Goal: Task Accomplishment & Management: Complete application form

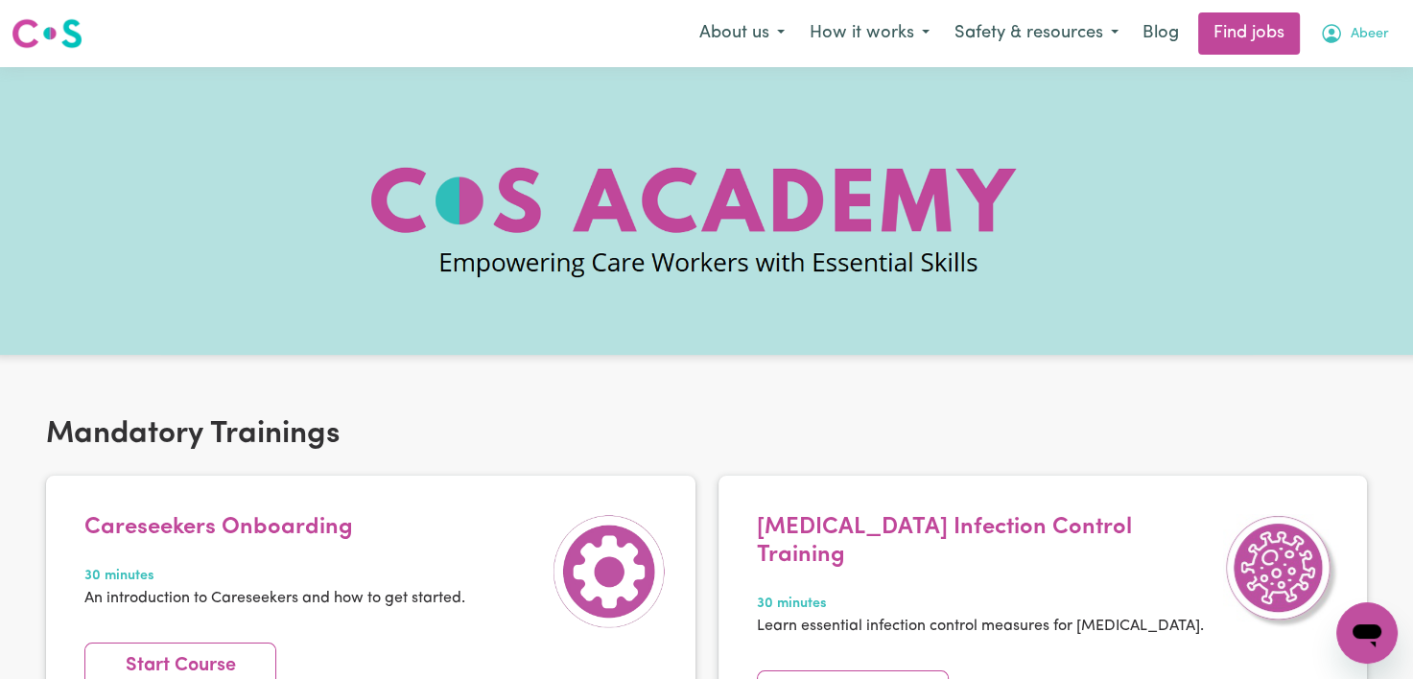
click at [1355, 23] on button "Abeer" at bounding box center [1355, 33] width 94 height 40
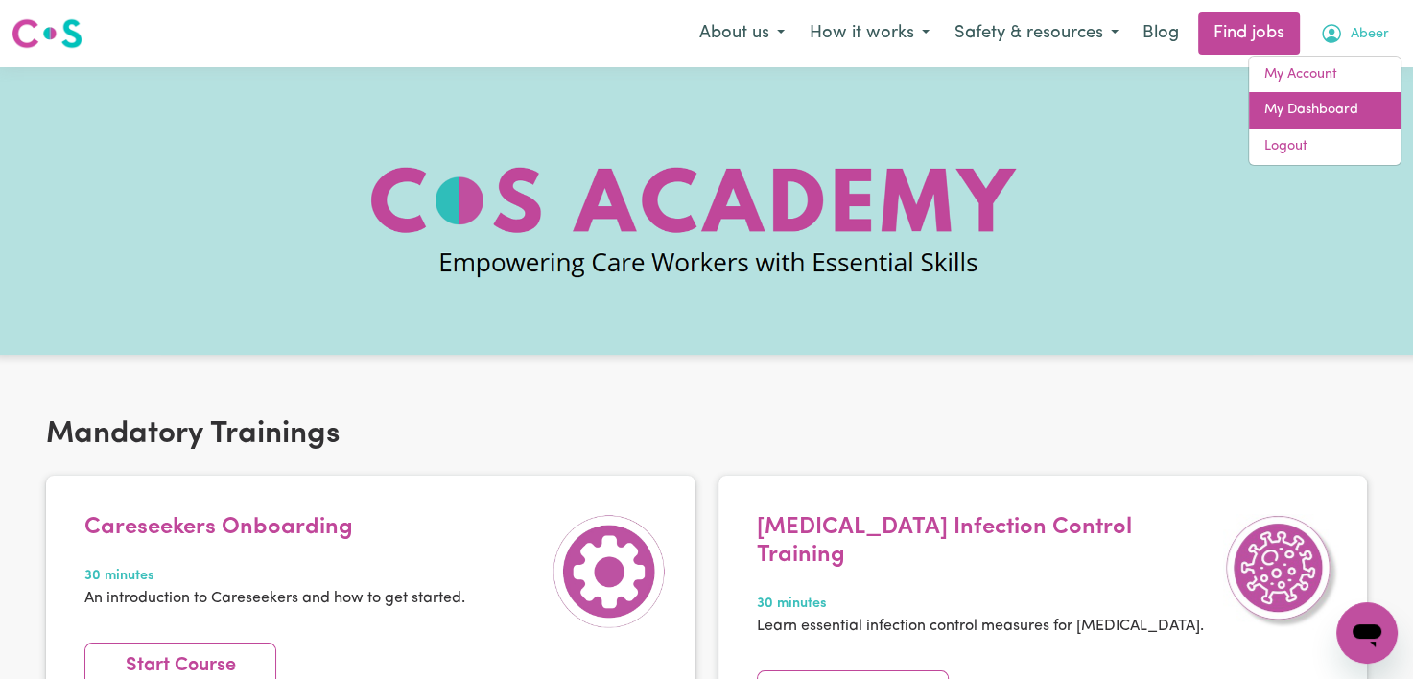
click at [1339, 118] on link "My Dashboard" at bounding box center [1325, 110] width 152 height 36
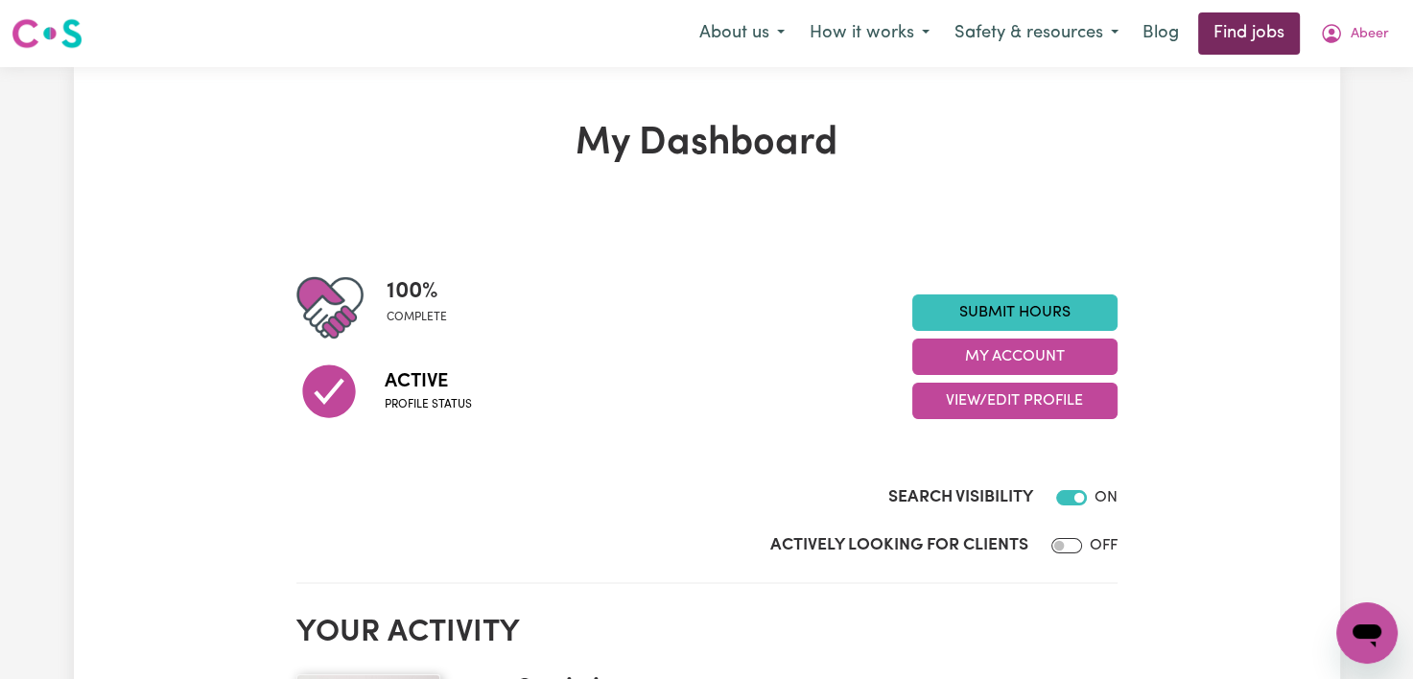
click at [1255, 52] on link "Find jobs" at bounding box center [1249, 33] width 102 height 42
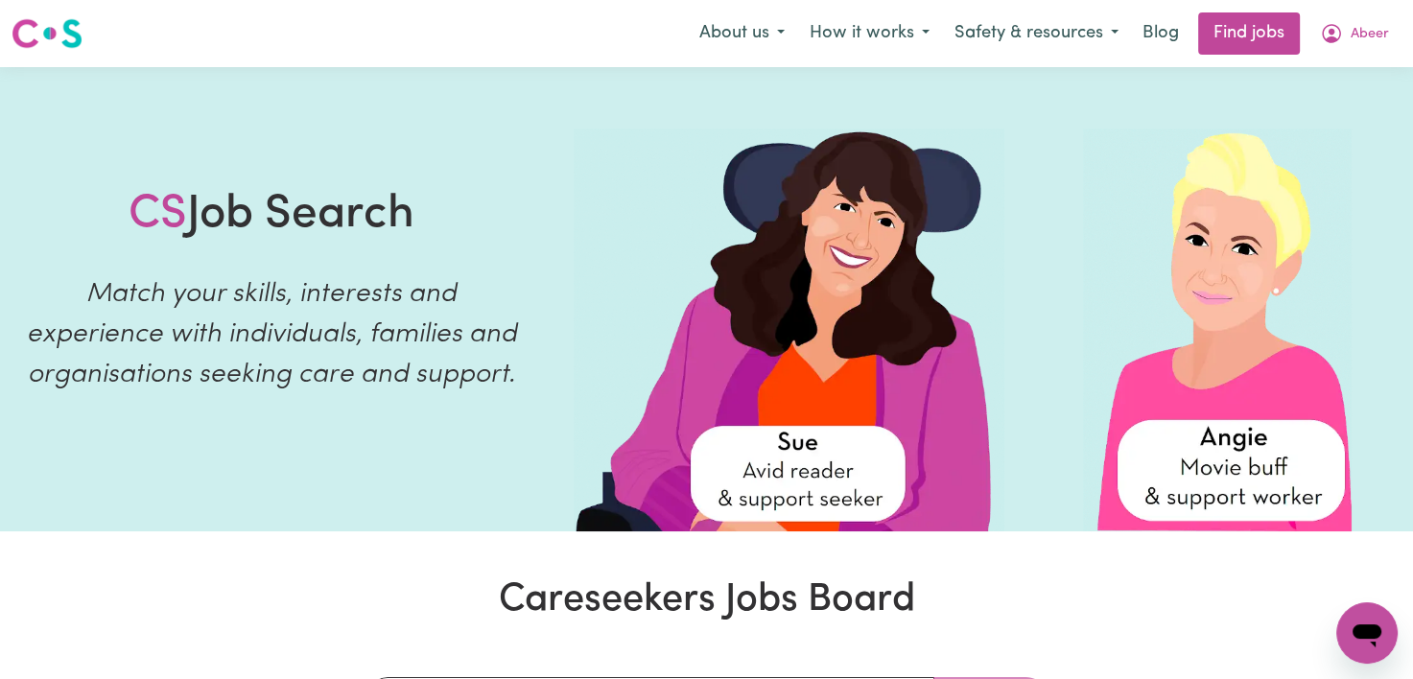
click at [1374, 51] on button "Abeer" at bounding box center [1355, 33] width 94 height 40
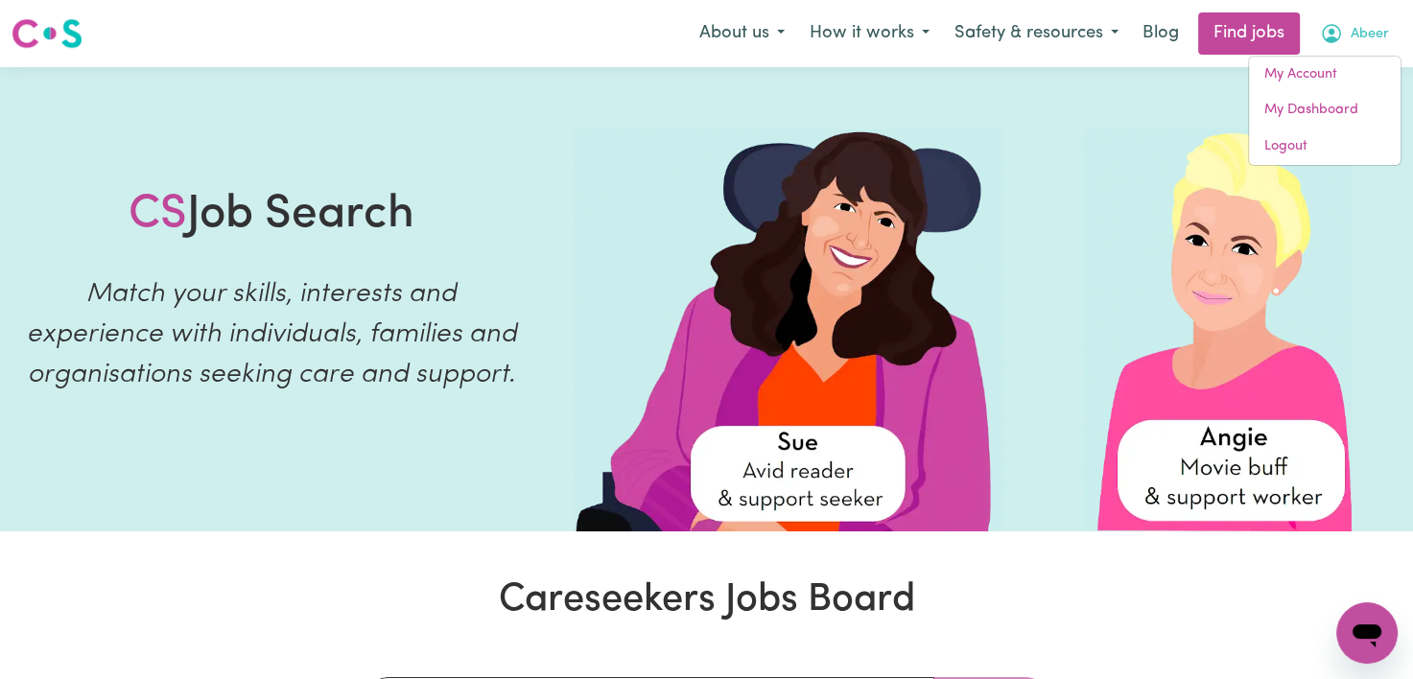
click at [1348, 61] on link "My Account" at bounding box center [1325, 75] width 152 height 36
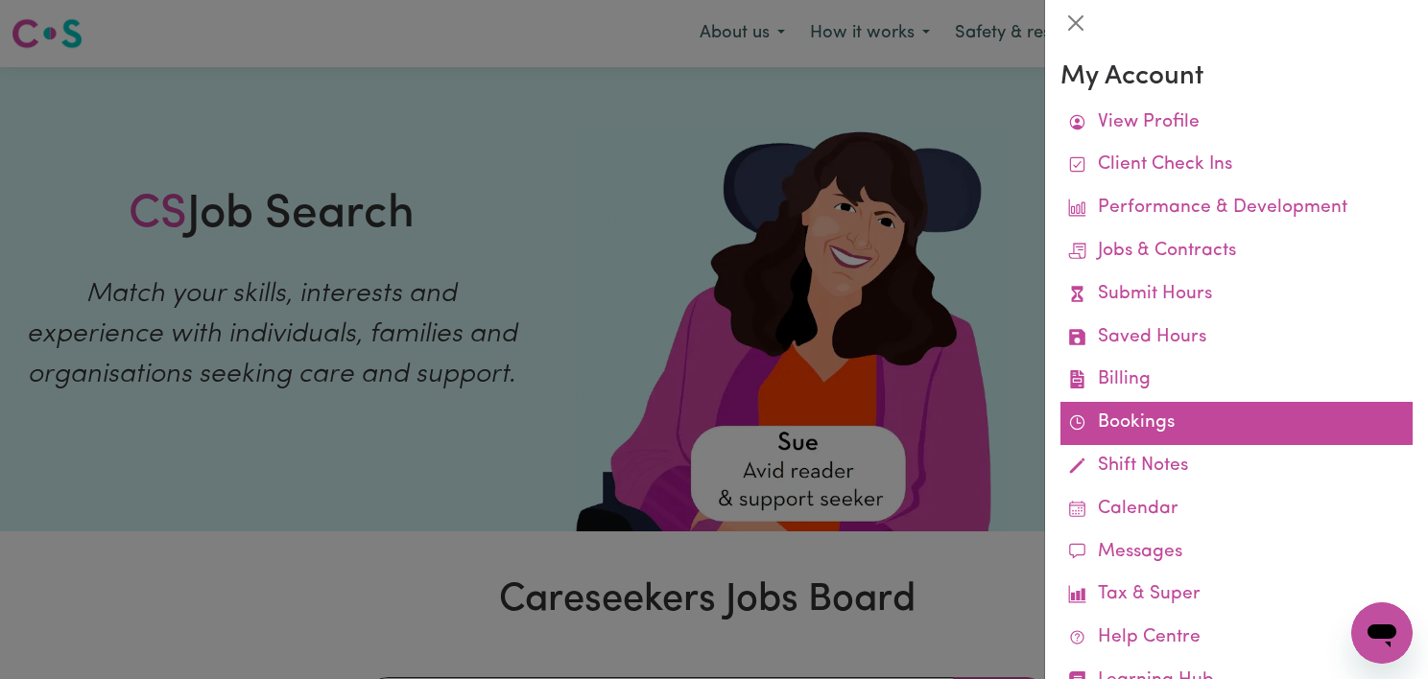
click at [1212, 415] on link "Bookings" at bounding box center [1236, 423] width 352 height 43
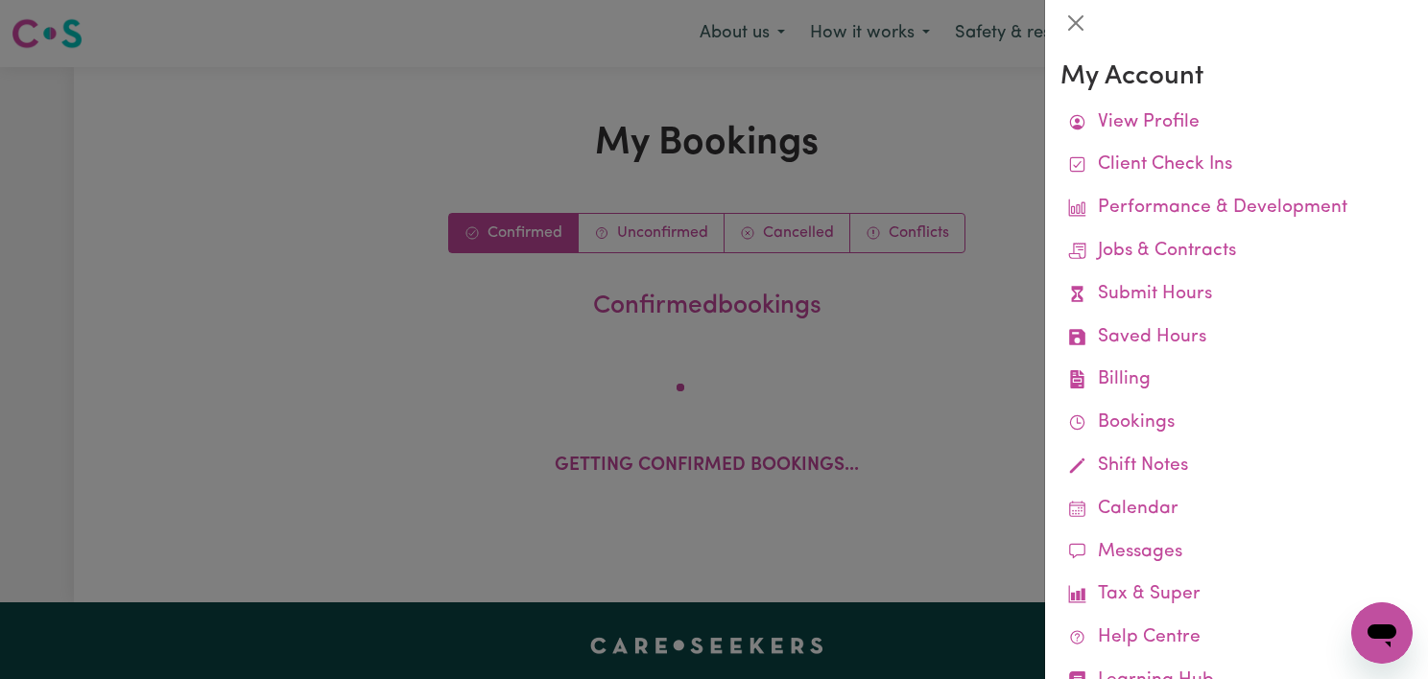
click at [1026, 407] on div at bounding box center [714, 339] width 1428 height 679
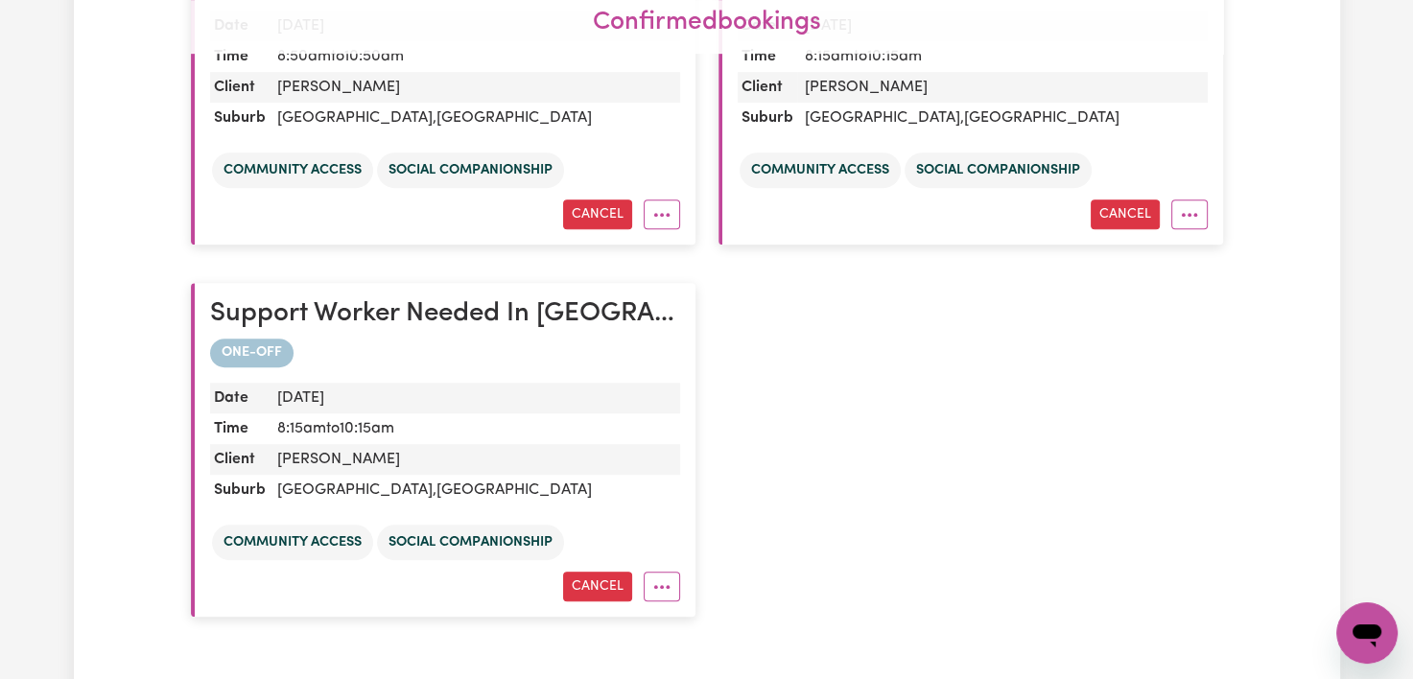
scroll to position [973, 0]
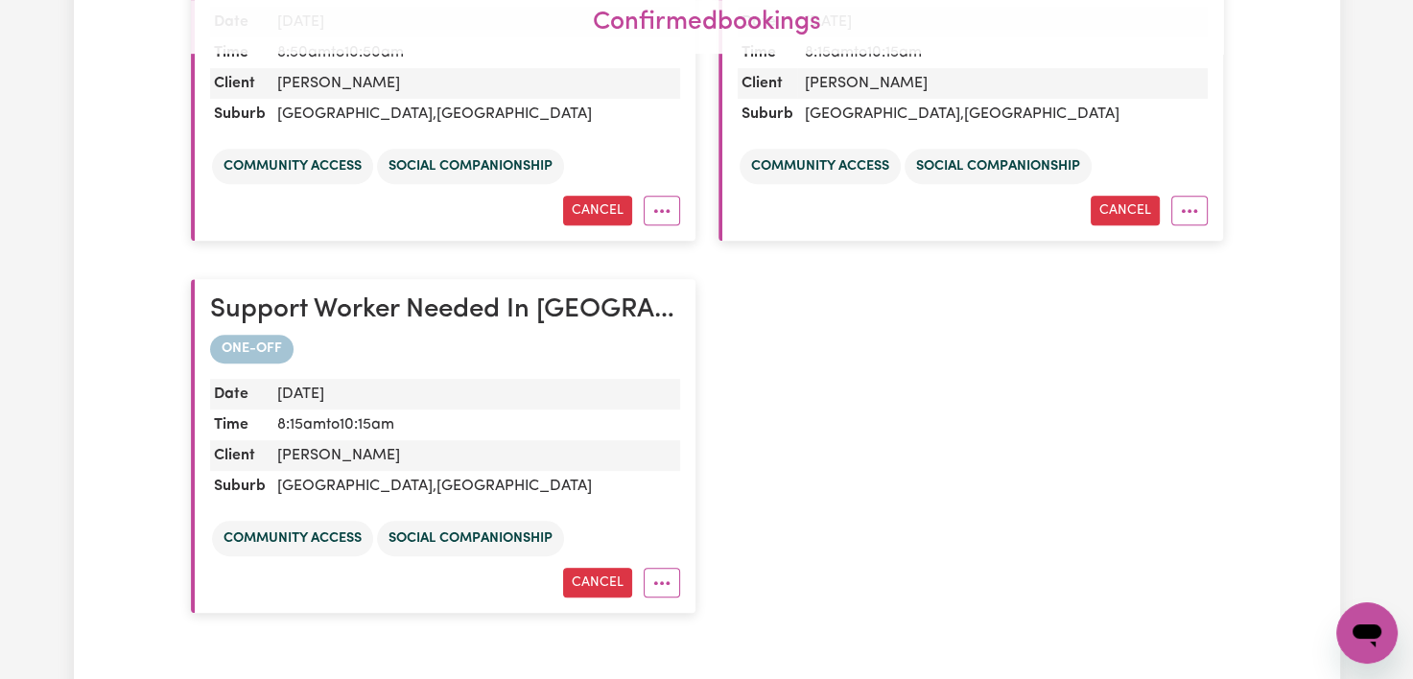
click at [1006, 520] on div "Support Worker Needed In [GEOGRAPHIC_DATA], [GEOGRAPHIC_DATA] ONE-OFF Date [DAT…" at bounding box center [706, 74] width 1055 height 1116
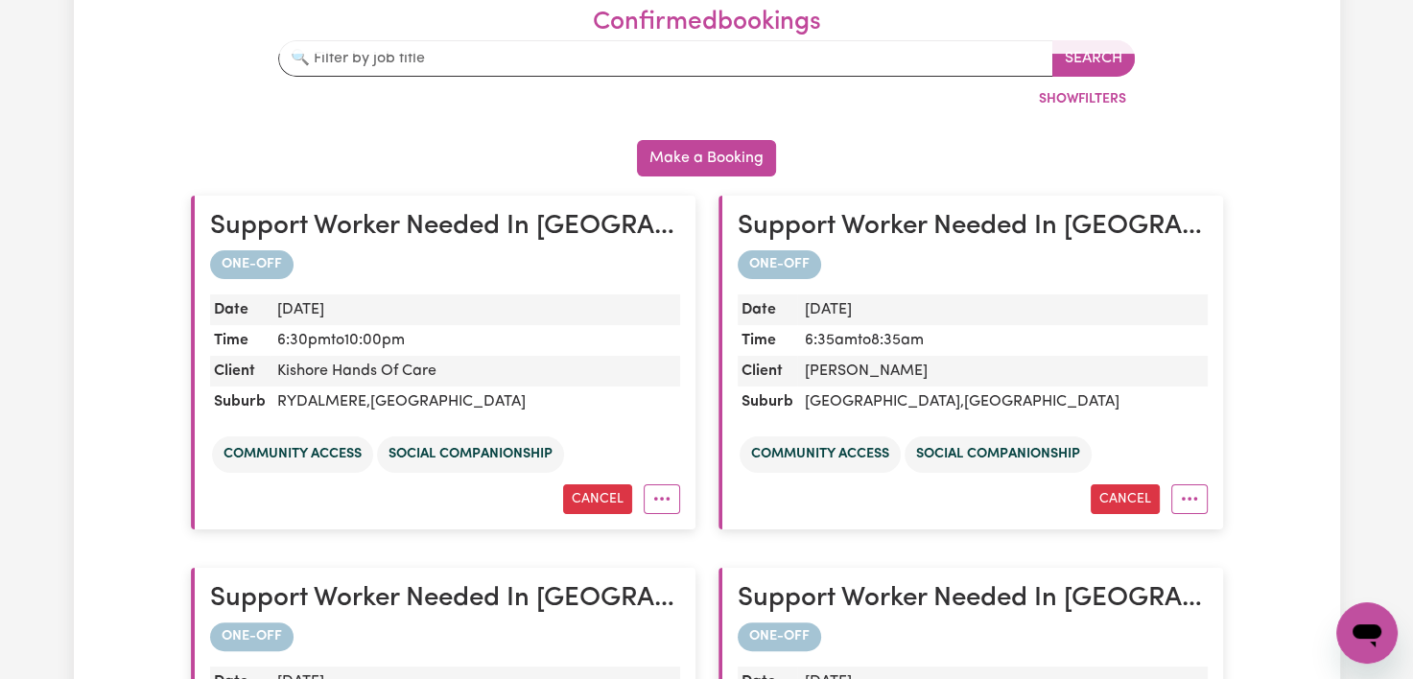
scroll to position [0, 0]
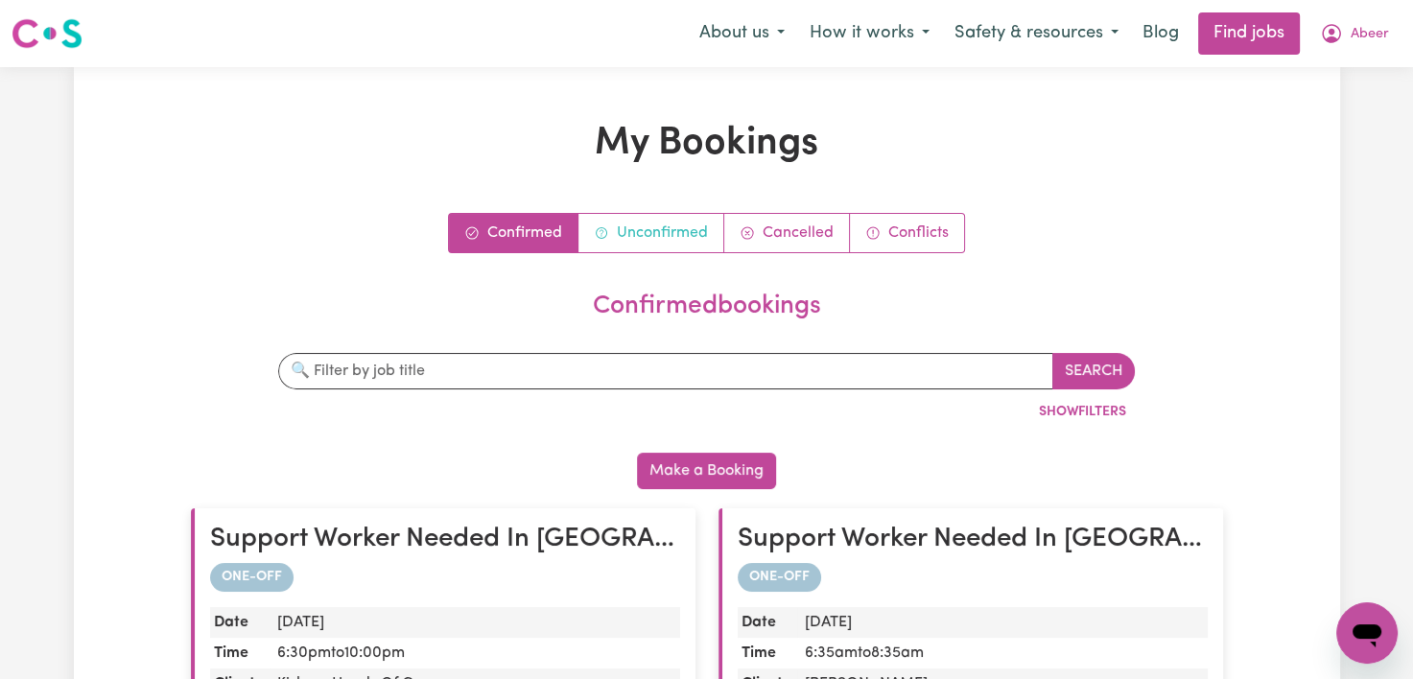
click at [675, 223] on link "Unconfirmed" at bounding box center [652, 233] width 146 height 38
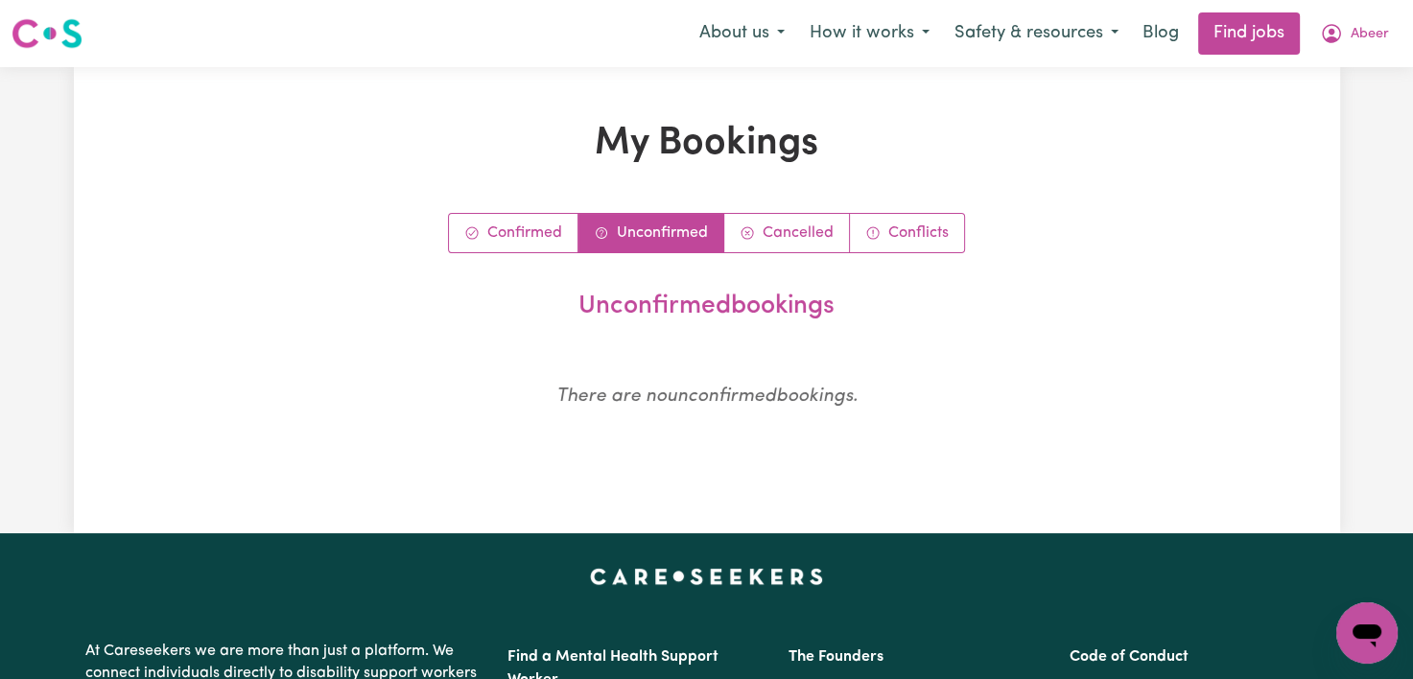
click at [933, 232] on link "Conflicts" at bounding box center [907, 233] width 114 height 38
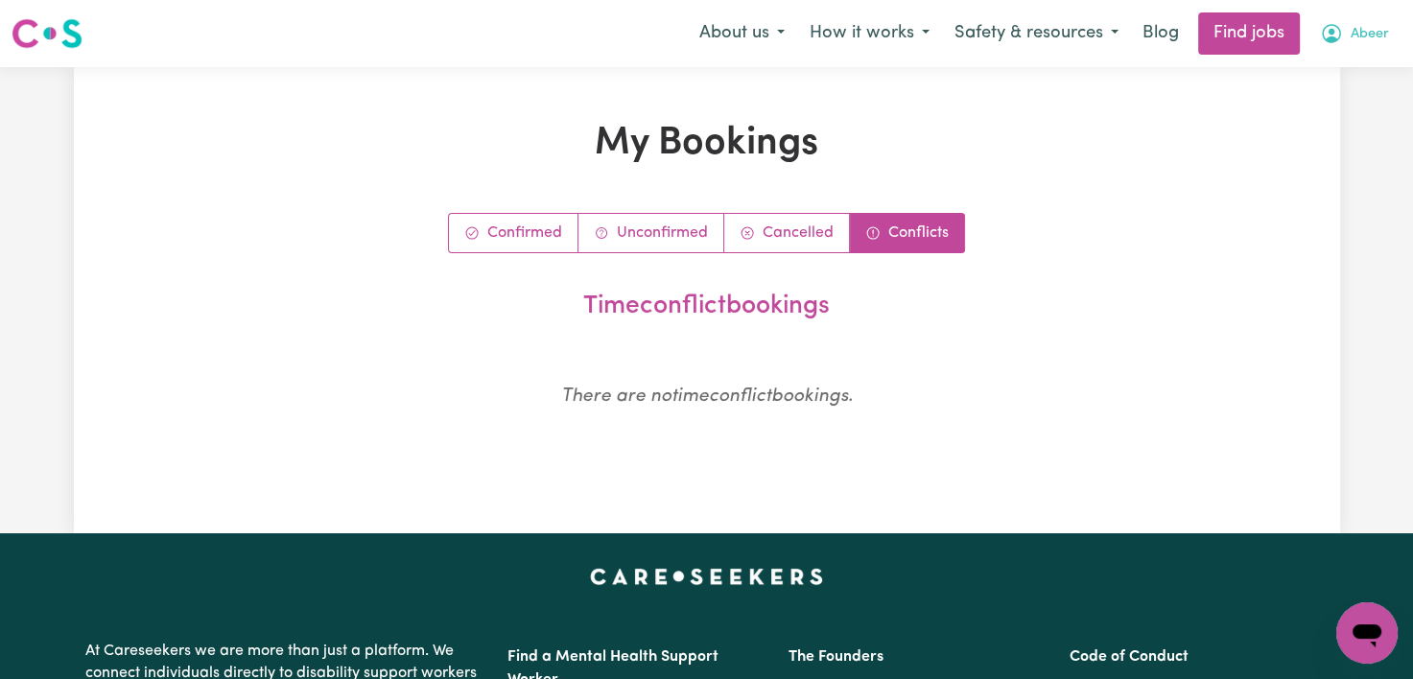
click at [1389, 49] on button "Abeer" at bounding box center [1355, 33] width 94 height 40
click at [1336, 111] on link "My Dashboard" at bounding box center [1325, 110] width 152 height 36
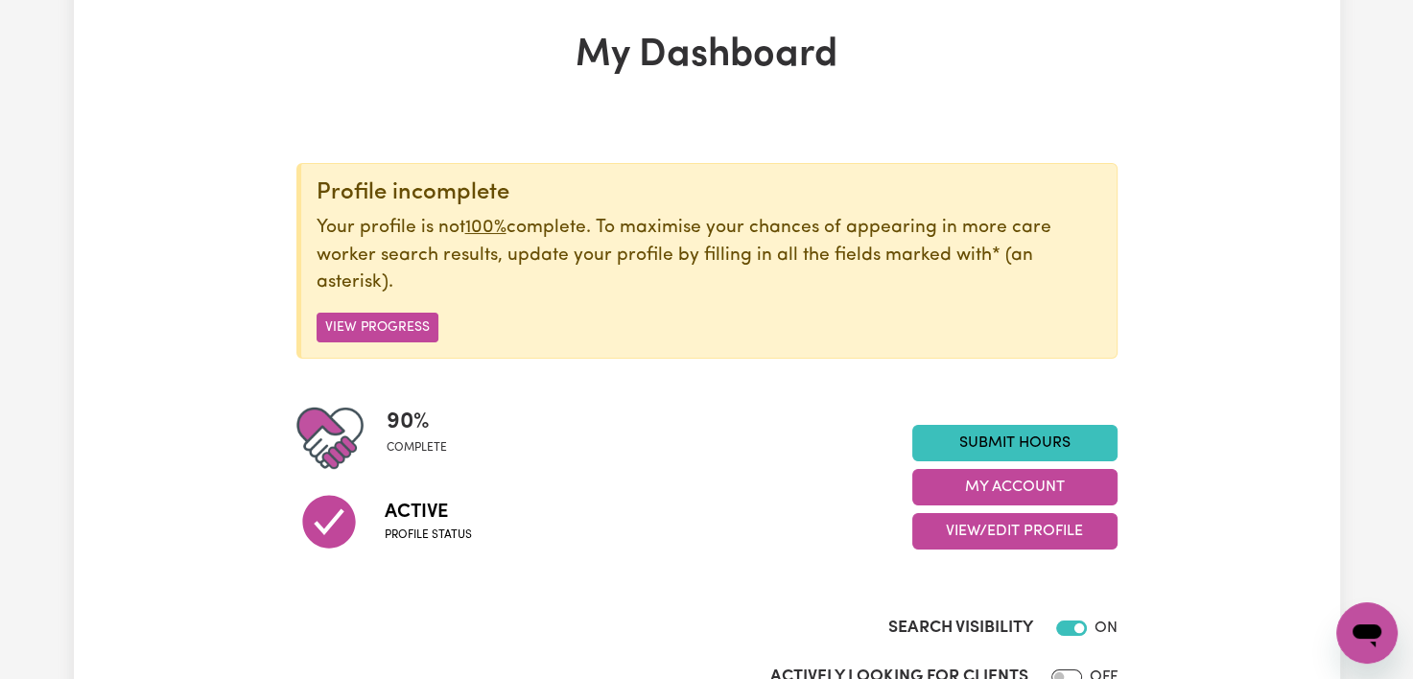
scroll to position [93, 0]
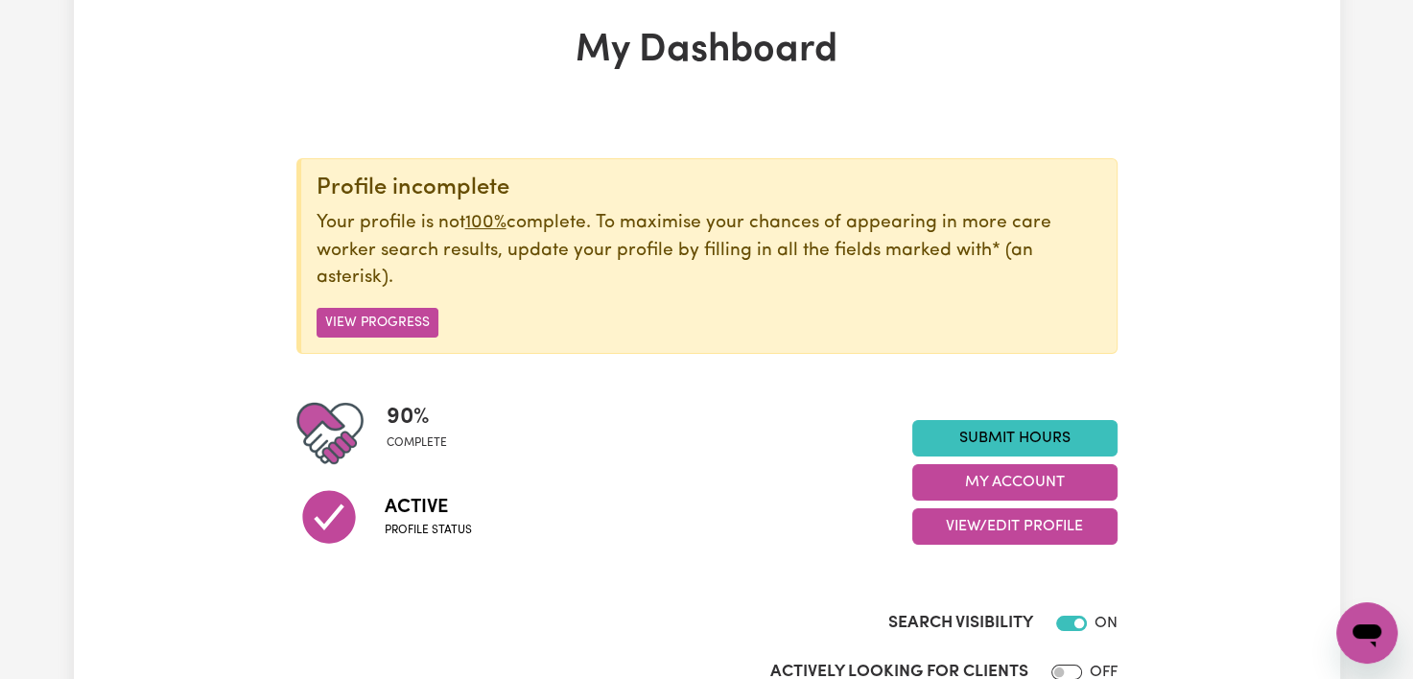
click at [1026, 422] on link "Submit Hours" at bounding box center [1014, 438] width 205 height 36
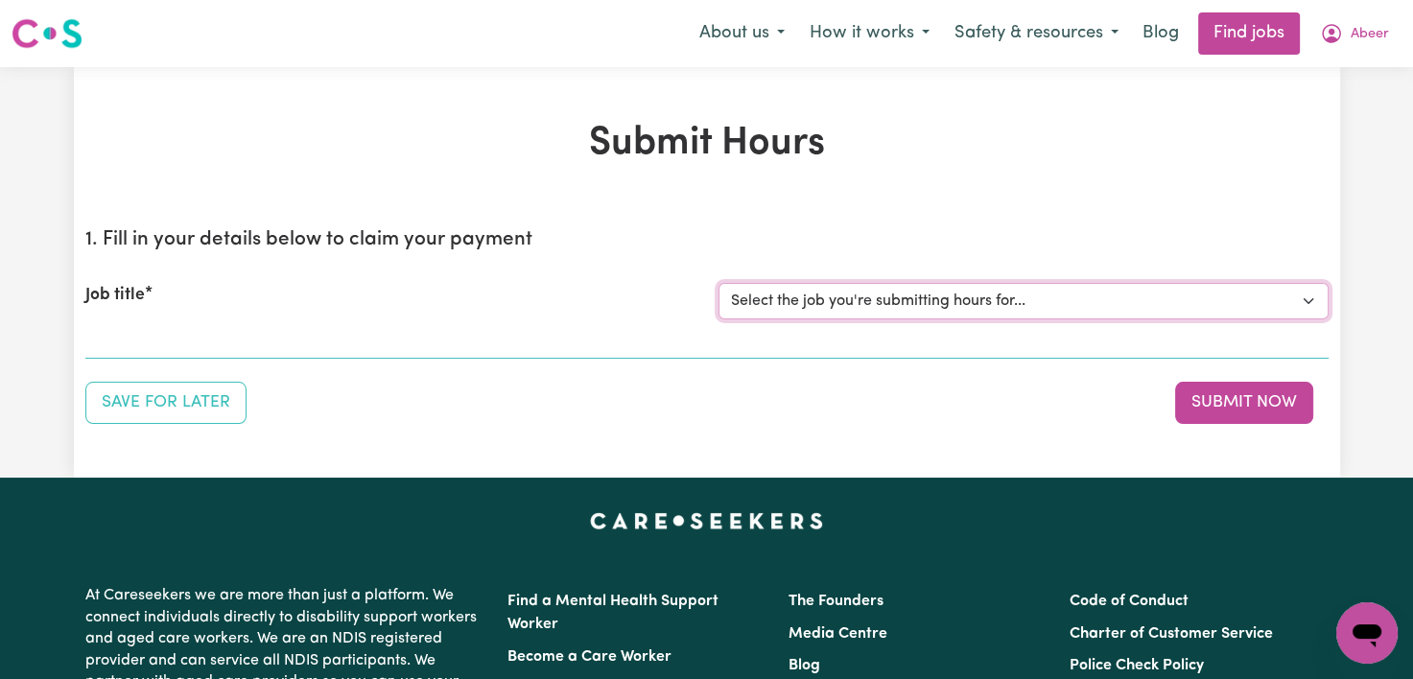
click at [862, 307] on select "Select the job you're submitting hours for... [Kishore Hands Of Care] Support W…" at bounding box center [1024, 301] width 610 height 36
select select "15236"
click at [719, 283] on select "Select the job you're submitting hours for... [Kishore Hands Of Care] Support W…" at bounding box center [1024, 301] width 610 height 36
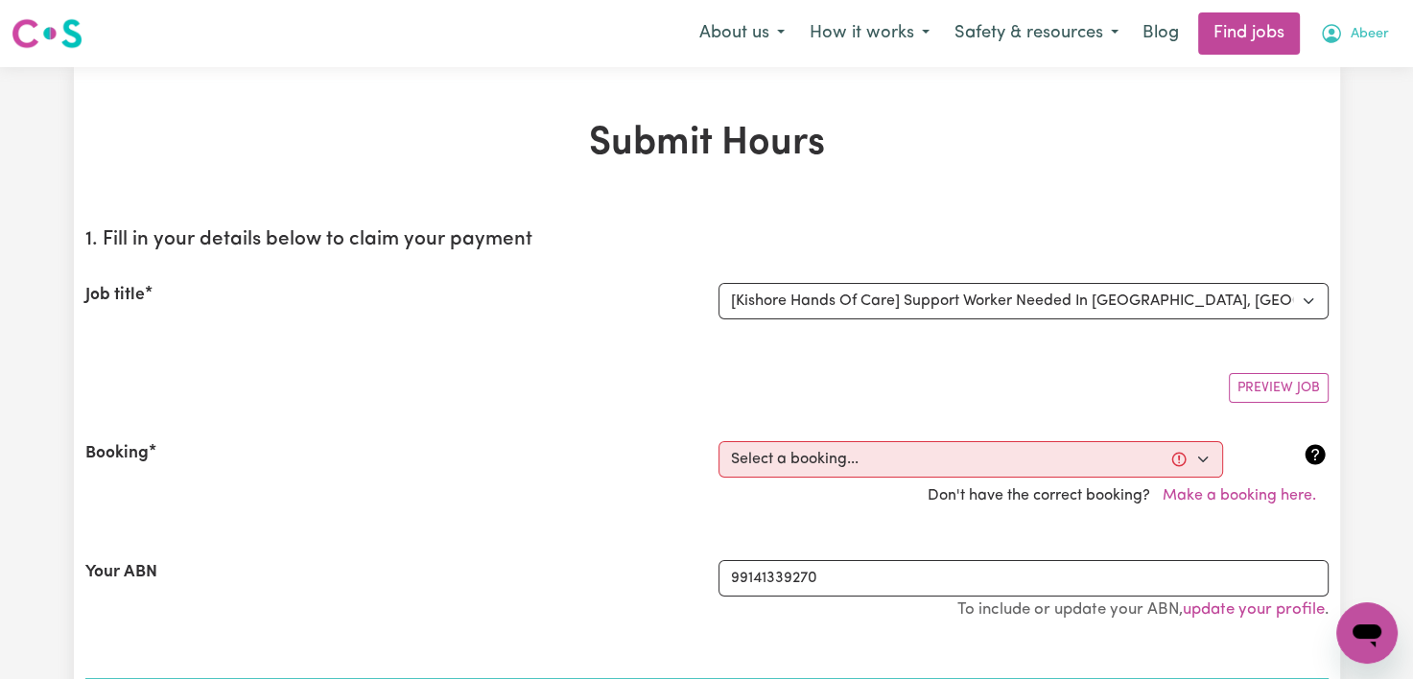
click at [1359, 48] on button "Abeer" at bounding box center [1355, 33] width 94 height 40
click at [1316, 106] on link "My Dashboard" at bounding box center [1325, 110] width 152 height 36
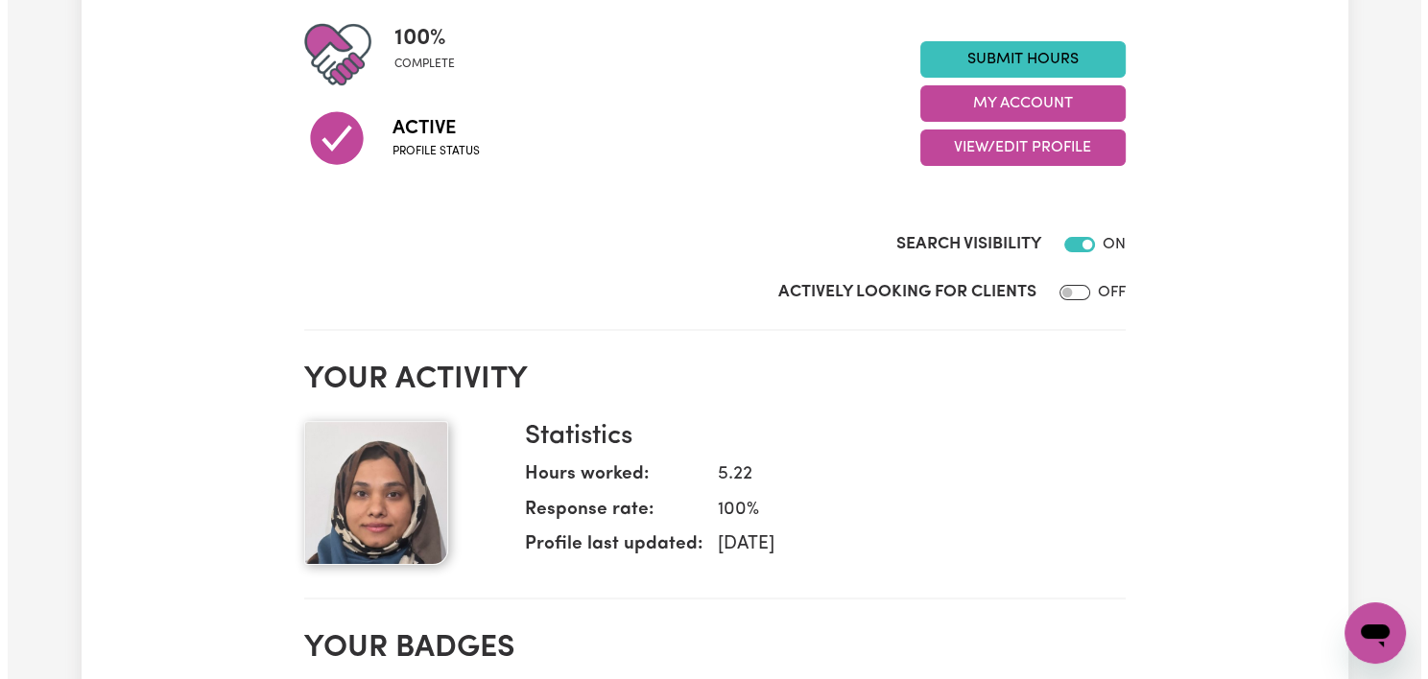
scroll to position [248, 0]
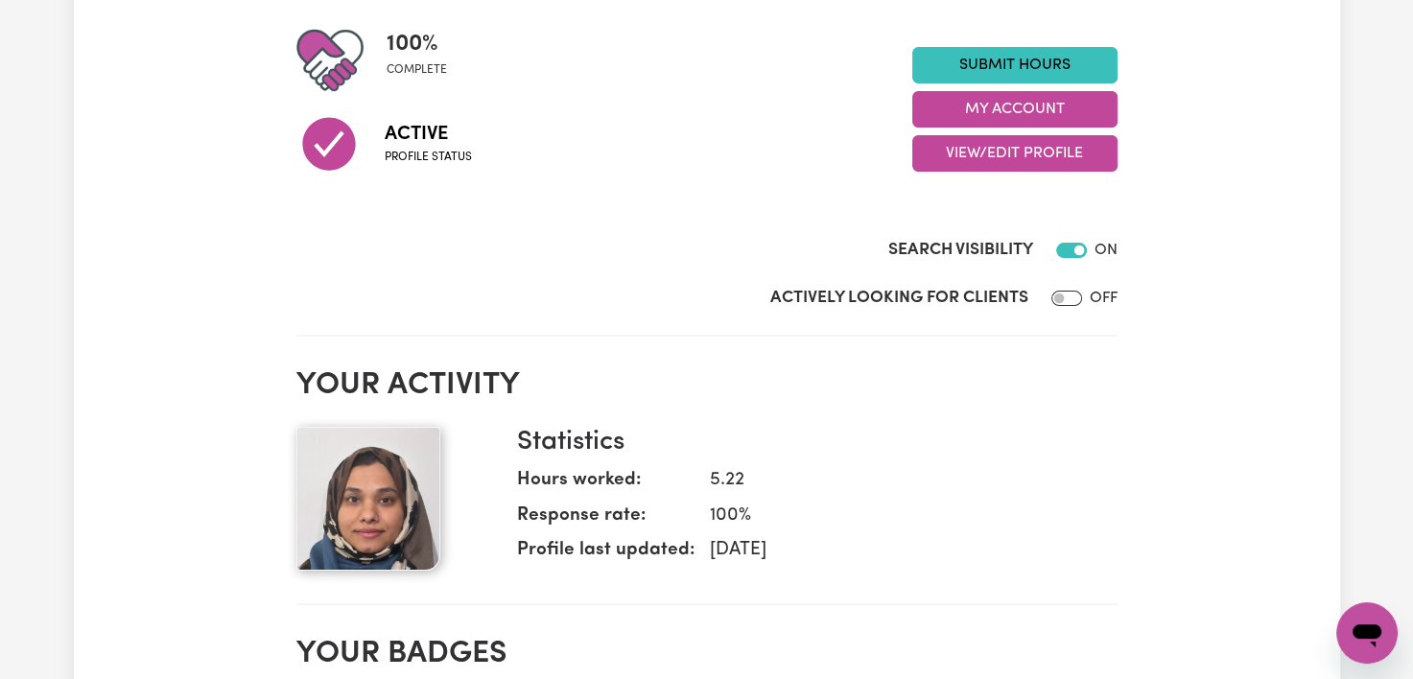
click at [1056, 101] on button "My Account" at bounding box center [1014, 109] width 205 height 36
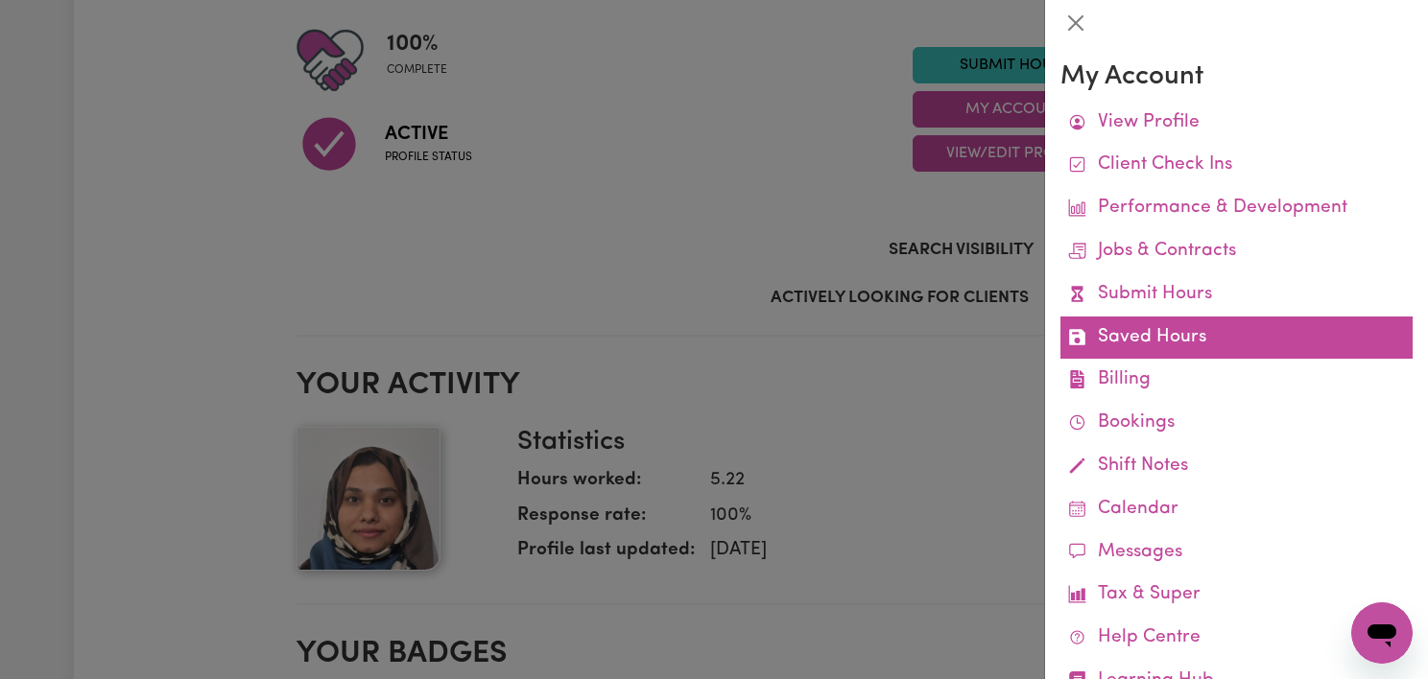
click at [1188, 343] on link "Saved Hours" at bounding box center [1236, 338] width 352 height 43
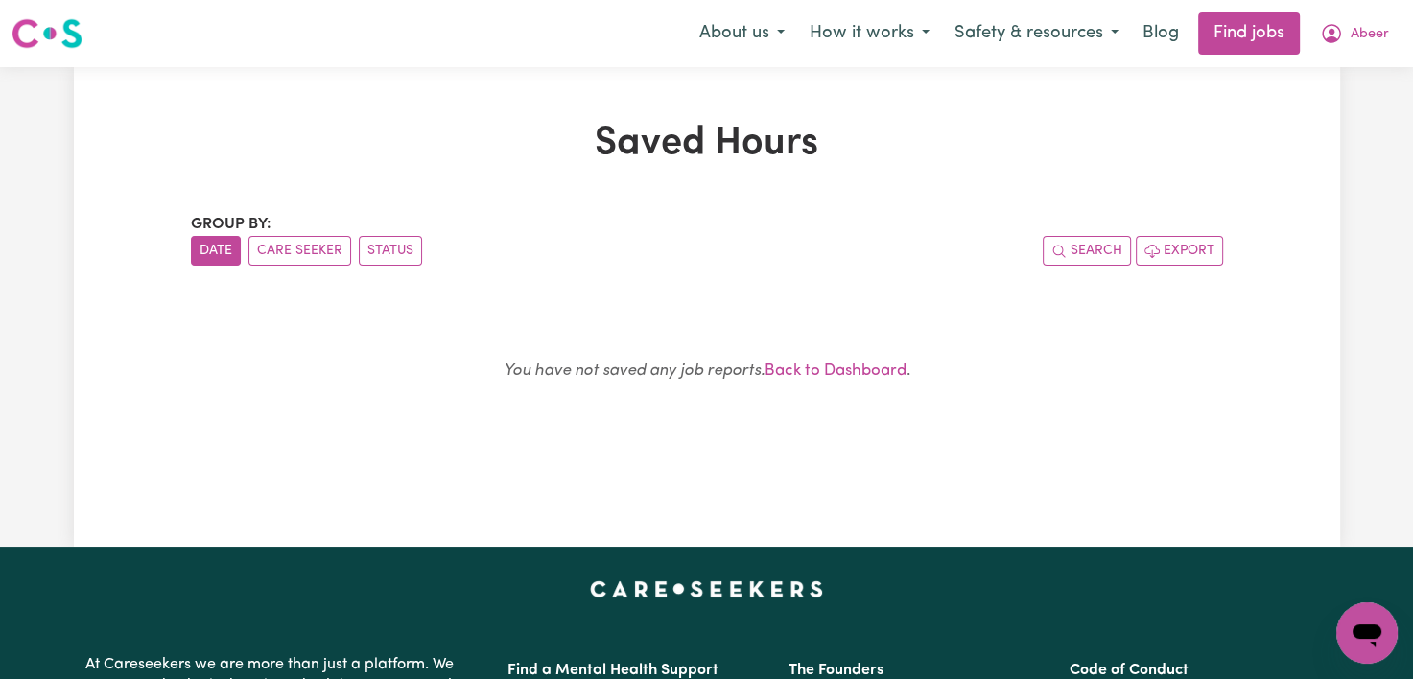
click at [850, 373] on link "Back to Dashboard" at bounding box center [836, 371] width 142 height 16
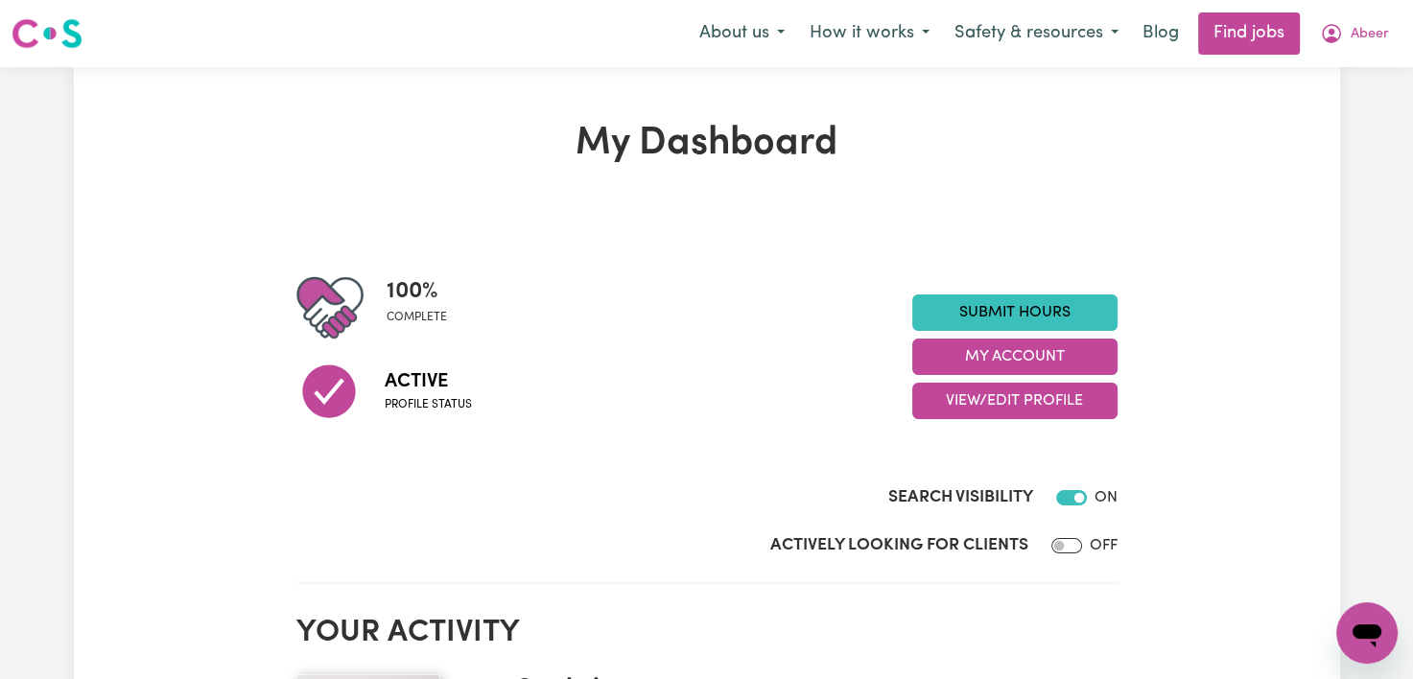
click at [1054, 307] on link "Submit Hours" at bounding box center [1014, 313] width 205 height 36
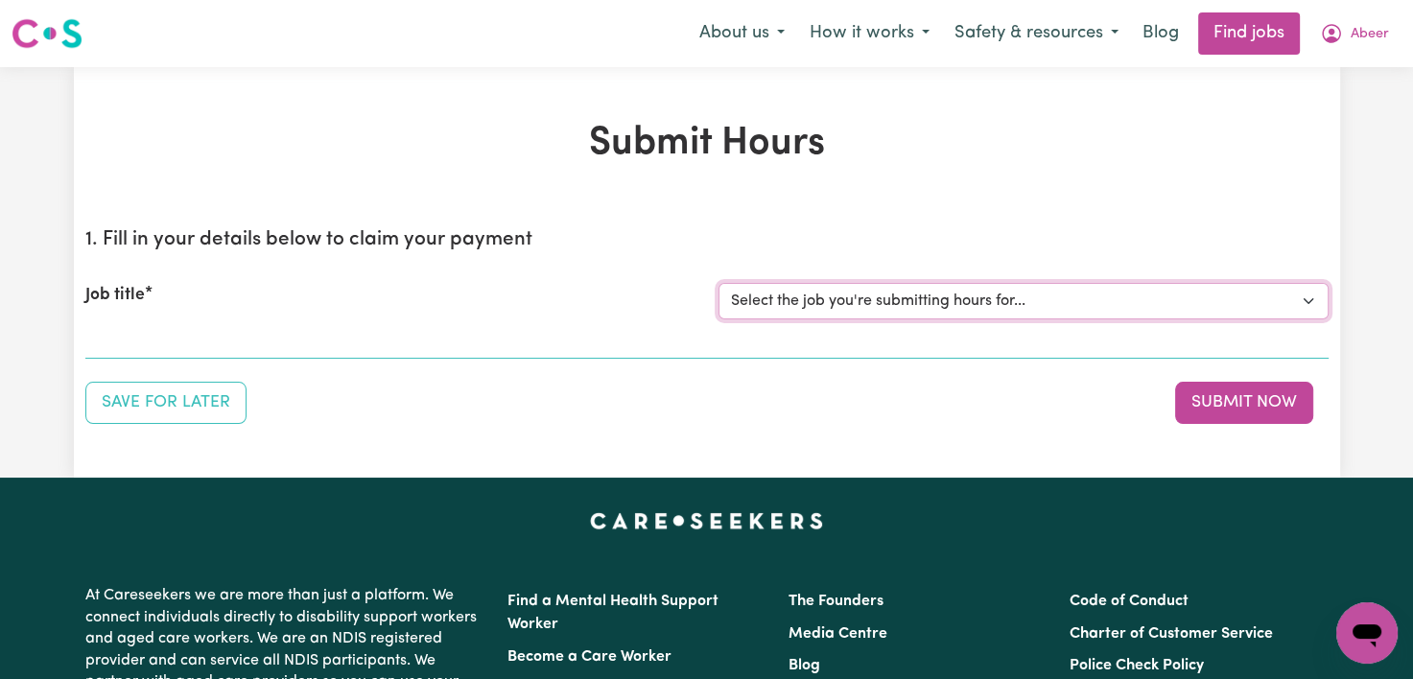
click at [1250, 296] on select "Select the job you're submitting hours for... [Kishore Hands Of Care] Support W…" at bounding box center [1024, 301] width 610 height 36
select select "15236"
click at [719, 283] on select "Select the job you're submitting hours for... [Kishore Hands Of Care] Support W…" at bounding box center [1024, 301] width 610 height 36
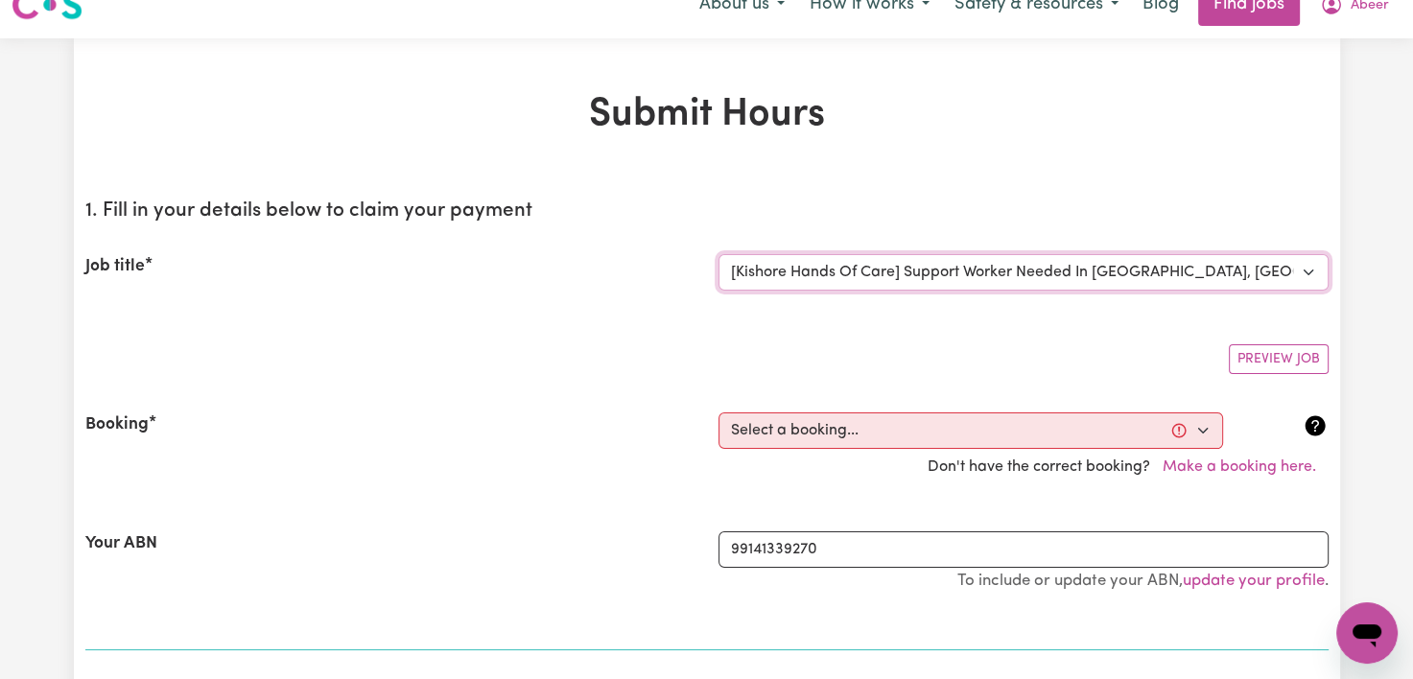
scroll to position [32, 0]
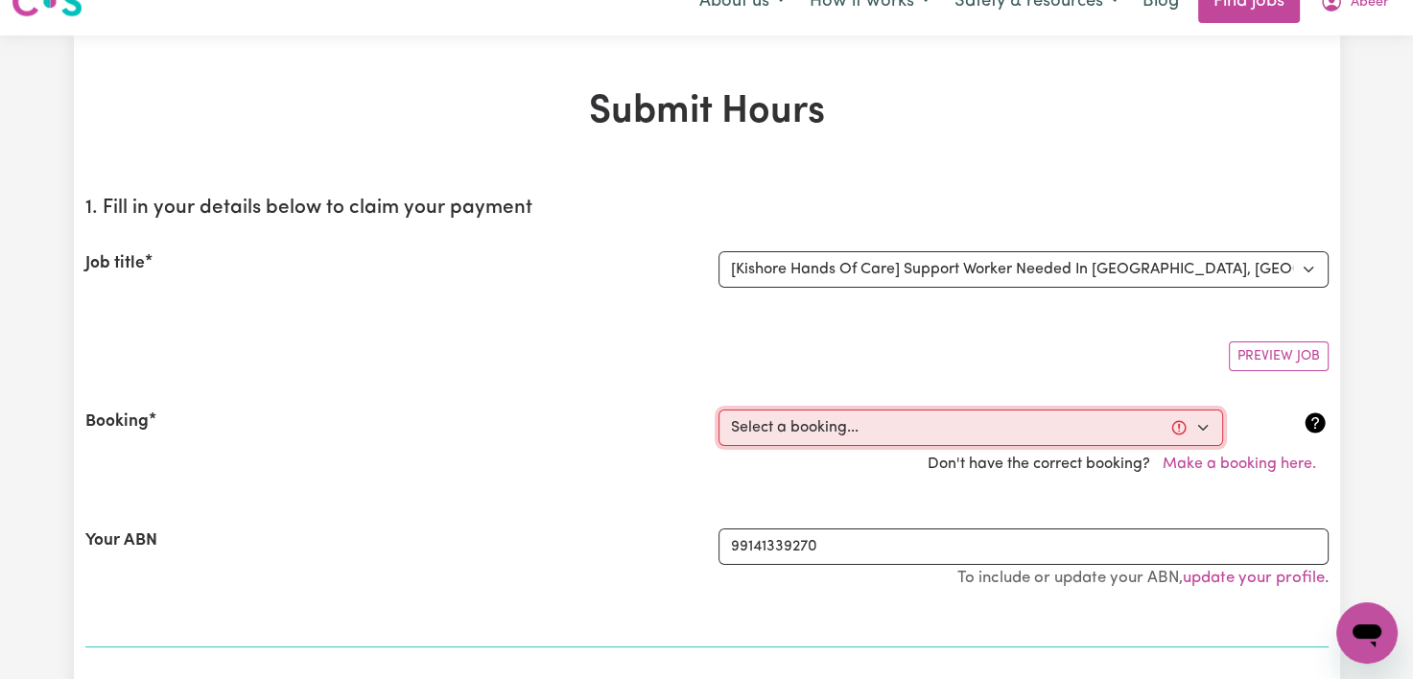
click at [1163, 424] on select "Select a booking... [DATE] 6:30pm to 10:00pm (ONE-OFF)" at bounding box center [971, 428] width 505 height 36
select select "369402"
click at [719, 410] on select "Select a booking... [DATE] 6:30pm to 10:00pm (ONE-OFF)" at bounding box center [971, 428] width 505 height 36
type input "[DATE]"
type input "10"
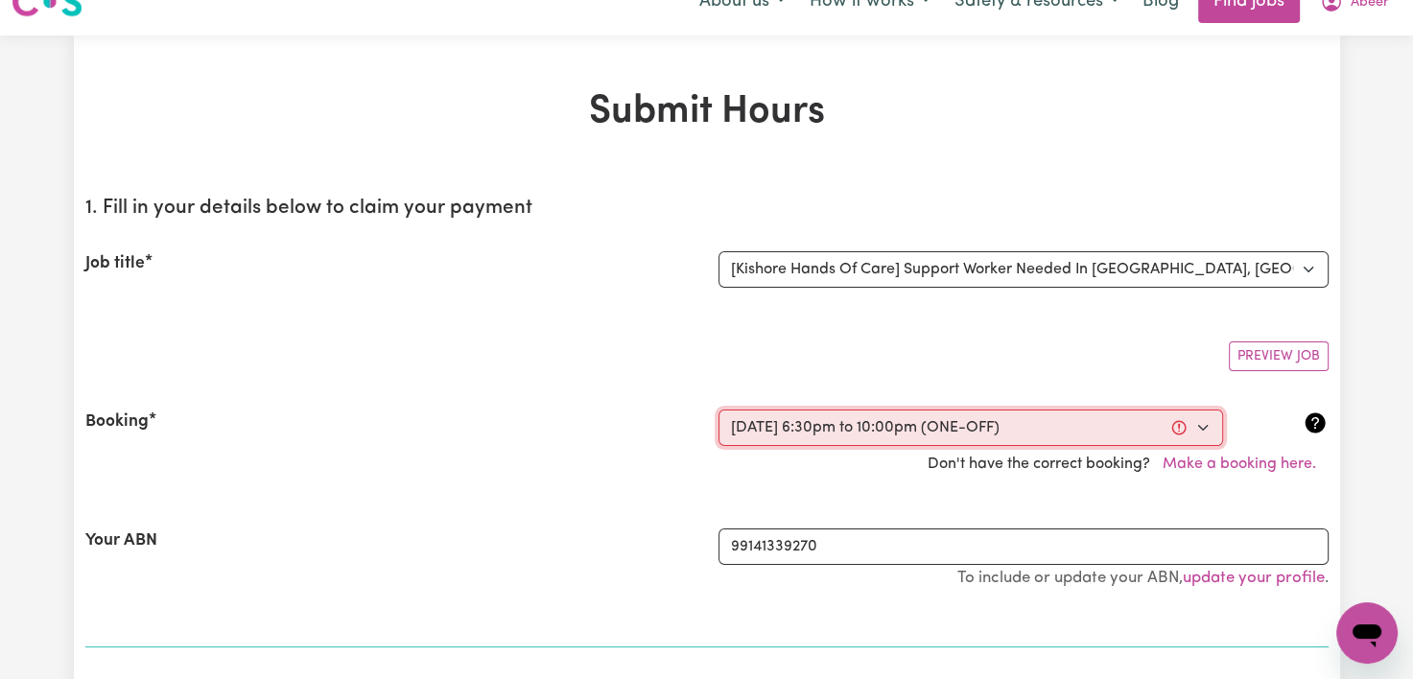
type input "10"
type input "2025"
type input "18:30"
type input "6"
type input "30"
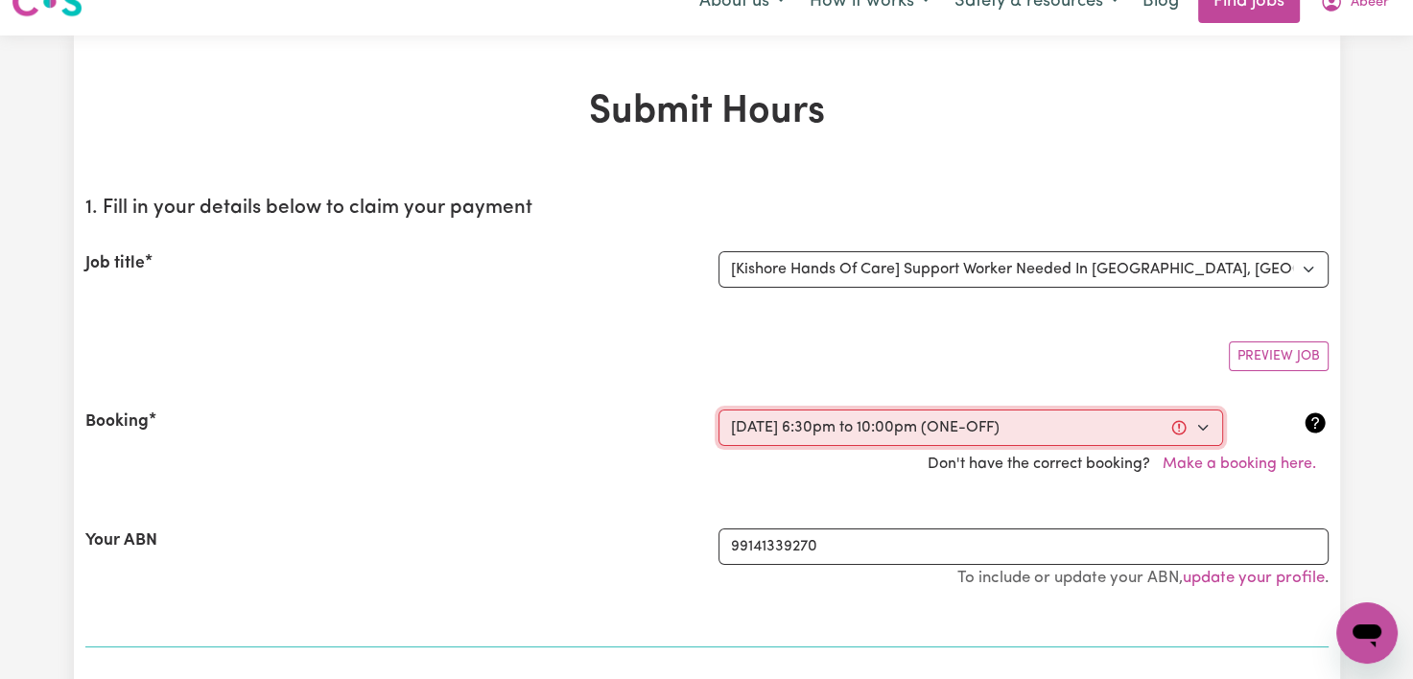
select select "pm"
type input "22:00"
type input "10"
type input "0"
select select "pm"
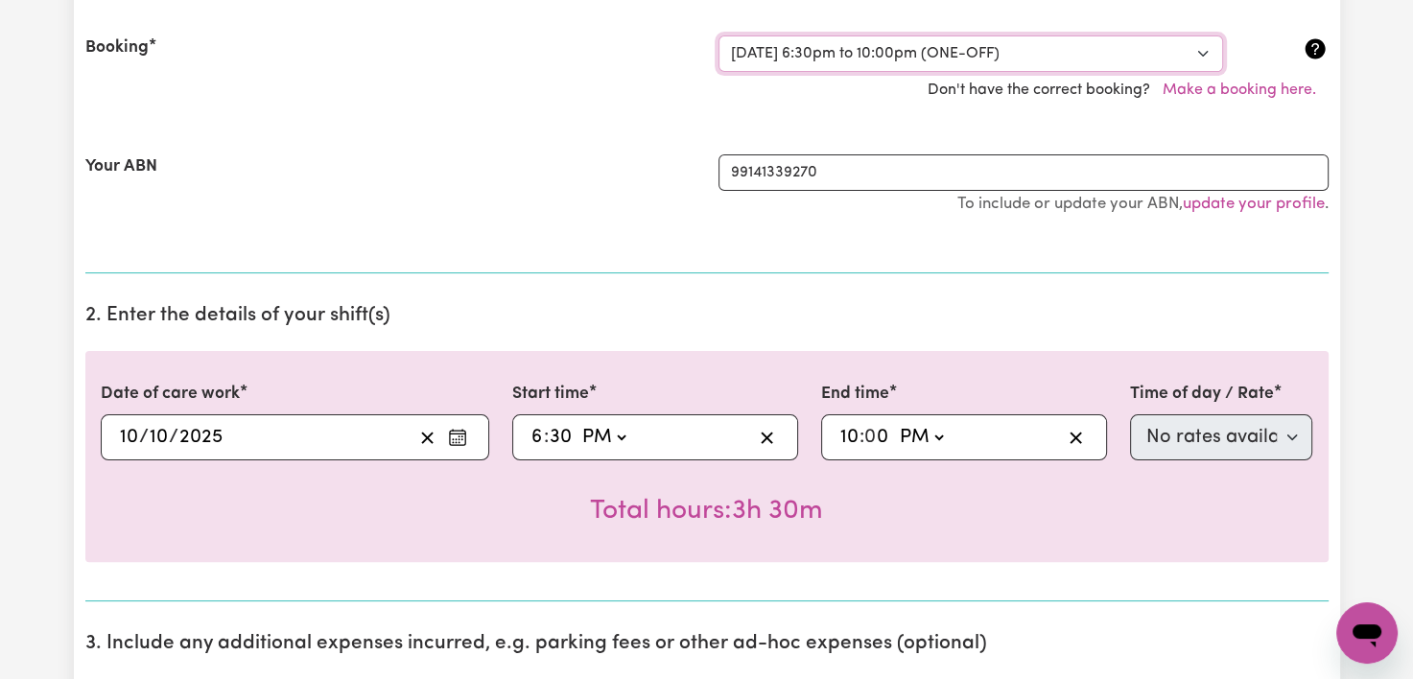
scroll to position [408, 0]
click at [1360, 612] on div "Open messaging window" at bounding box center [1368, 633] width 58 height 58
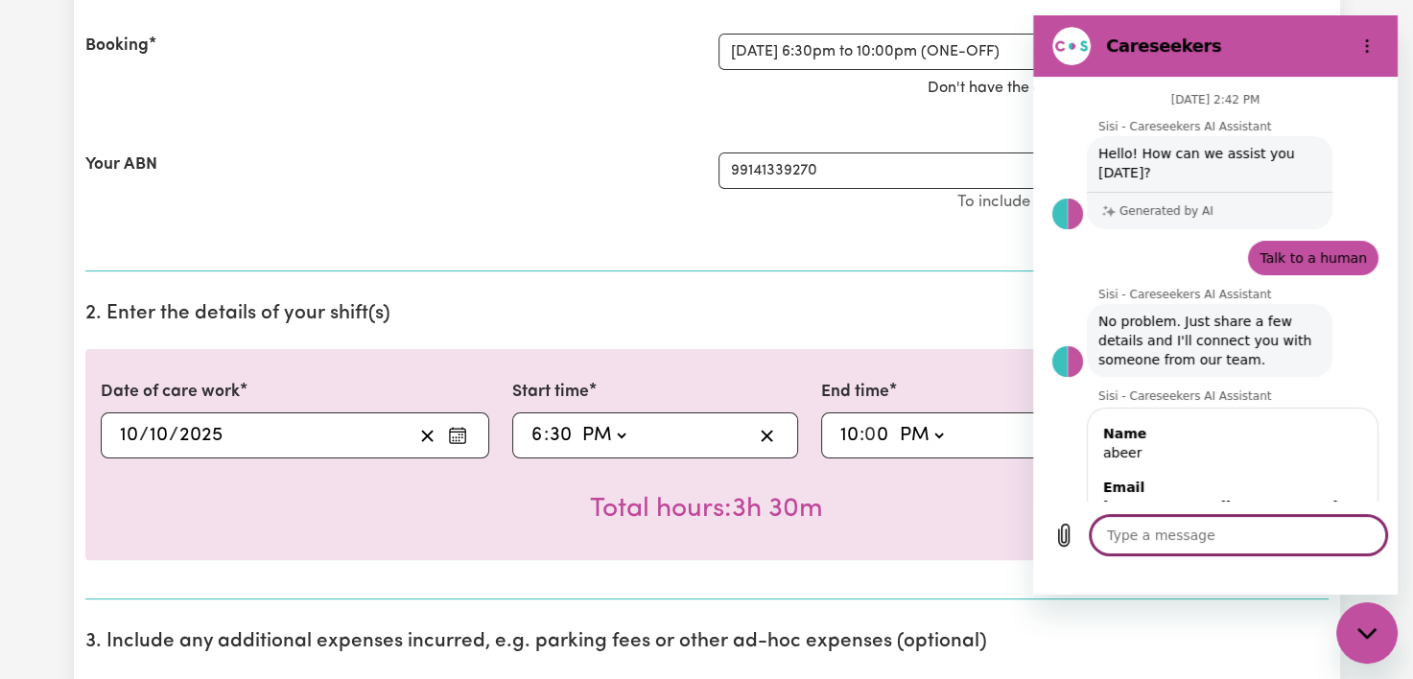
scroll to position [748, 0]
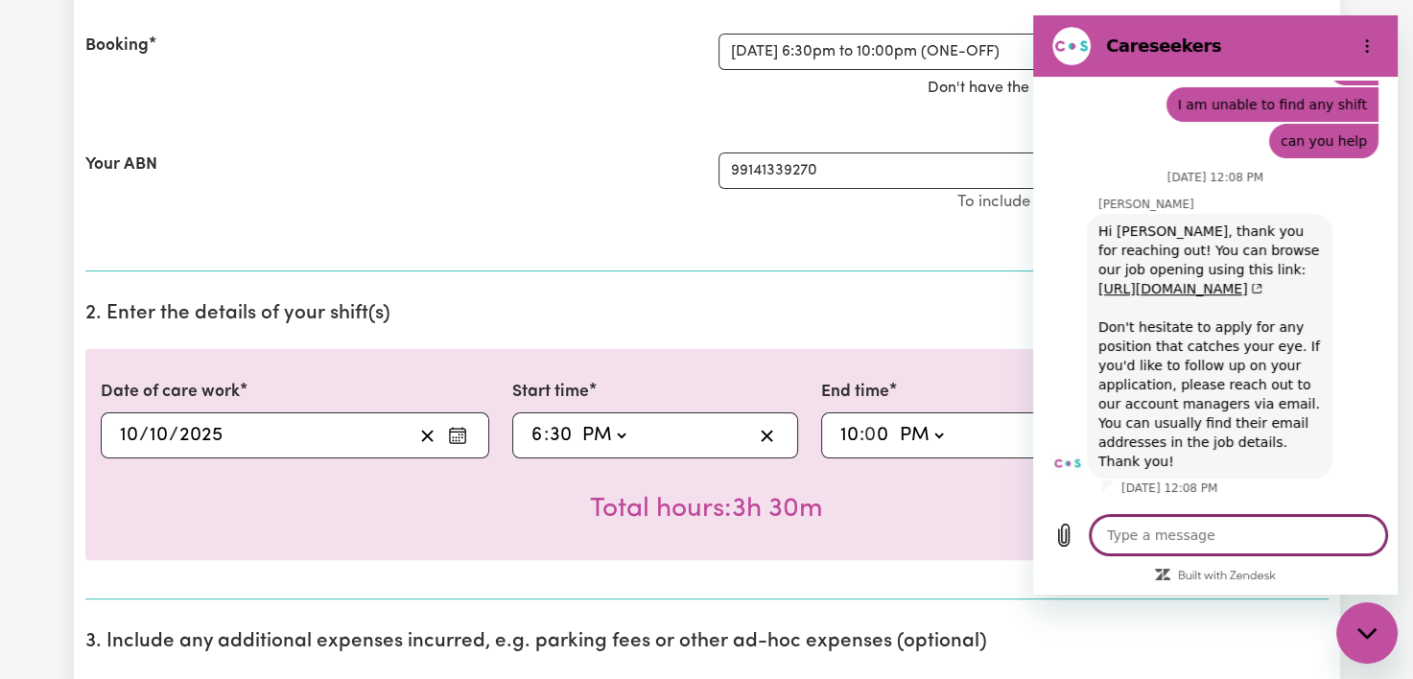
type textarea "h"
type textarea "x"
type textarea "hi"
type textarea "x"
type textarea "hi"
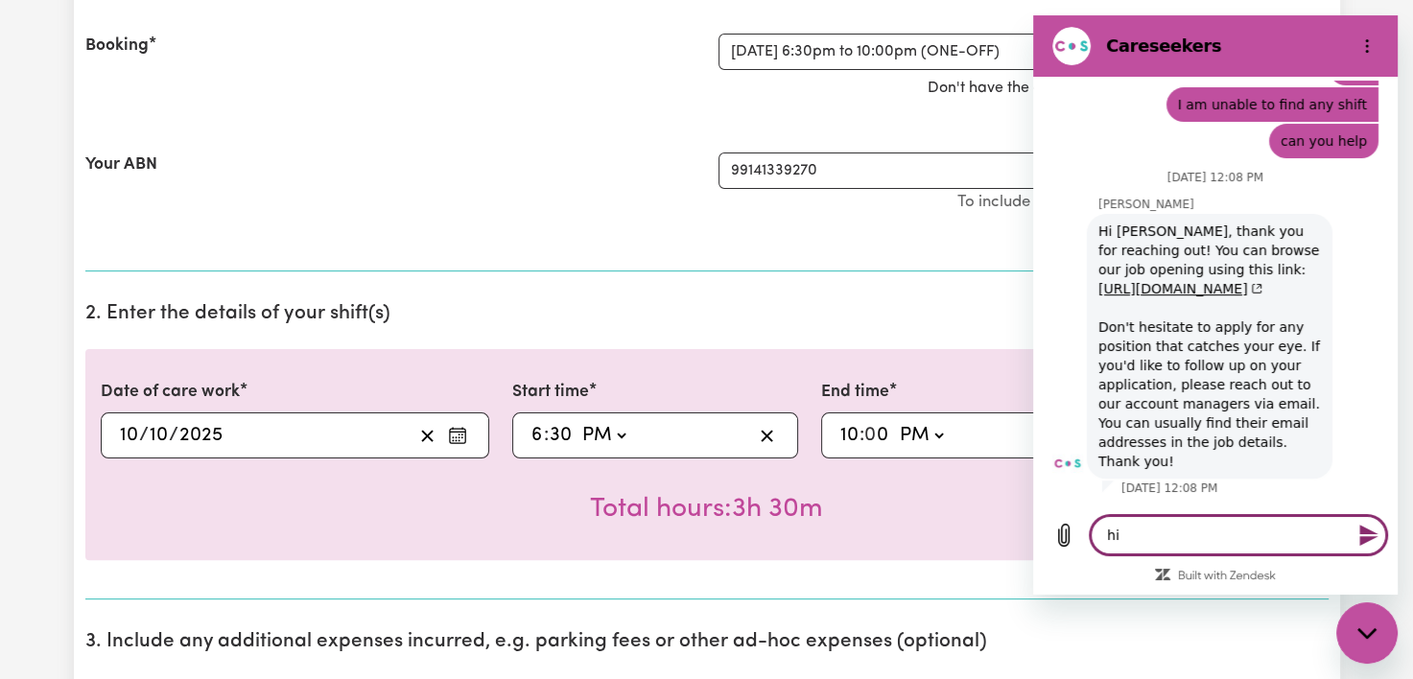
type textarea "x"
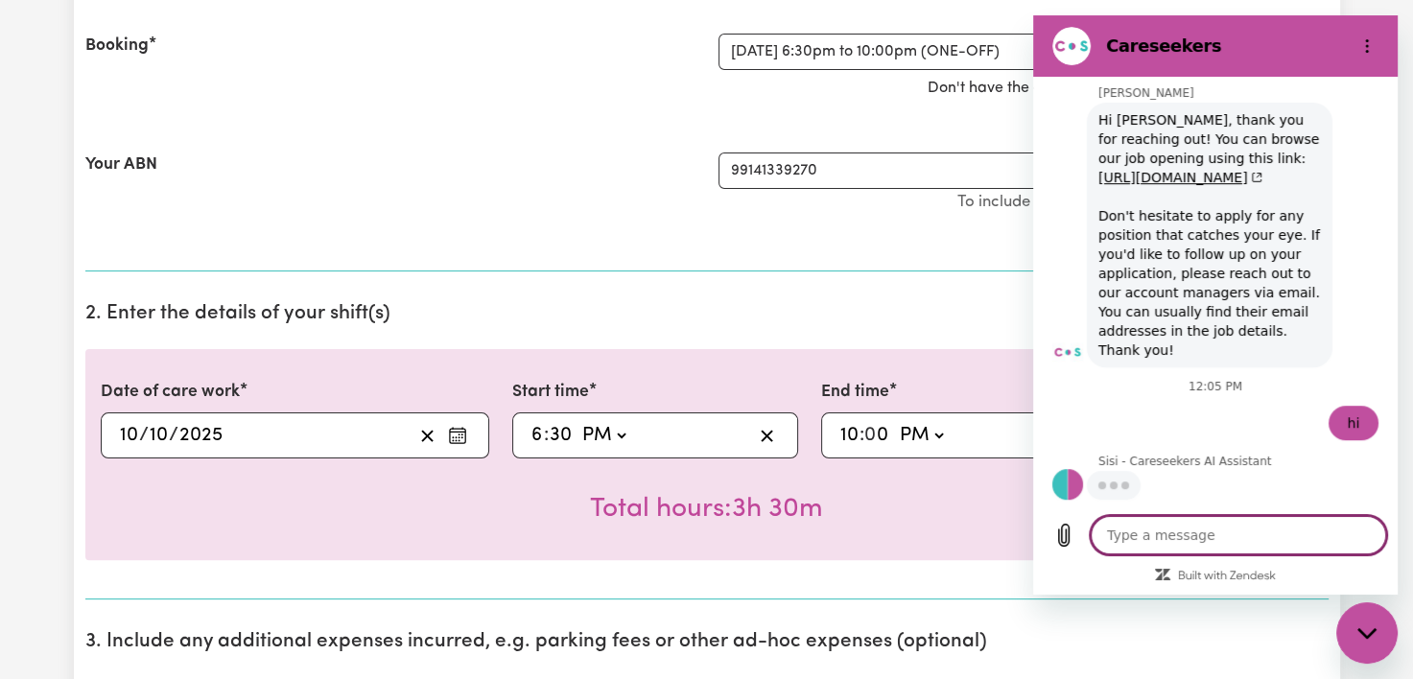
scroll to position [859, 0]
type textarea "x"
type textarea "I"
type textarea "x"
type textarea "I"
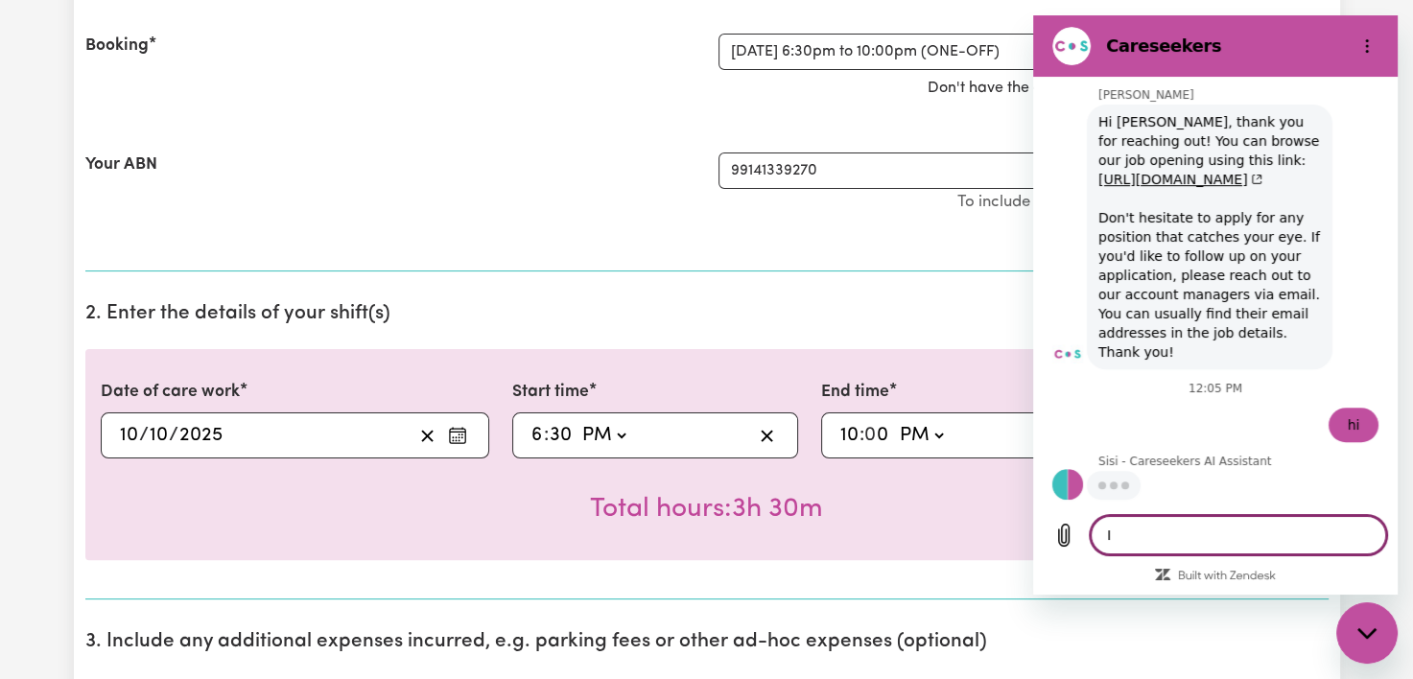
type textarea "x"
type textarea "I a"
type textarea "x"
type textarea "I am"
type textarea "x"
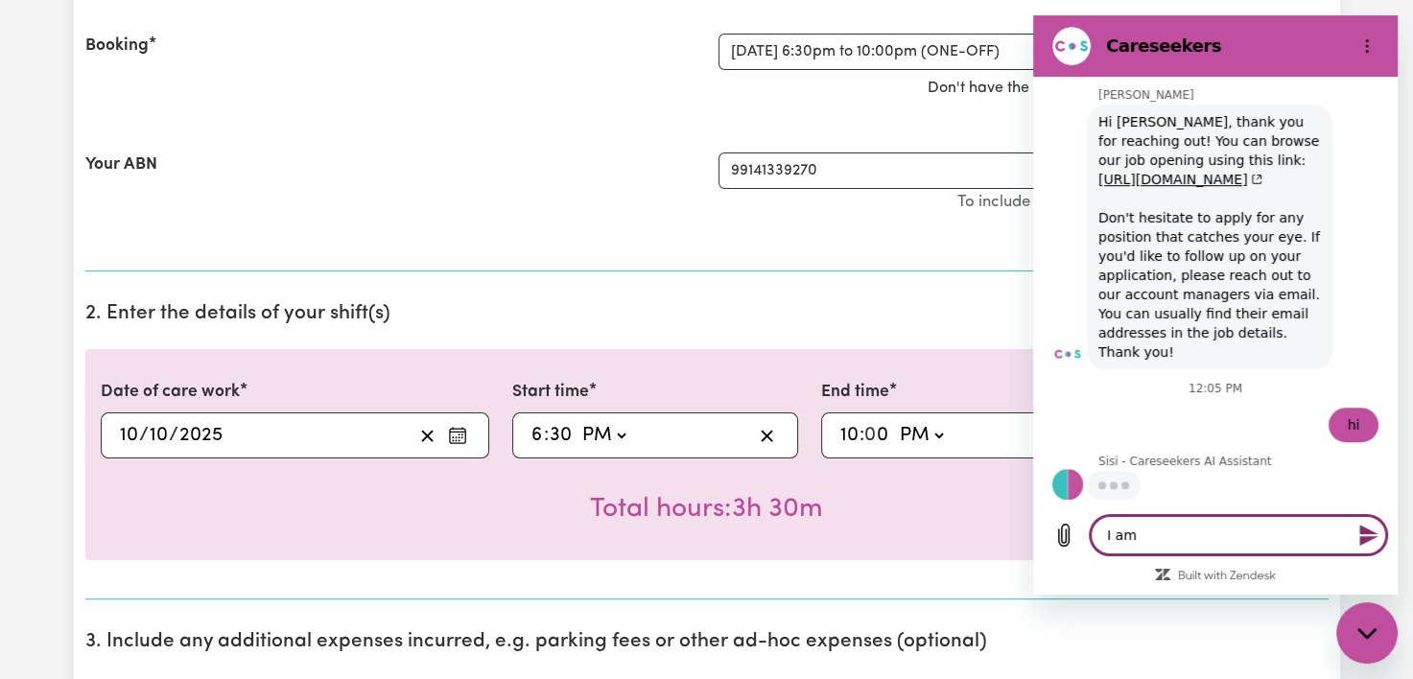
type textarea "I am"
type textarea "x"
type textarea "I am u"
type textarea "x"
type textarea "I am un"
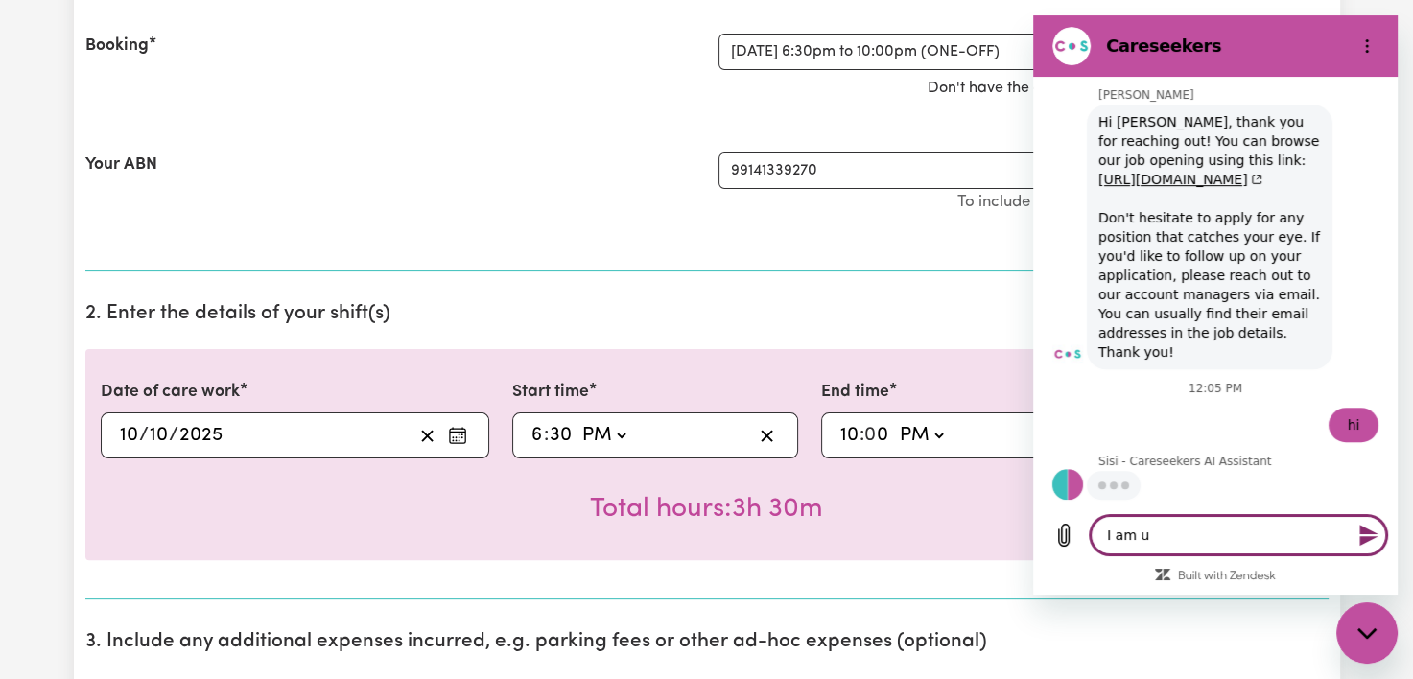
type textarea "x"
type textarea "I am una"
type textarea "x"
type textarea "I am unab"
type textarea "x"
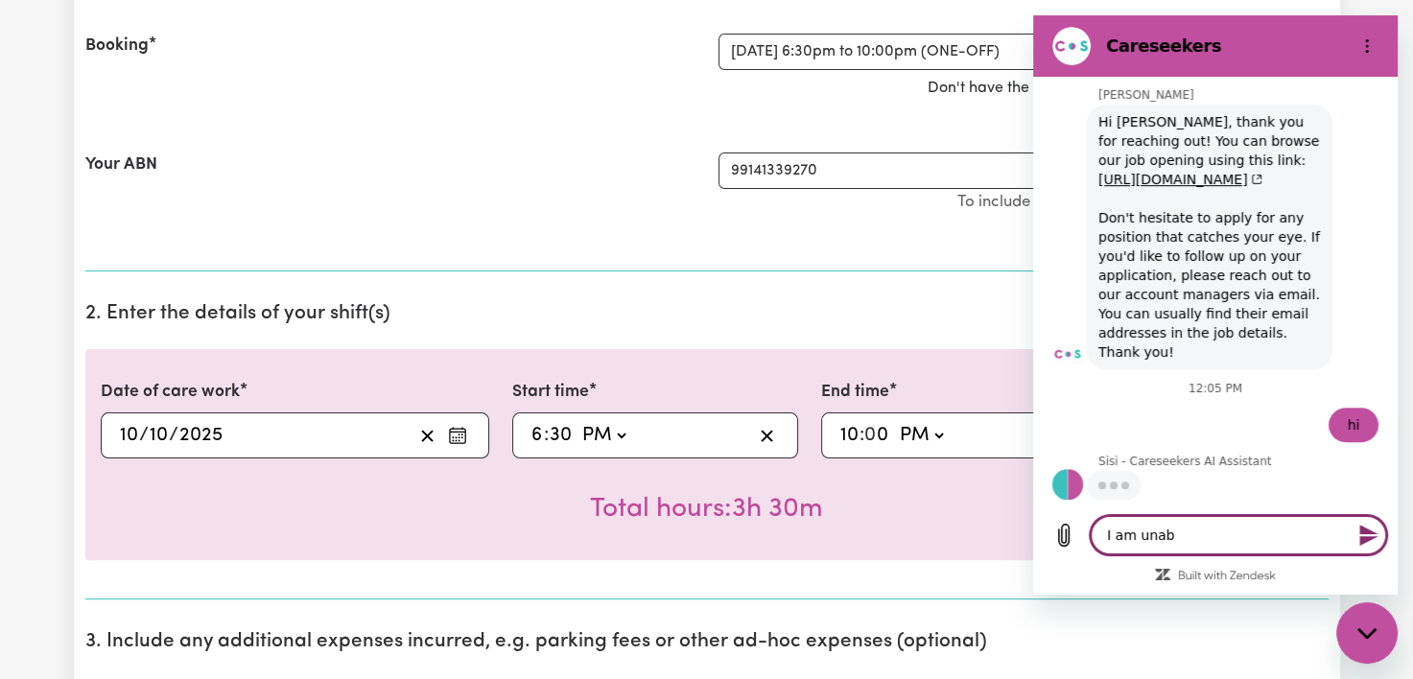
type textarea "I am unabl"
type textarea "x"
type textarea "I am unable"
type textarea "x"
type textarea "I am unable"
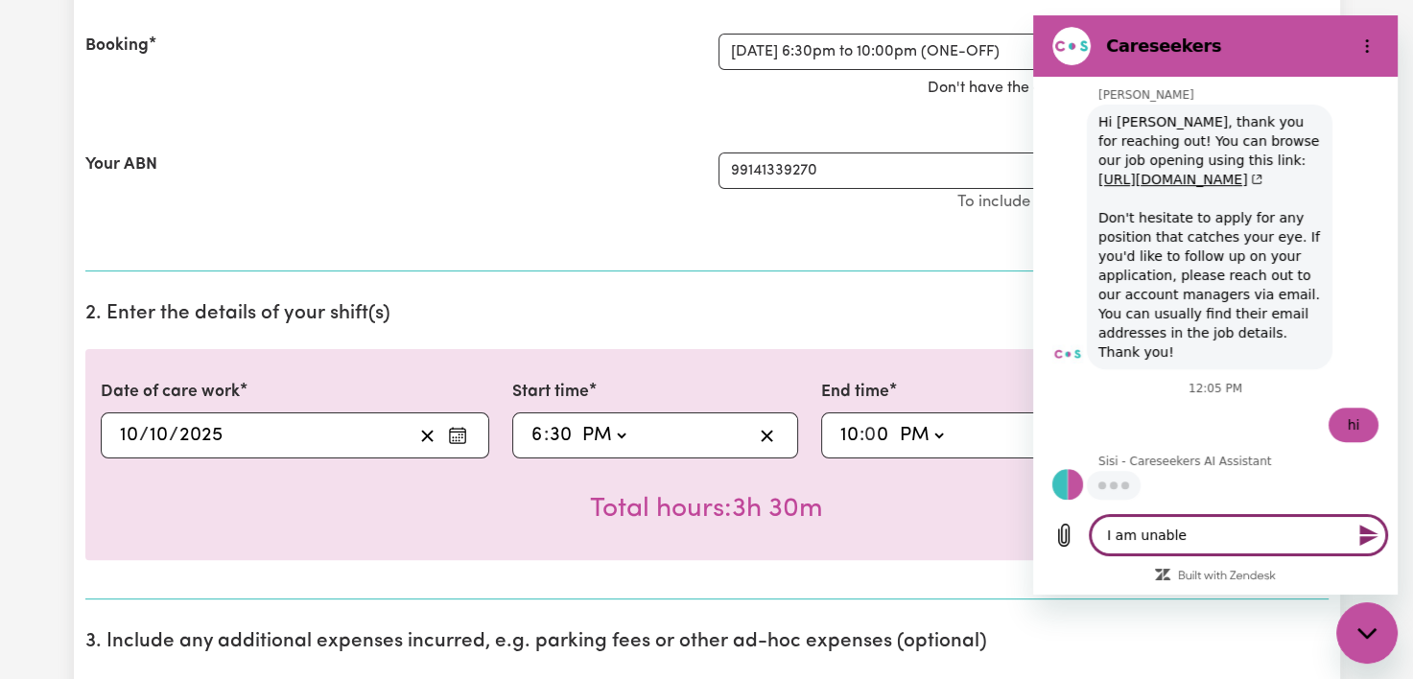
type textarea "x"
type textarea "I am unable t"
type textarea "x"
type textarea "I am unable to"
type textarea "x"
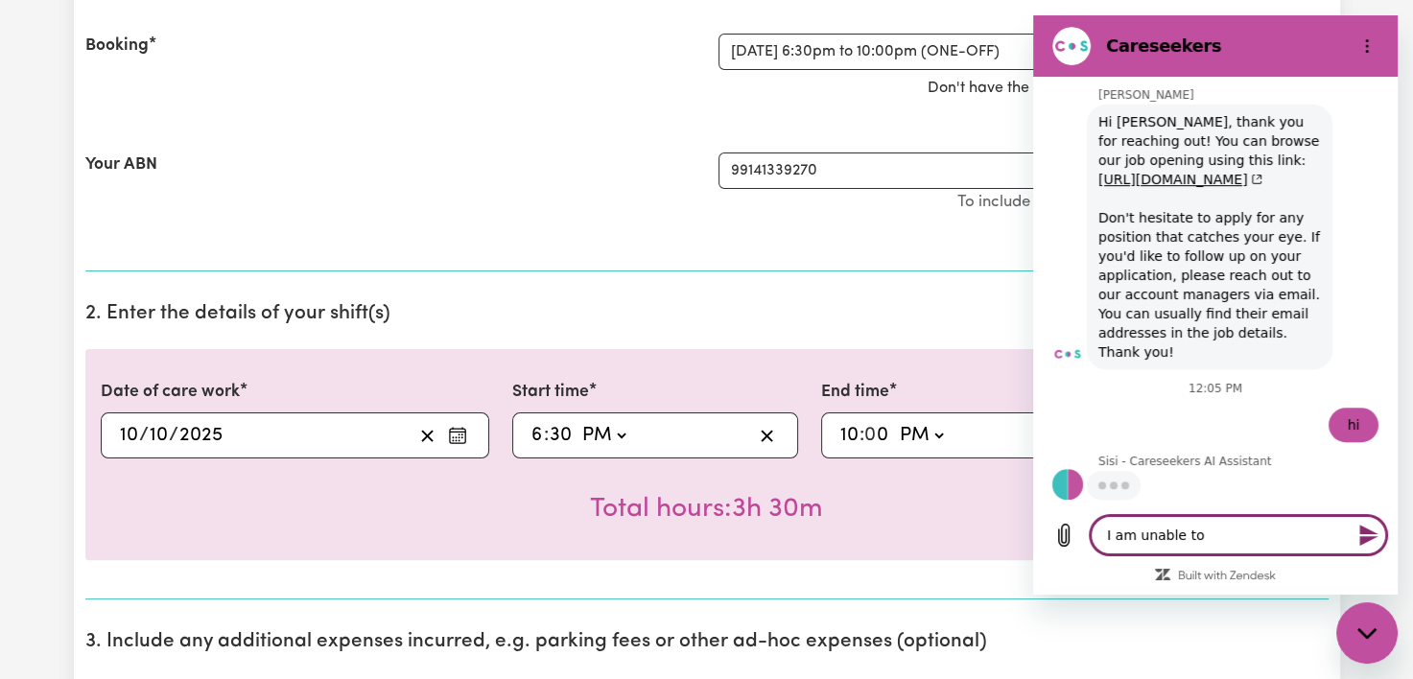
type textarea "I am unable to"
type textarea "x"
type textarea "I am unable to s"
type textarea "x"
type textarea "I am unable to su"
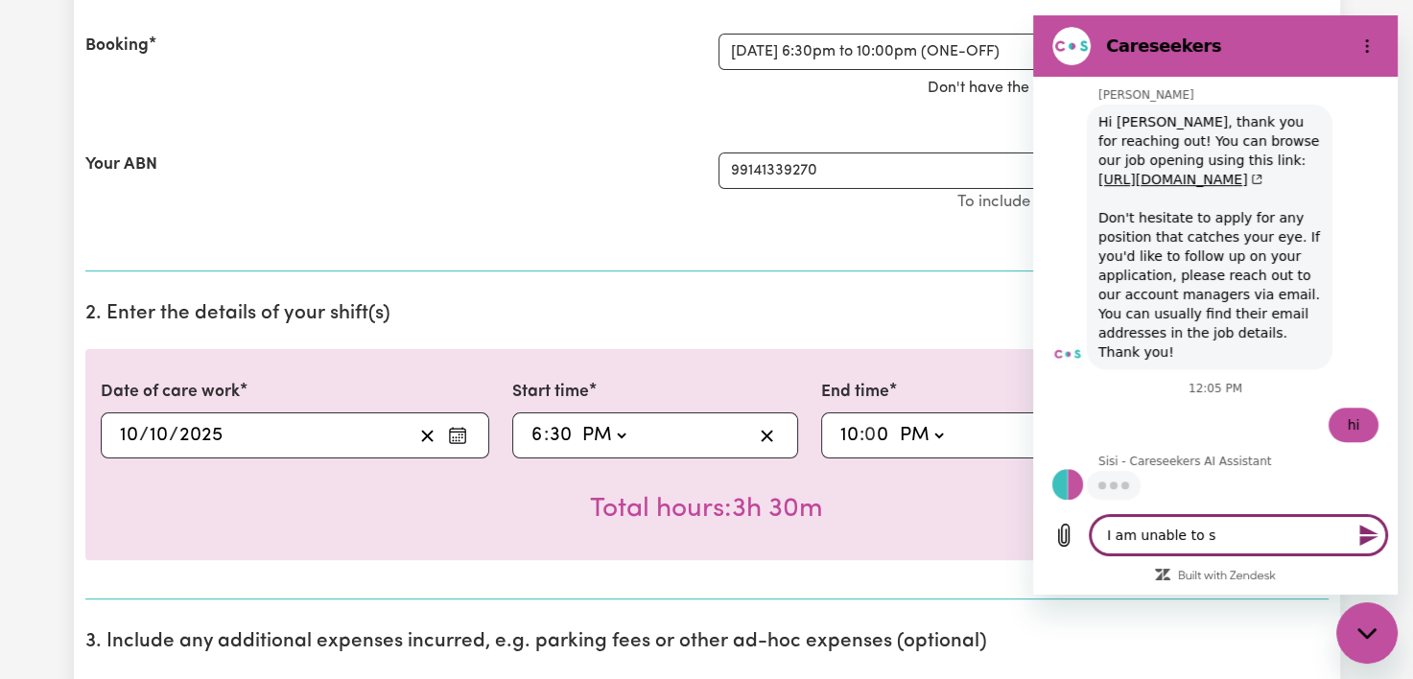
type textarea "x"
type textarea "I am unable to sub"
type textarea "x"
type textarea "I am unable to subm"
type textarea "x"
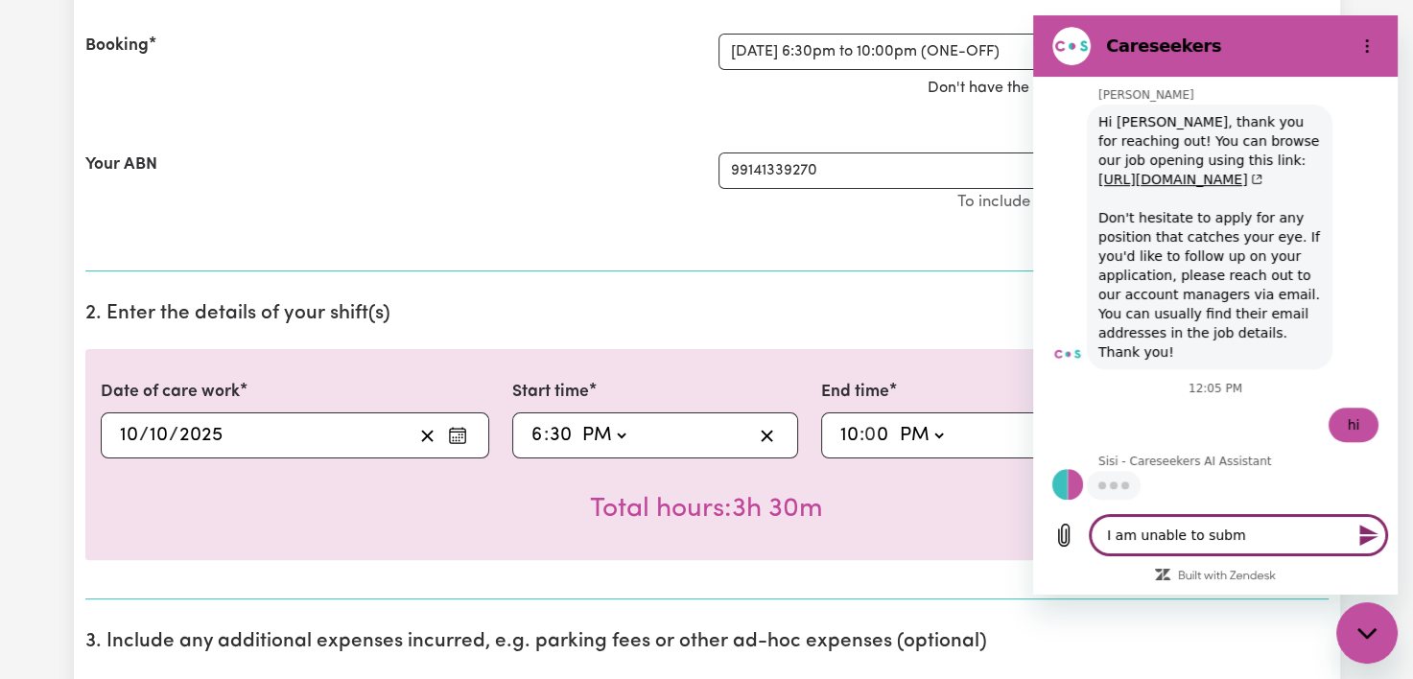
type textarea "I am unable to submi"
type textarea "x"
type textarea "I am unable to submit"
type textarea "x"
type textarea "I am unable to submit"
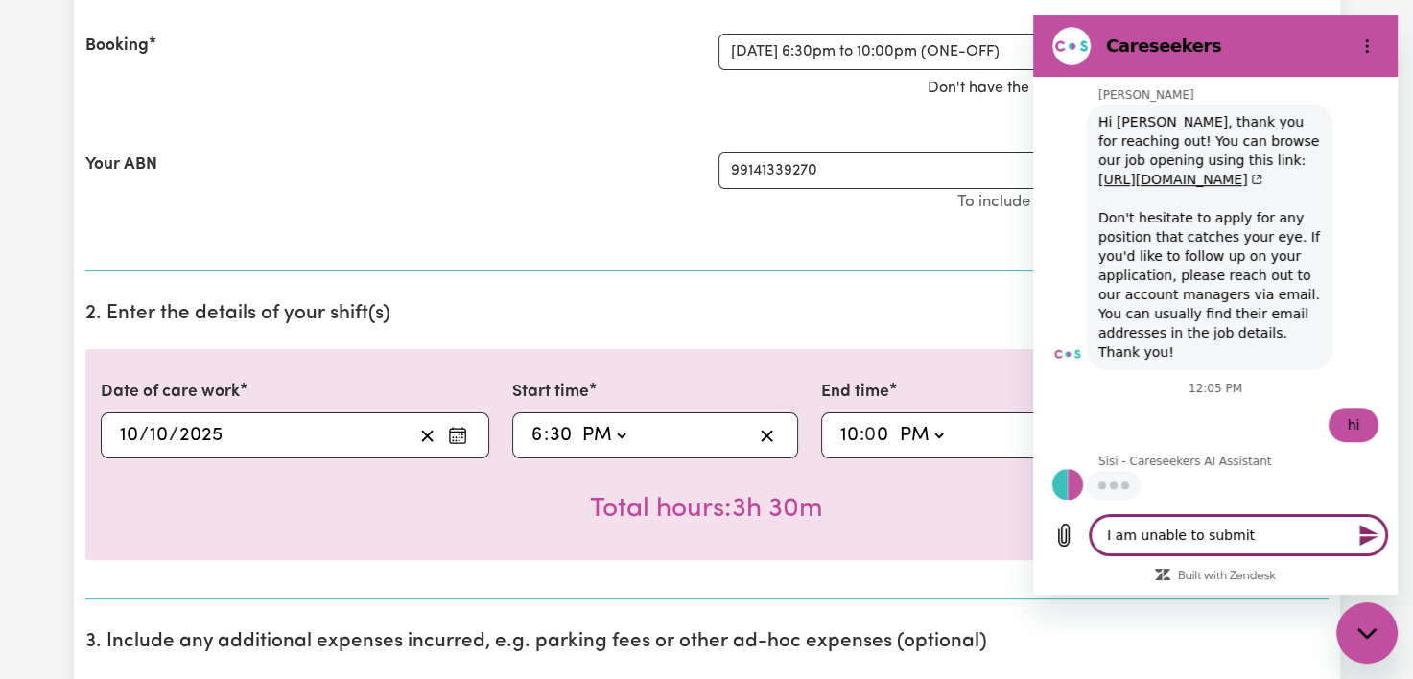
type textarea "x"
type textarea "I am unable to submit h"
type textarea "x"
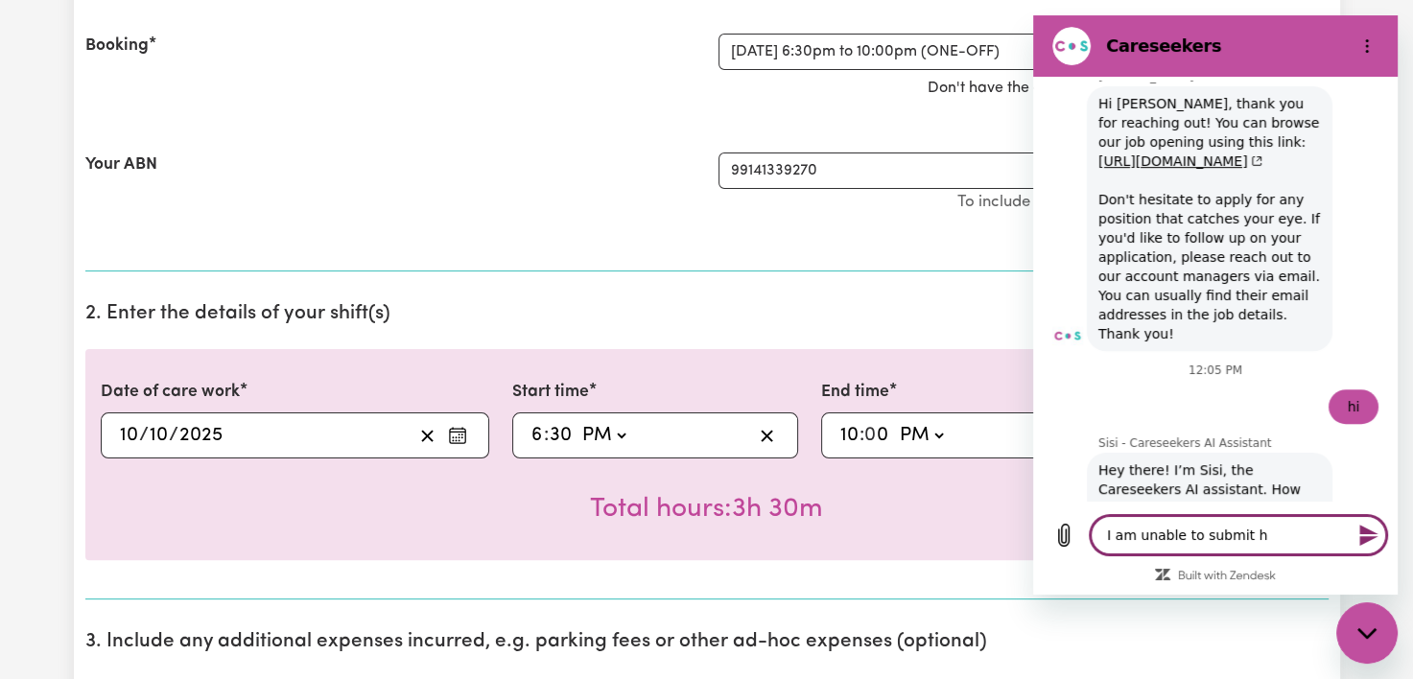
type textarea "I am unable to submit ho"
type textarea "x"
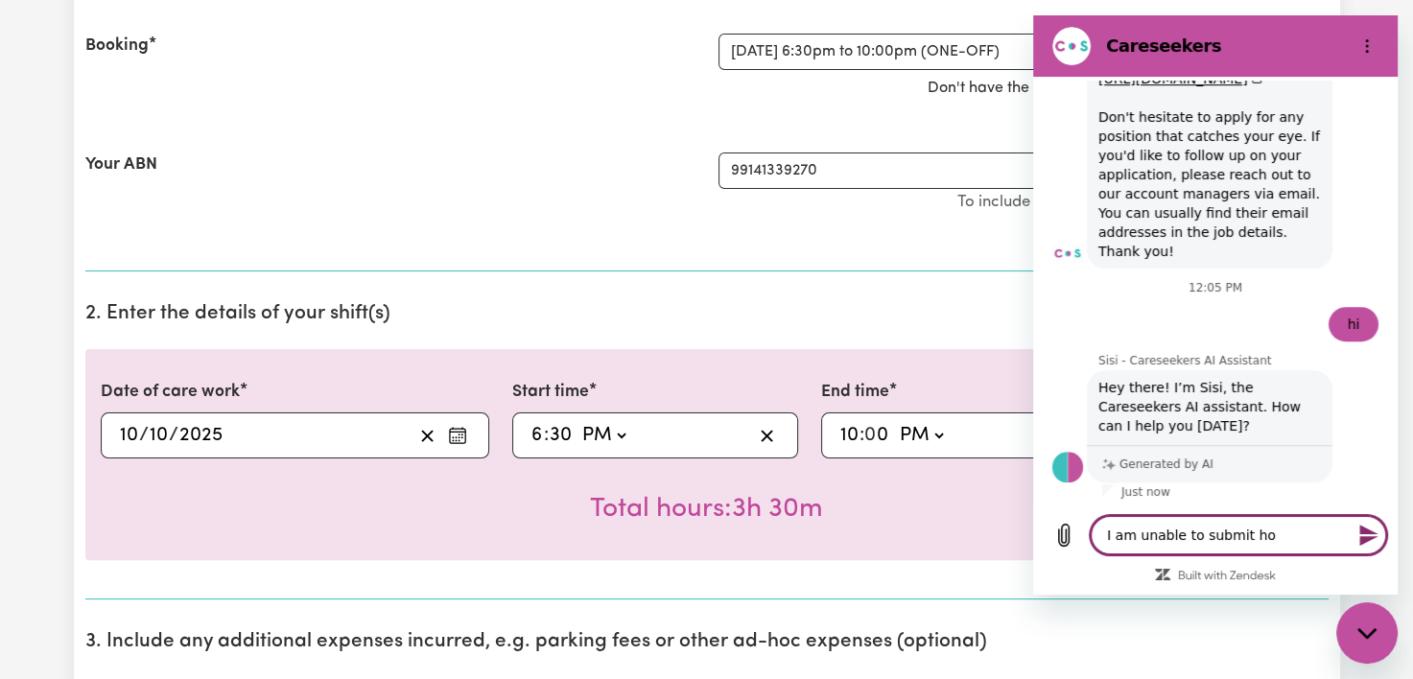
type textarea "I am unable to submit hou"
type textarea "x"
type textarea "I am unable to submit hour"
type textarea "x"
type textarea "I am unable to submit hours"
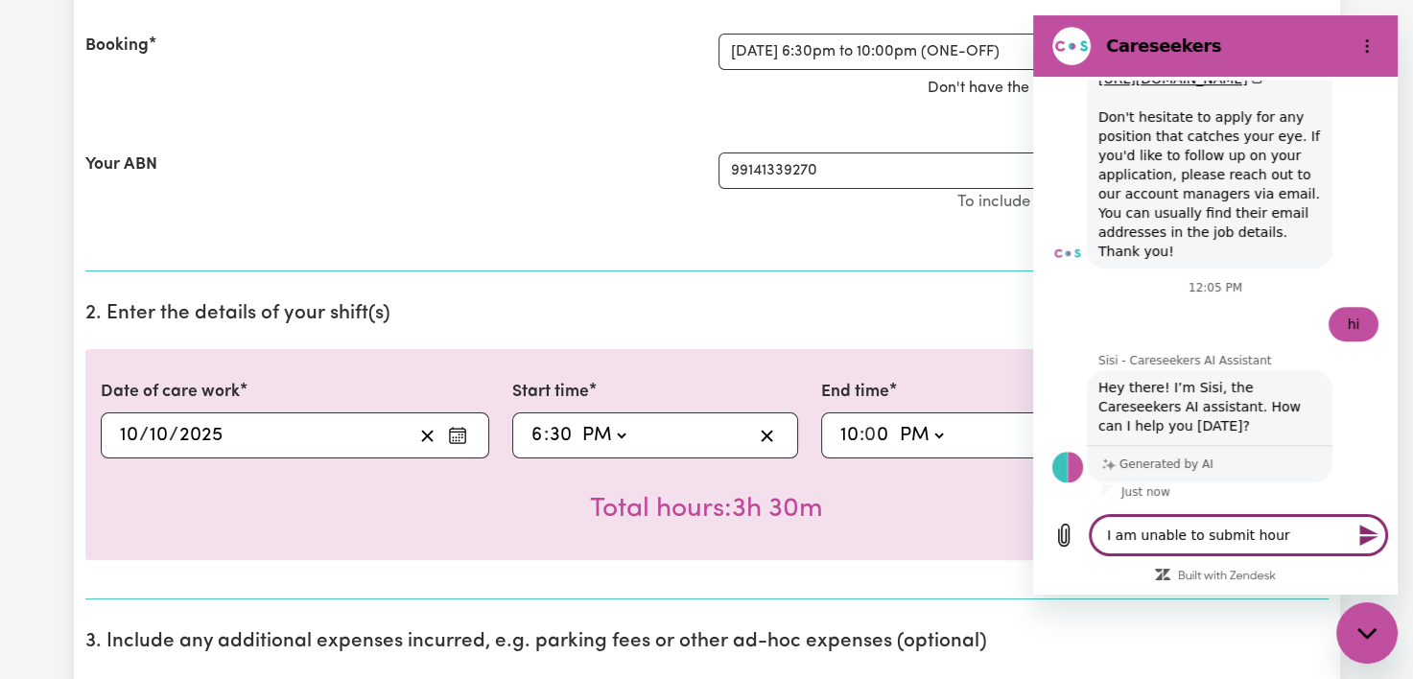
type textarea "x"
type textarea "I am unable to submit hours"
type textarea "x"
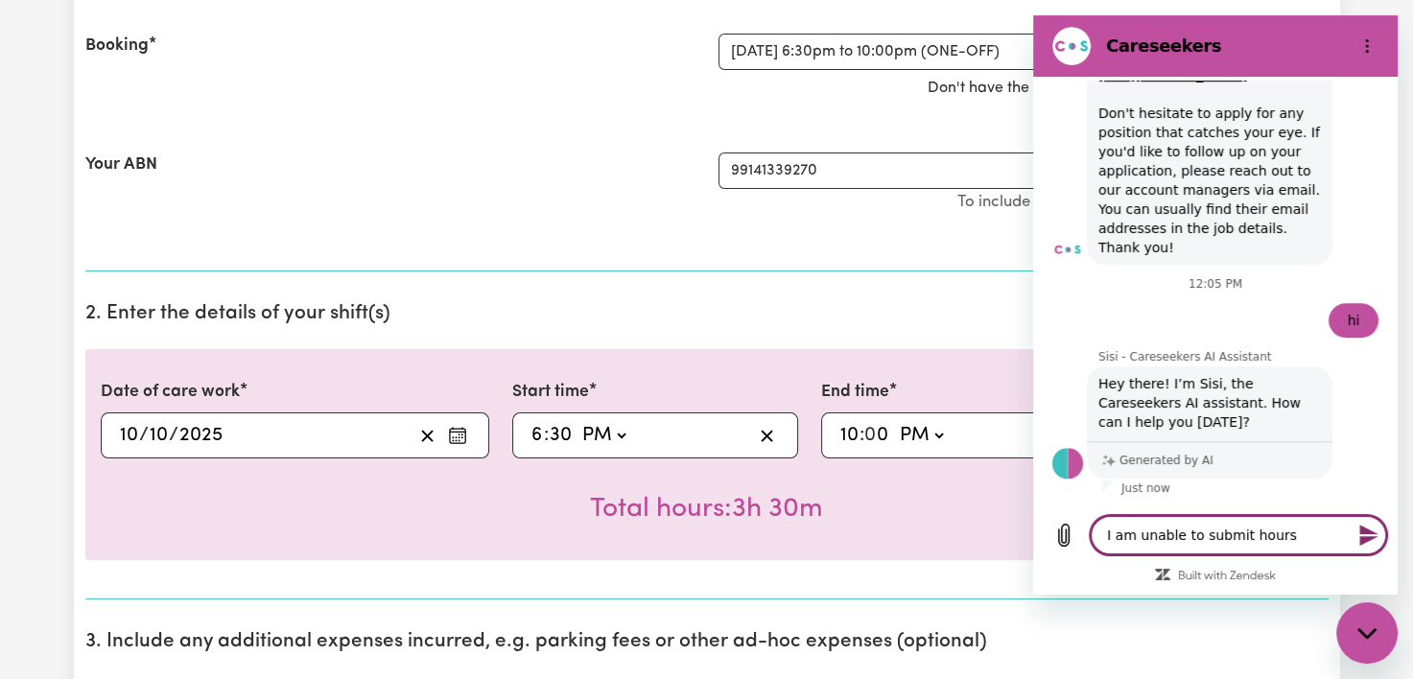
scroll to position [963, 0]
type textarea "I am unable to submit hours f"
type textarea "x"
type textarea "I am unable to submit hours fo"
type textarea "x"
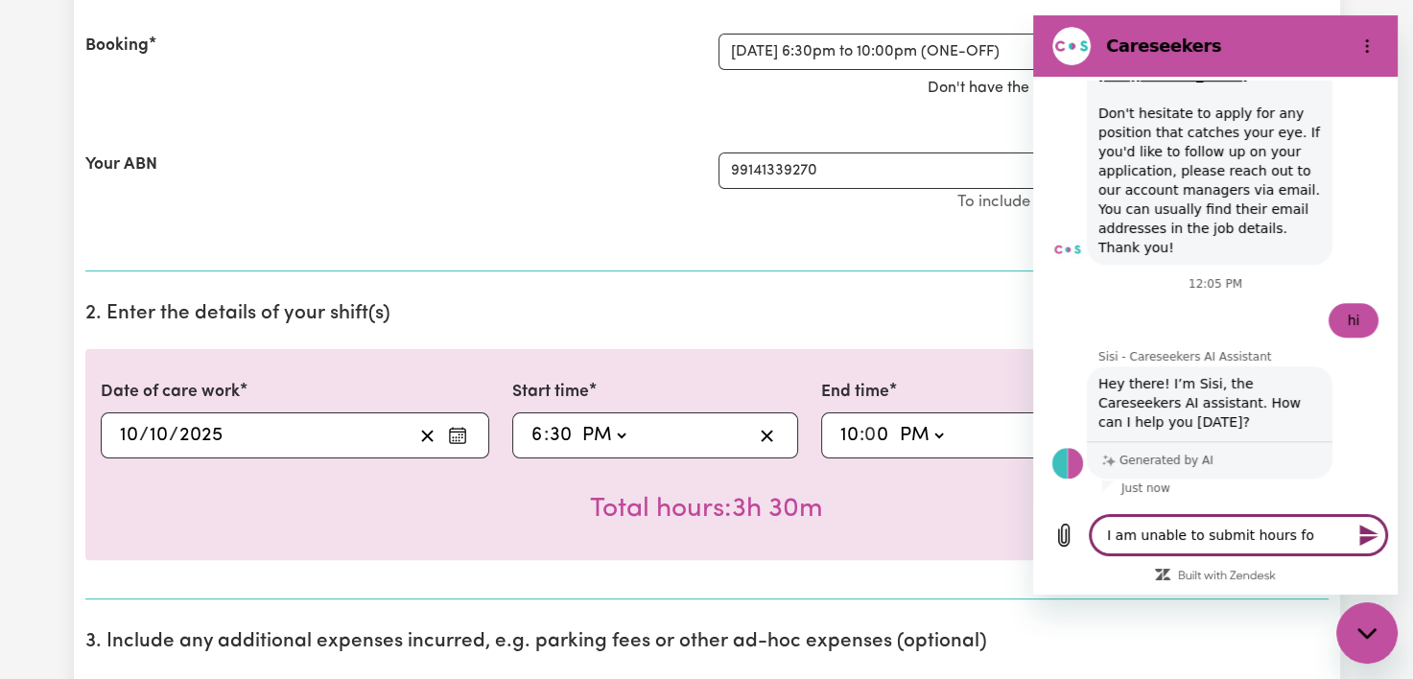
type textarea "I am unable to submit hours for"
type textarea "x"
type textarea "I am unable to submit hours for"
type textarea "x"
type textarea "I am unable to submit hours for k"
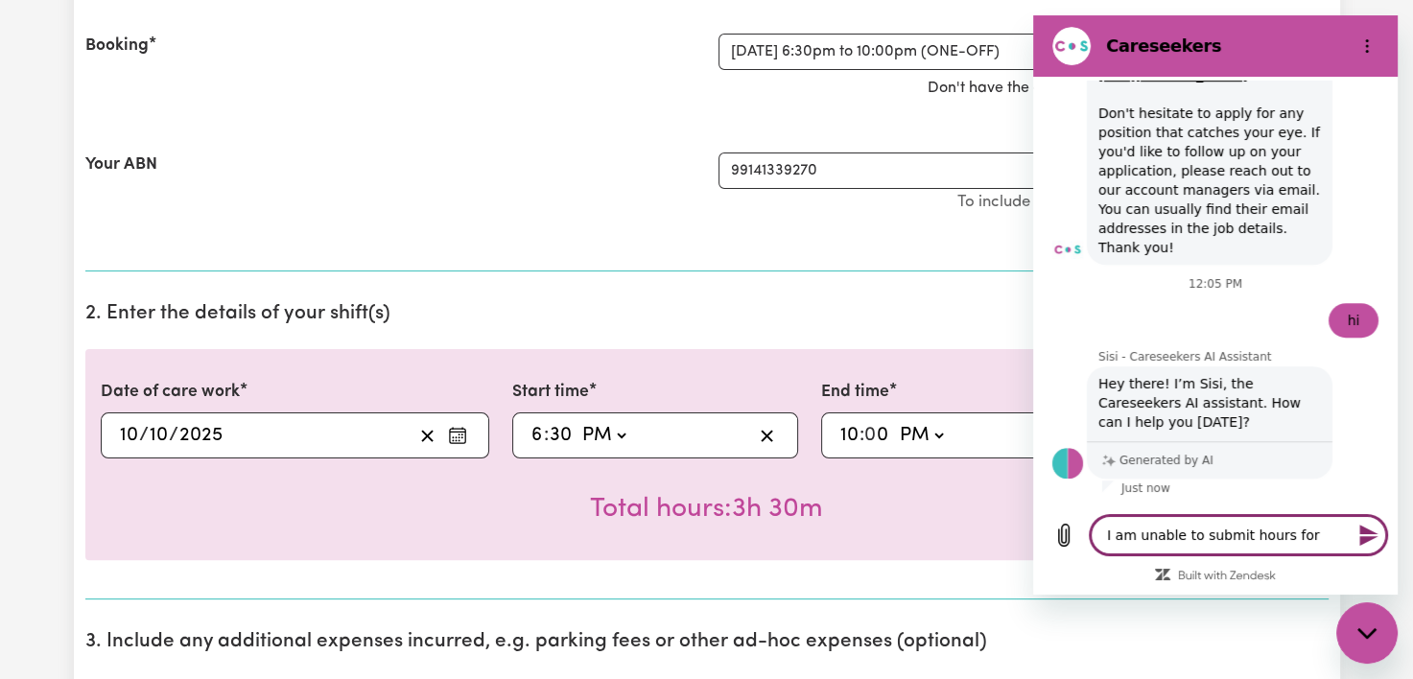
type textarea "x"
type textarea "I am unable to submit hours for ki"
type textarea "x"
type textarea "I am unable to submit hours for kis"
type textarea "x"
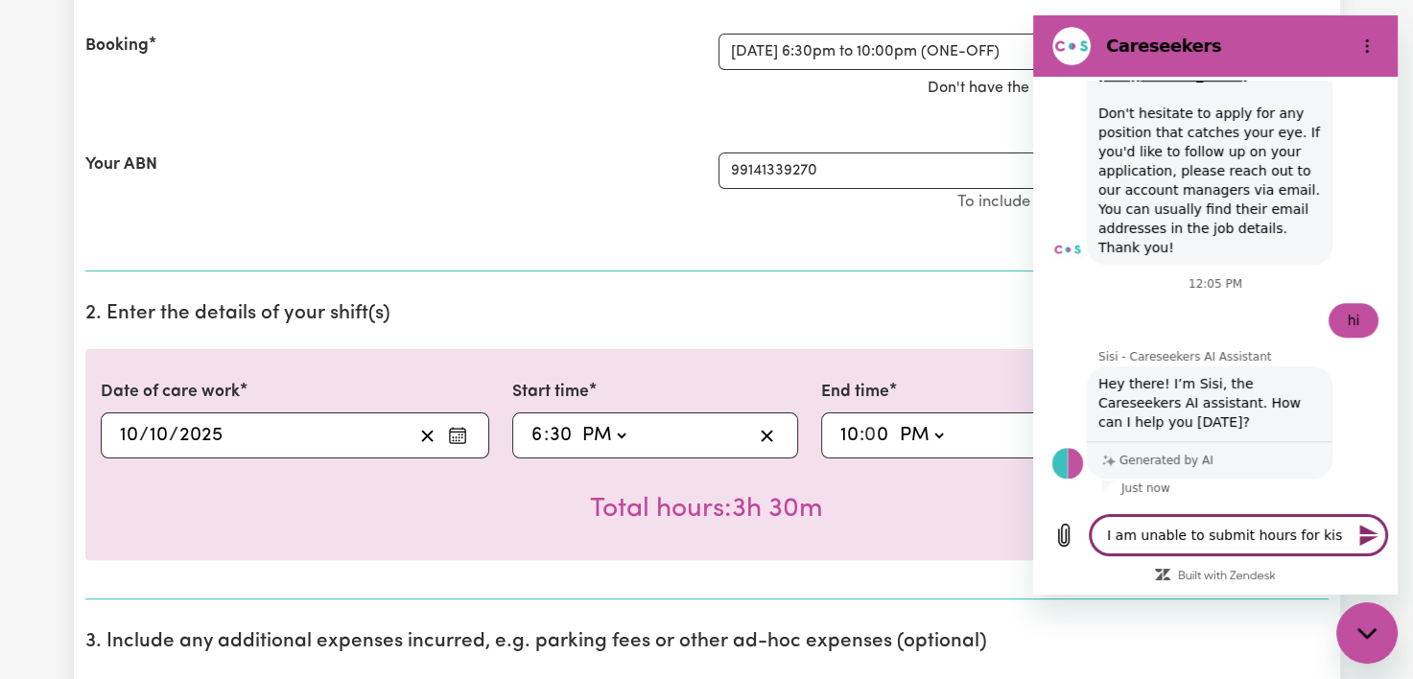
type textarea "I am unable to submit hours for [PERSON_NAME]"
type textarea "x"
type textarea "I am unable to submit hours for kisho"
type textarea "x"
type textarea "I am unable to submit hours for [PERSON_NAME]"
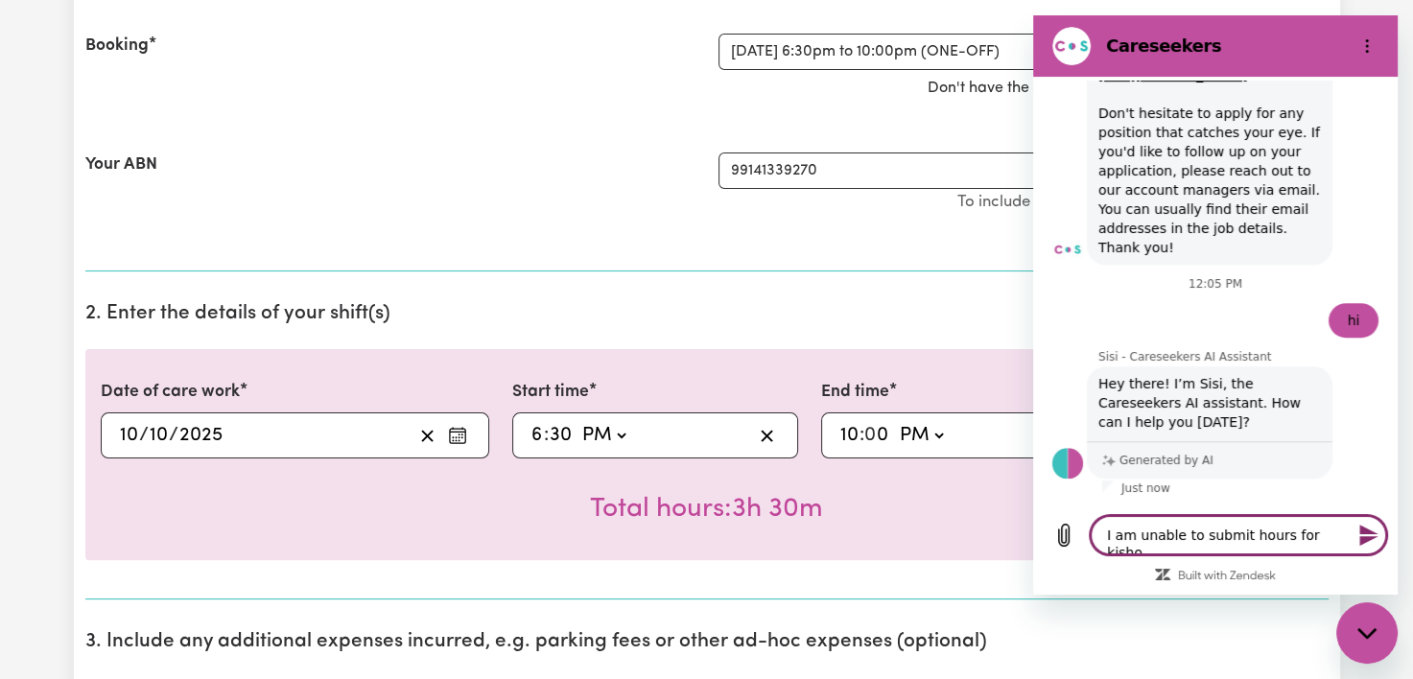
type textarea "x"
type textarea "I am unable to submit hours for [PERSON_NAME]"
type textarea "x"
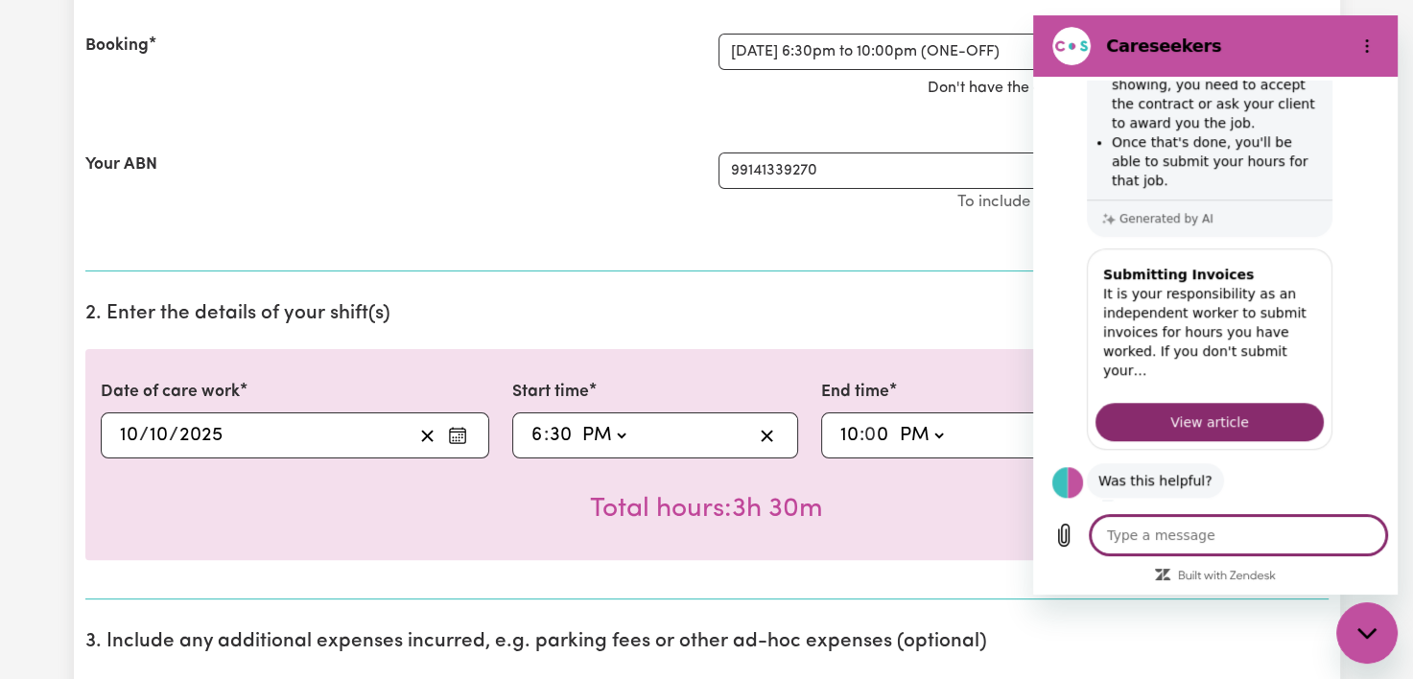
scroll to position [1593, 0]
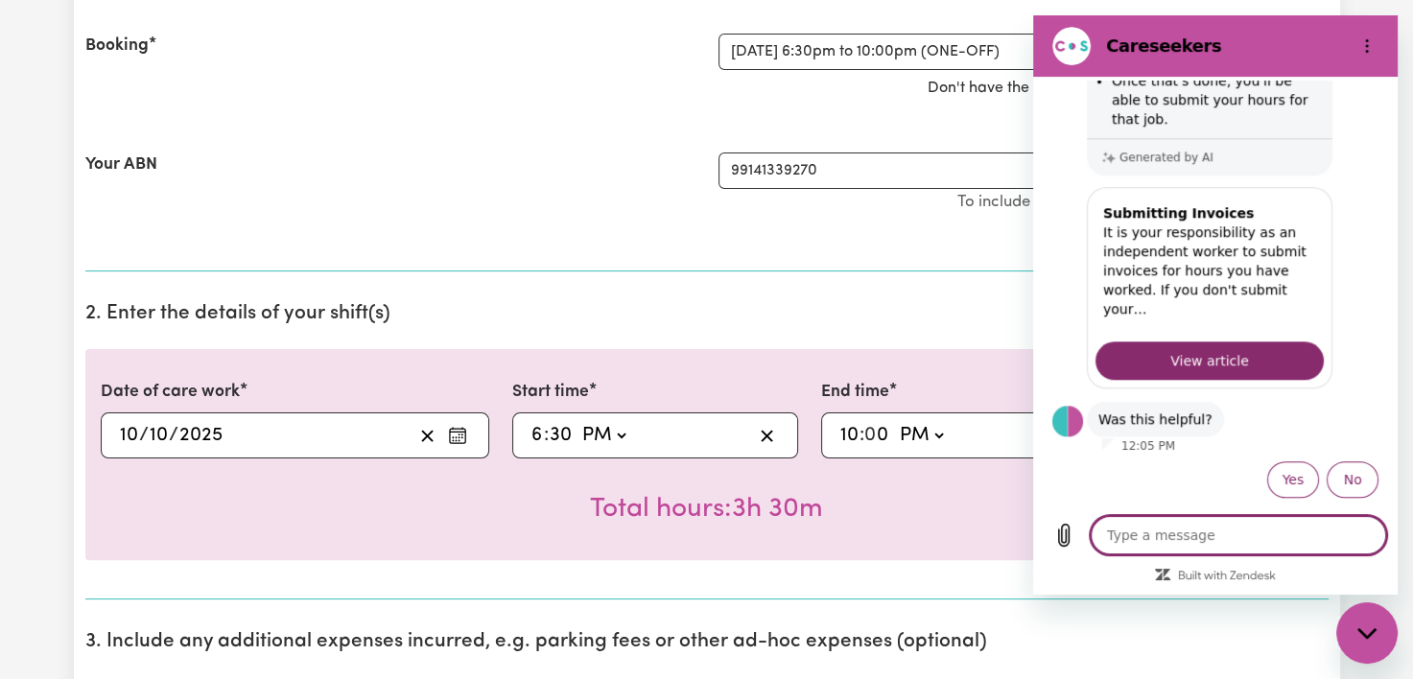
click at [1183, 542] on textarea at bounding box center [1239, 535] width 296 height 38
click at [1354, 470] on button "No" at bounding box center [1353, 480] width 52 height 36
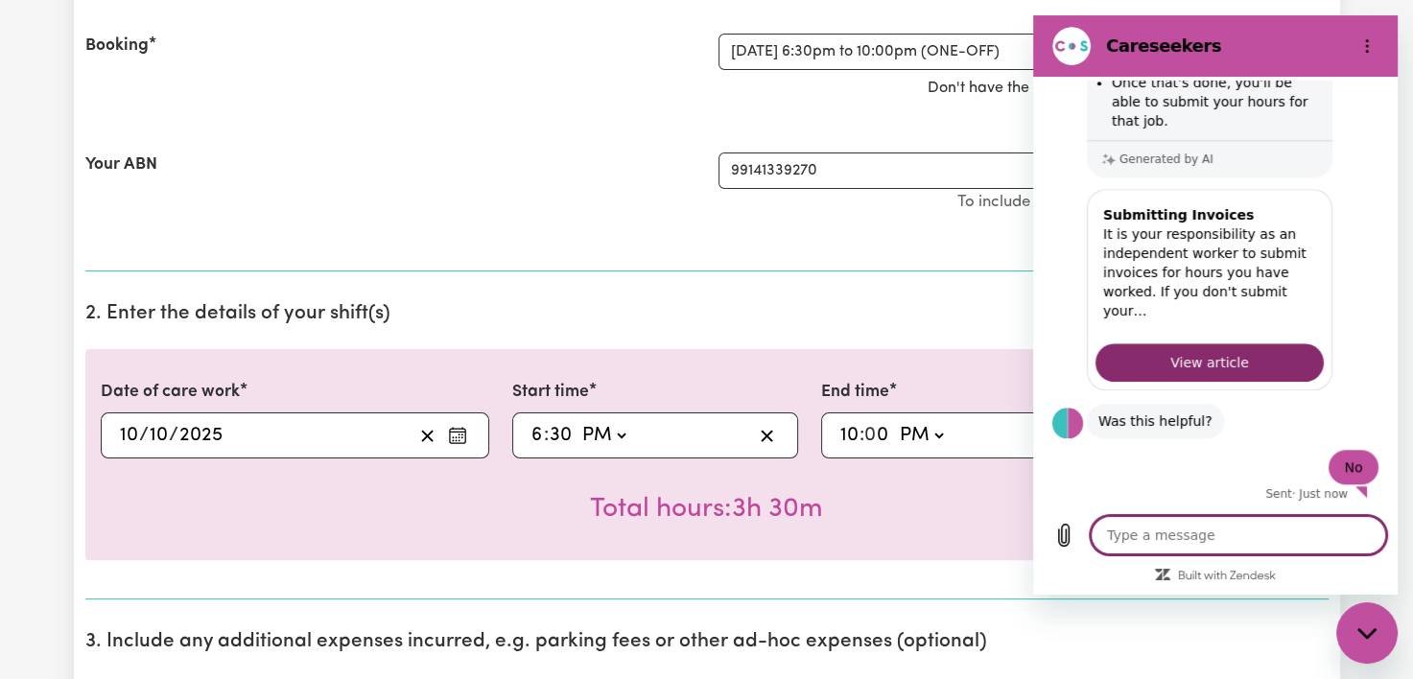
type textarea "x"
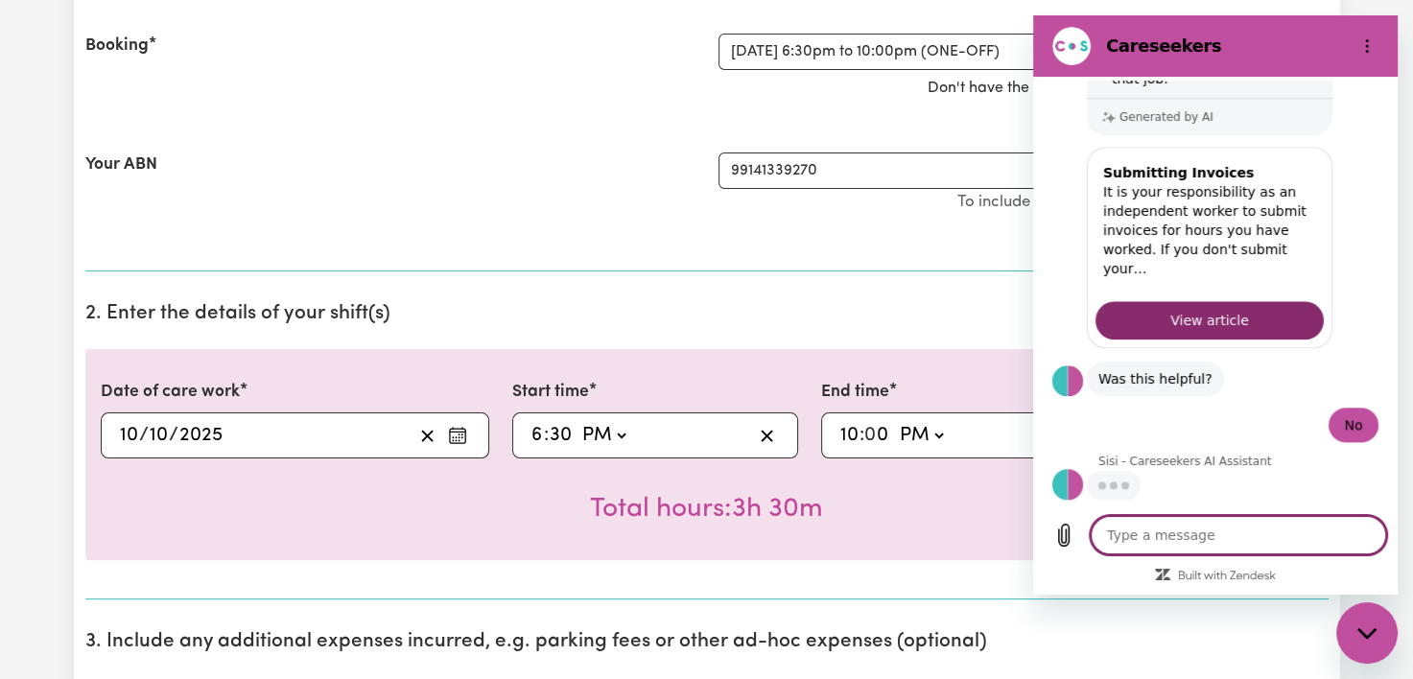
scroll to position [1631, 0]
type textarea "i"
type textarea "x"
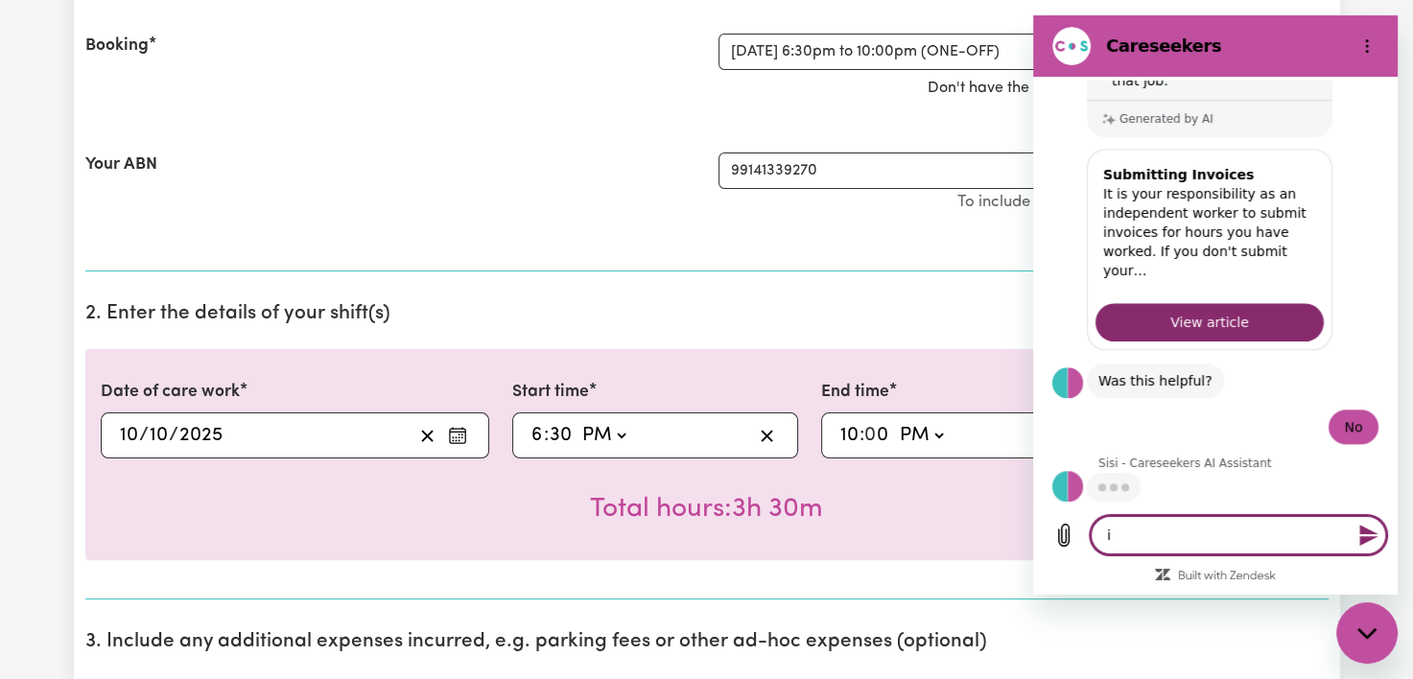
type textarea "it"
type textarea "x"
type textarea "its"
type textarea "x"
type textarea "its"
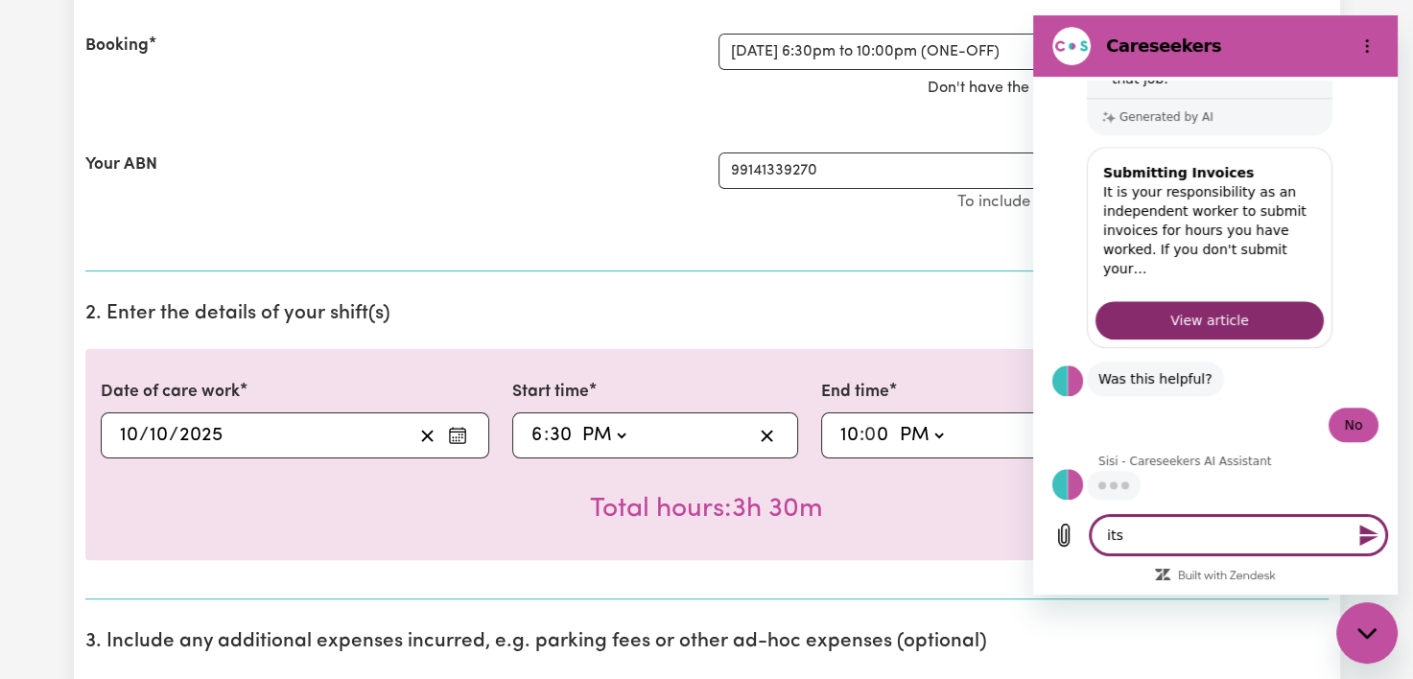
type textarea "x"
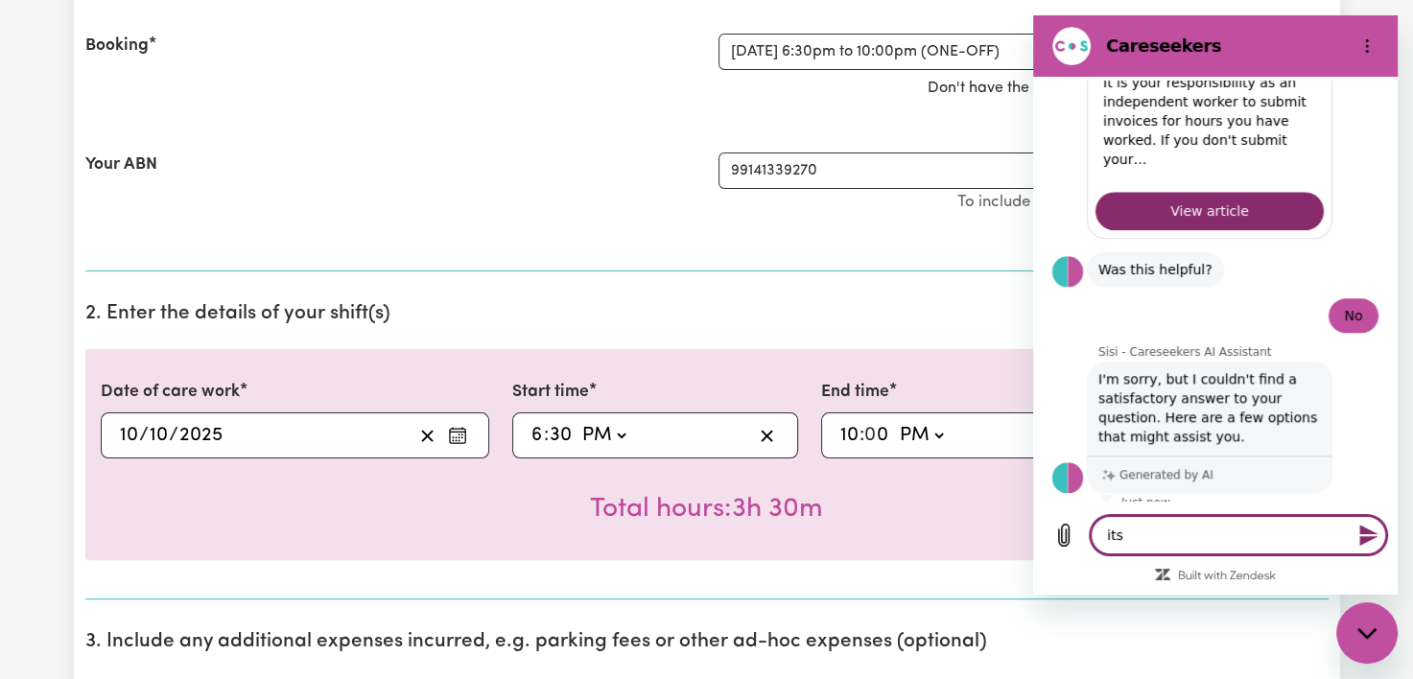
type textarea "its s"
type textarea "x"
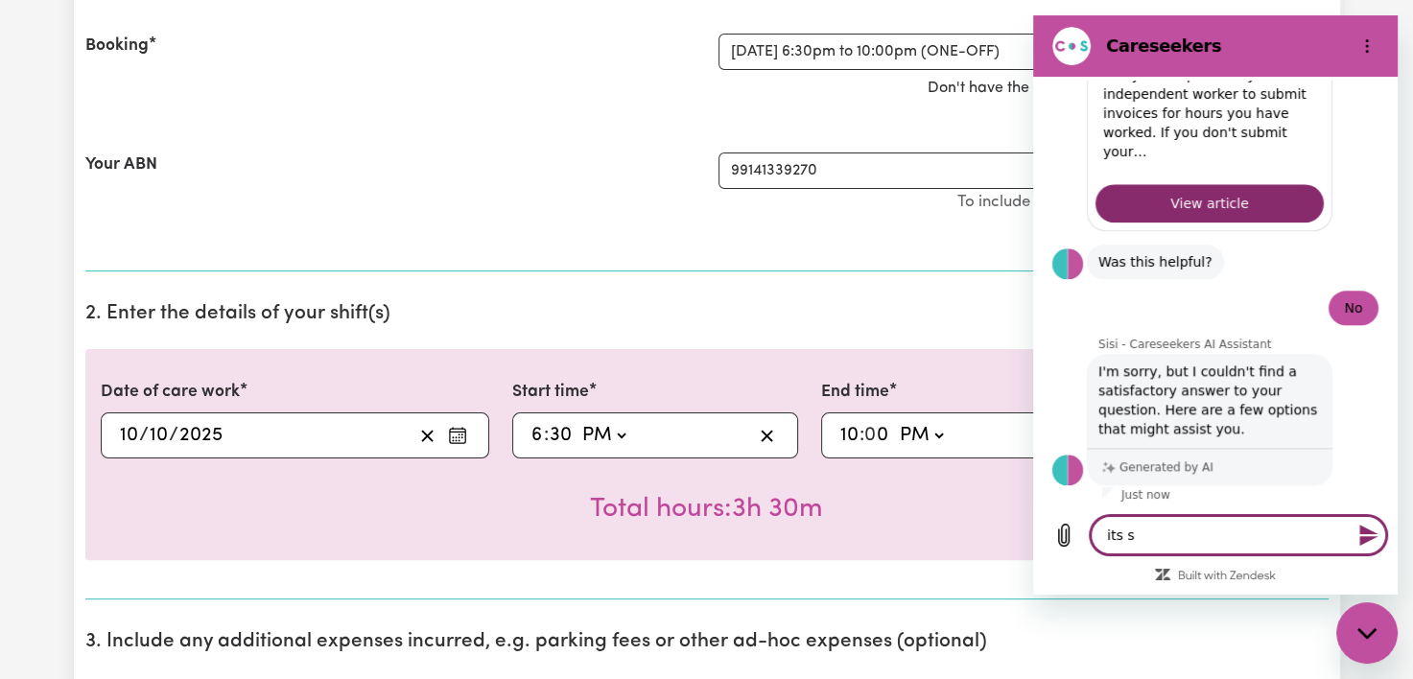
type textarea "its sh"
type textarea "x"
type textarea "its sho"
type textarea "x"
type textarea "its show"
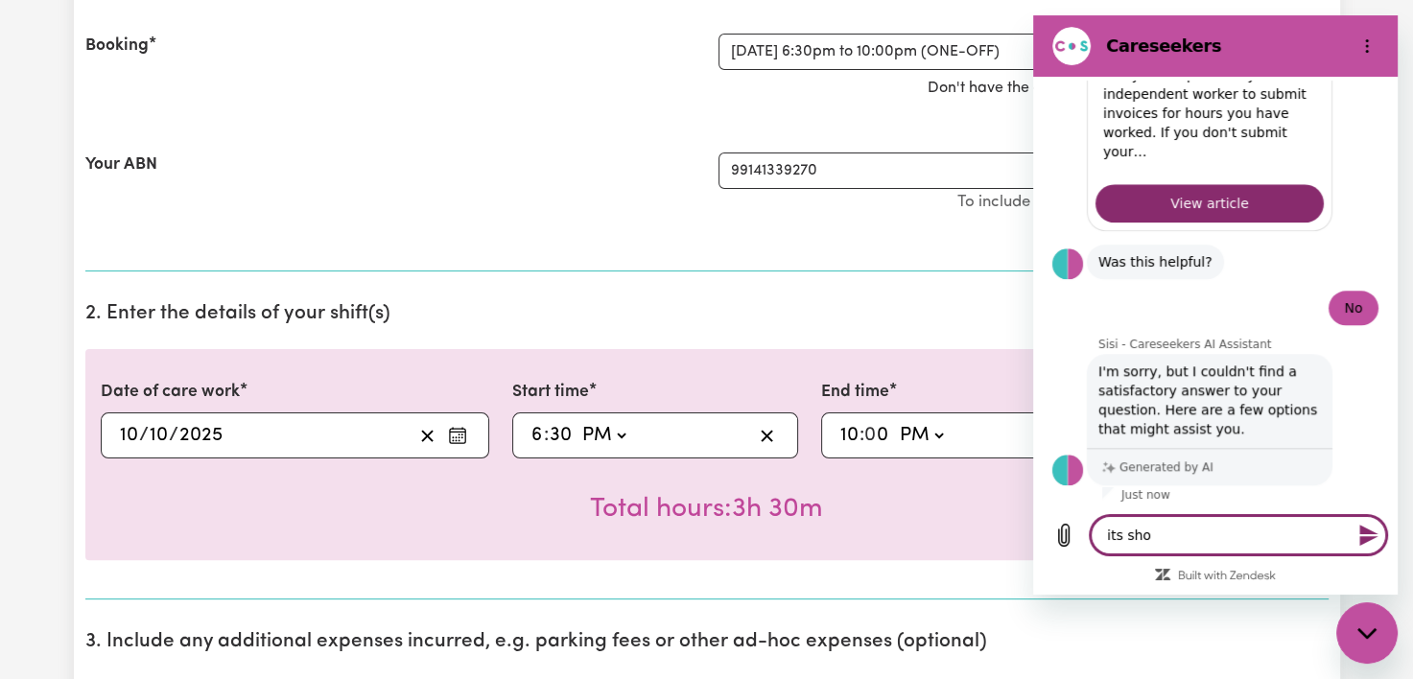
type textarea "x"
type textarea "its showi"
type textarea "x"
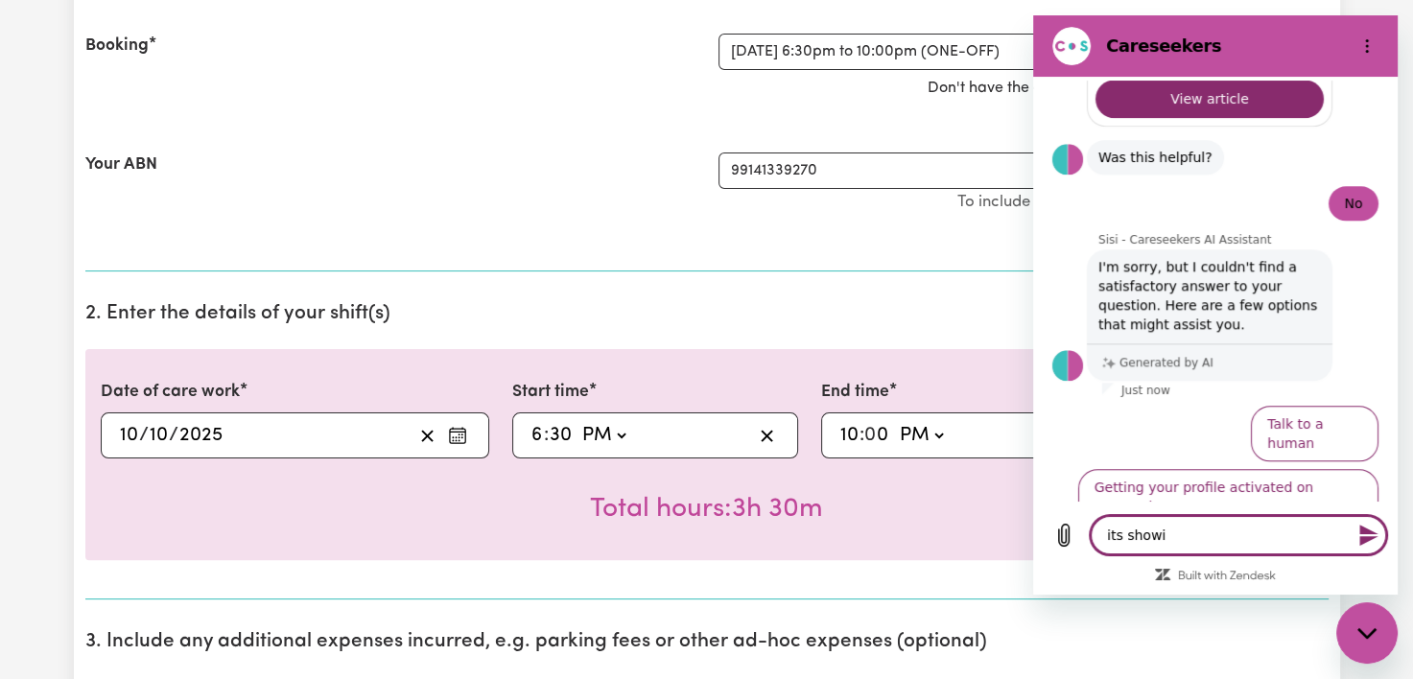
type textarea "its showin"
type textarea "x"
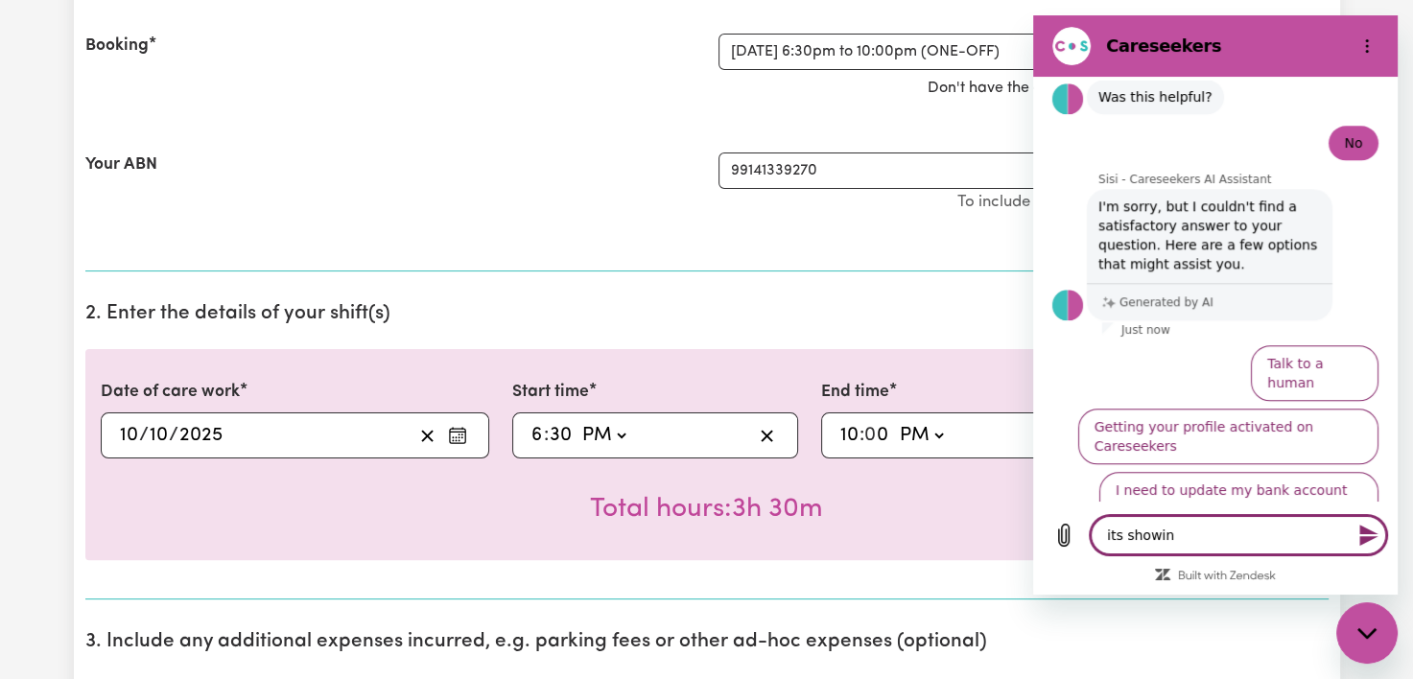
scroll to position [1973, 0]
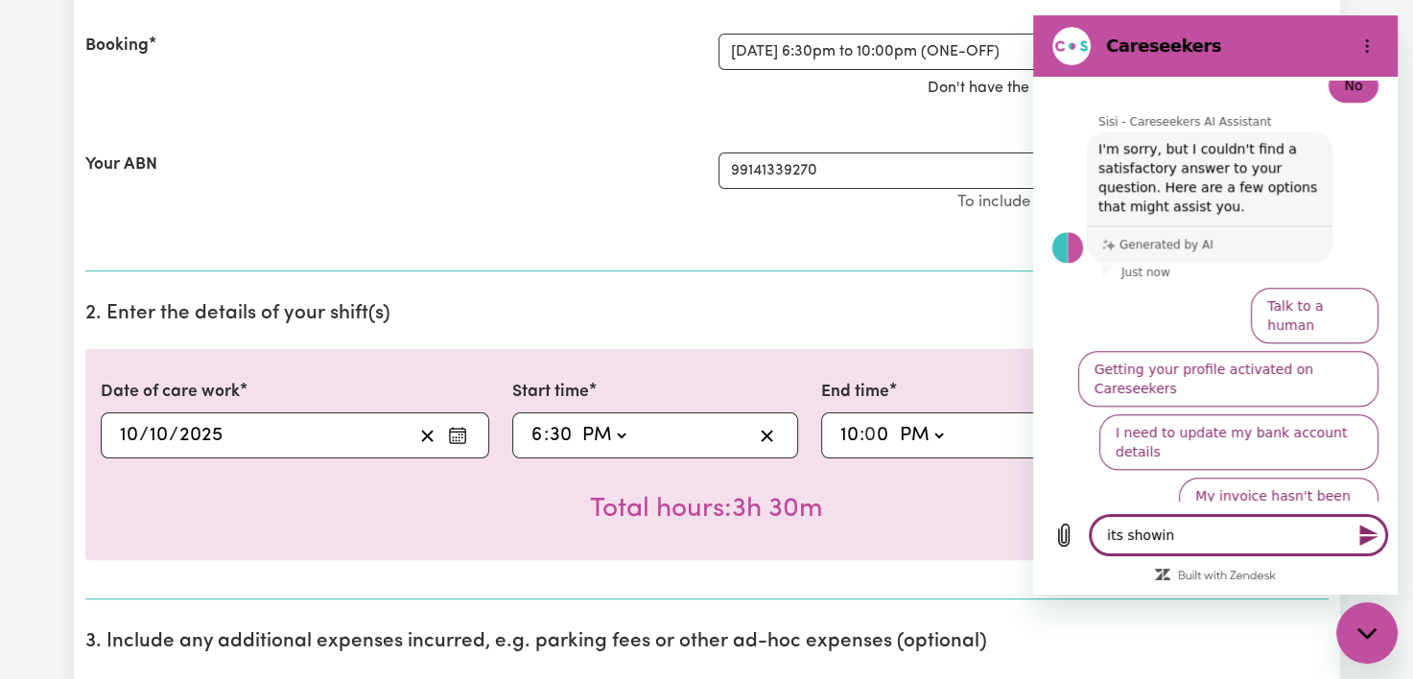
type textarea "its showing"
type textarea "x"
type textarea "its showing"
type textarea "x"
type textarea "its showing"
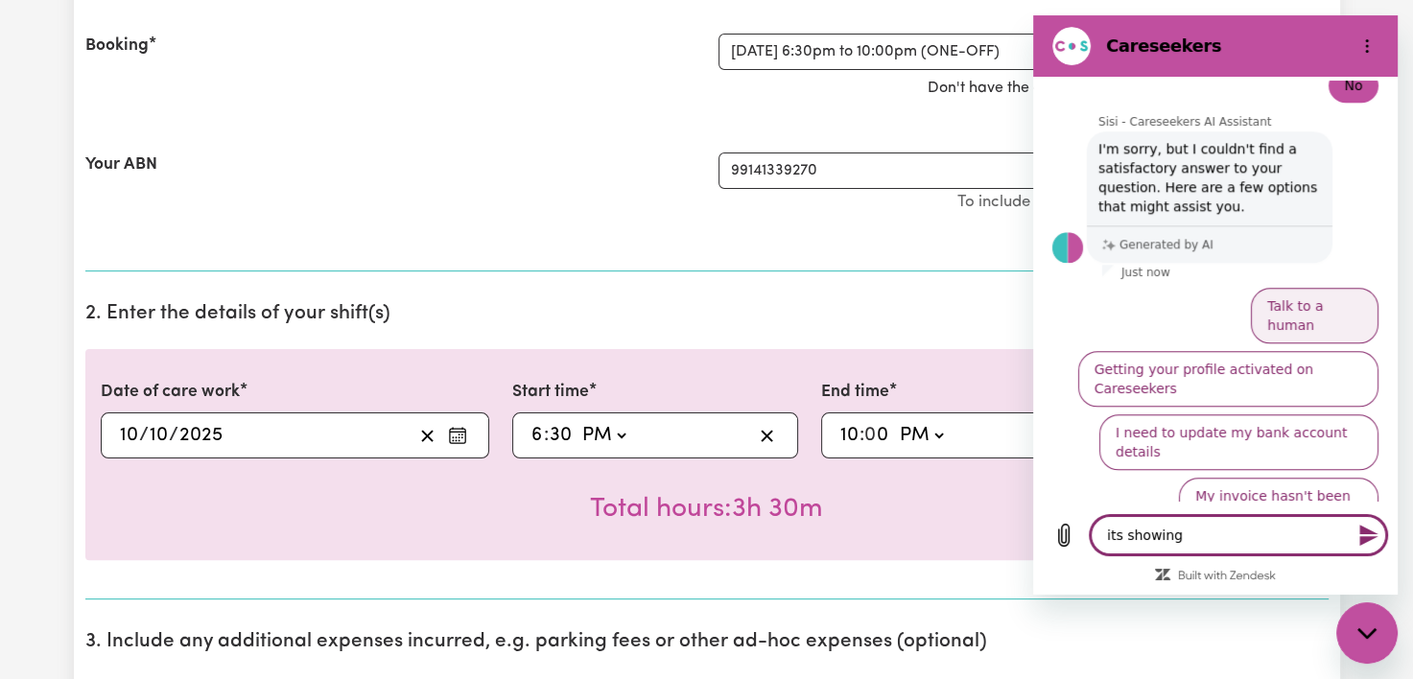
click at [1308, 320] on button "Talk to a human" at bounding box center [1315, 316] width 128 height 56
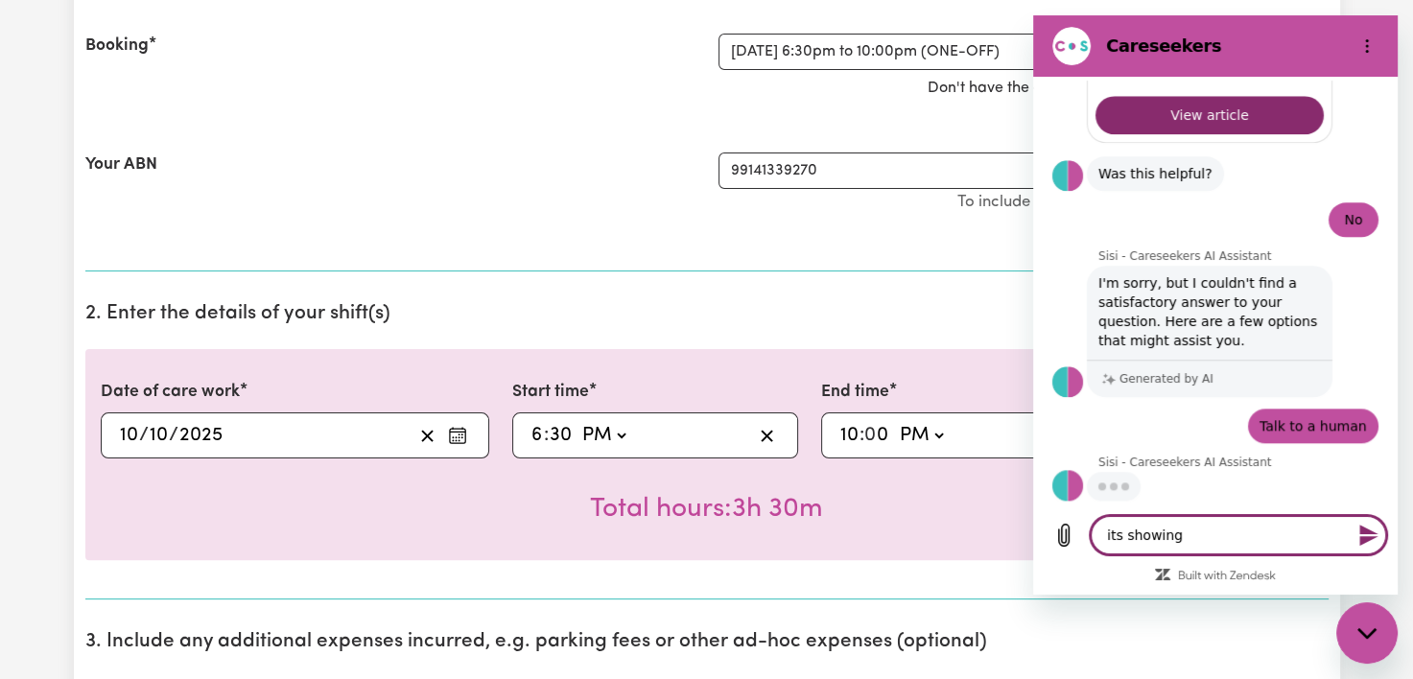
scroll to position [1837, 0]
click at [310, 253] on section "1. Fill in your details below to claim your payment Job title Select the job yo…" at bounding box center [707, 38] width 1244 height 466
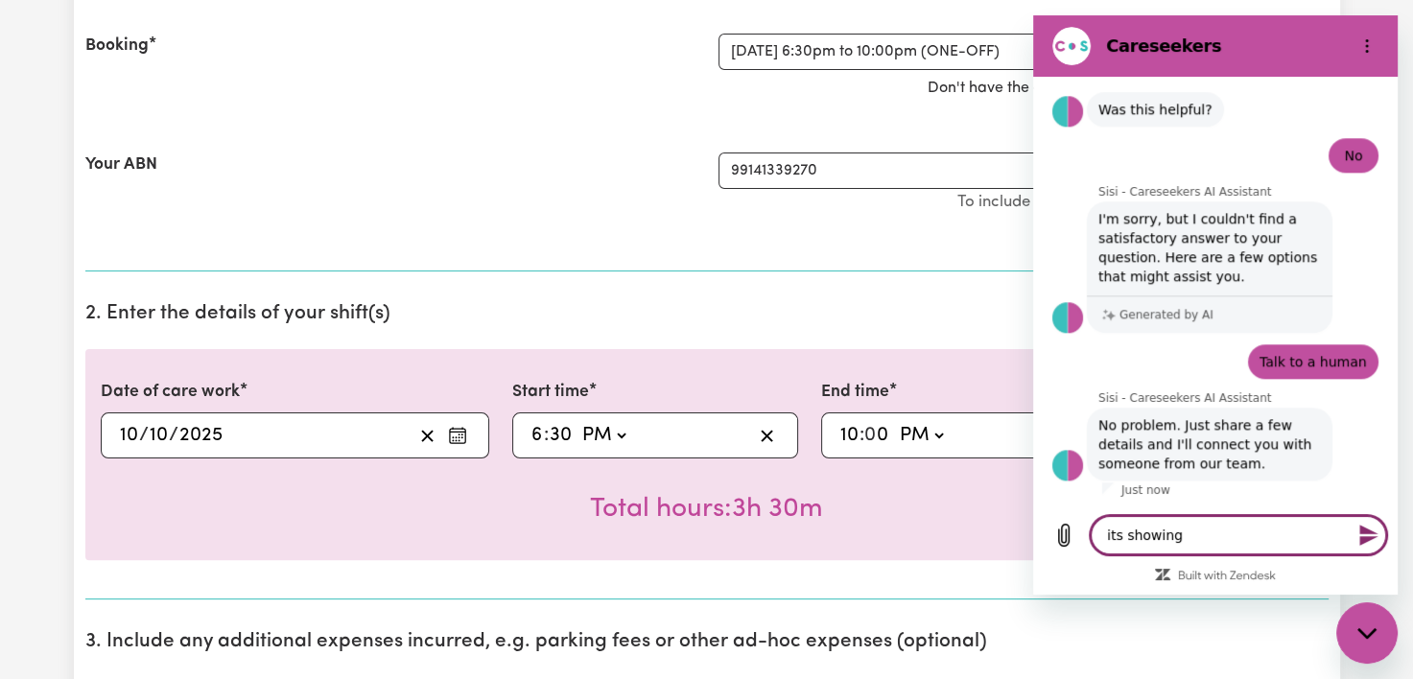
type textarea "x"
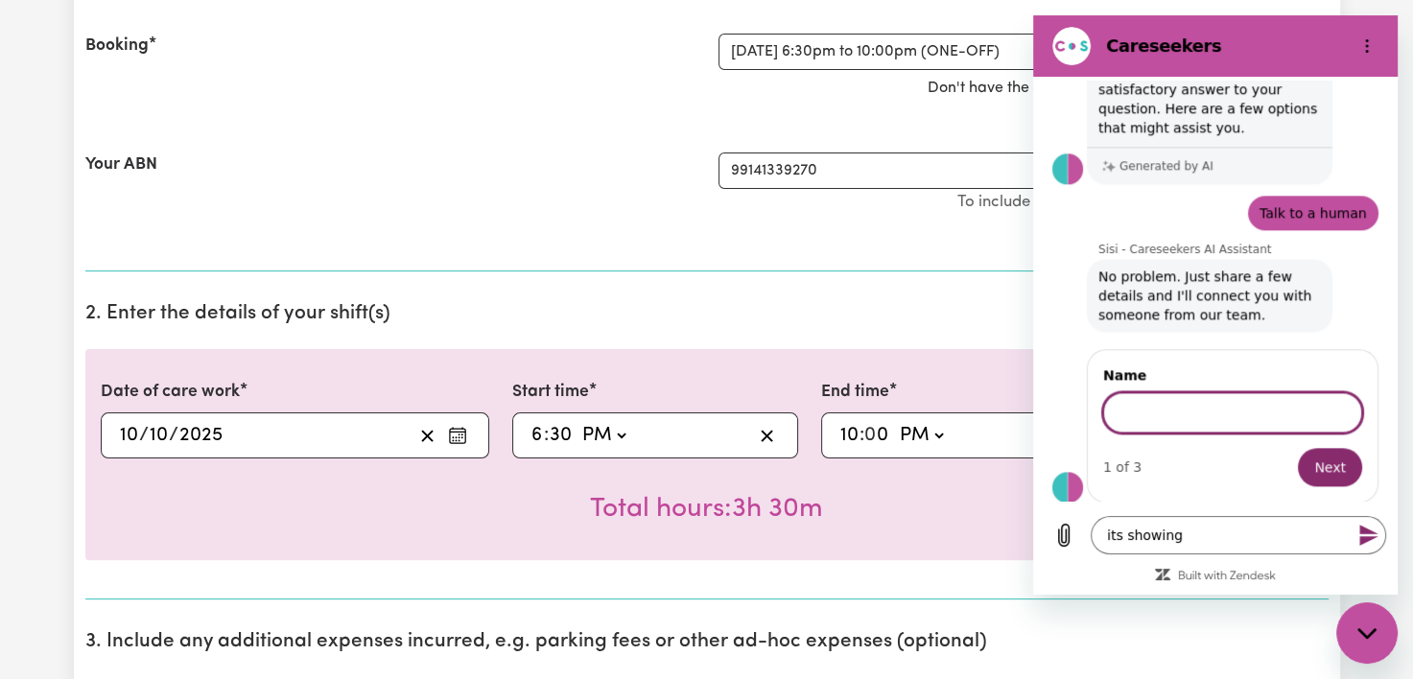
scroll to position [2049, 0]
type input "abeer\"
click at [1330, 448] on button "Next" at bounding box center [1330, 467] width 64 height 38
type textarea "x"
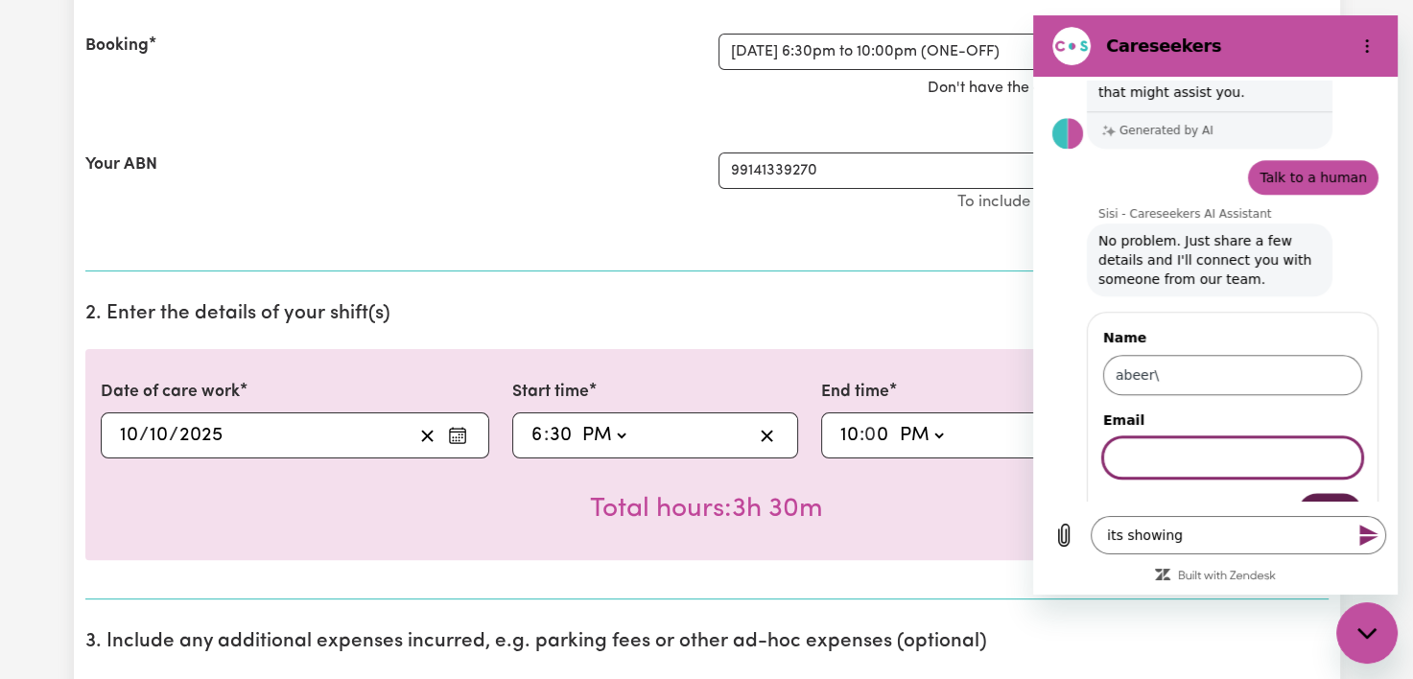
scroll to position [2131, 0]
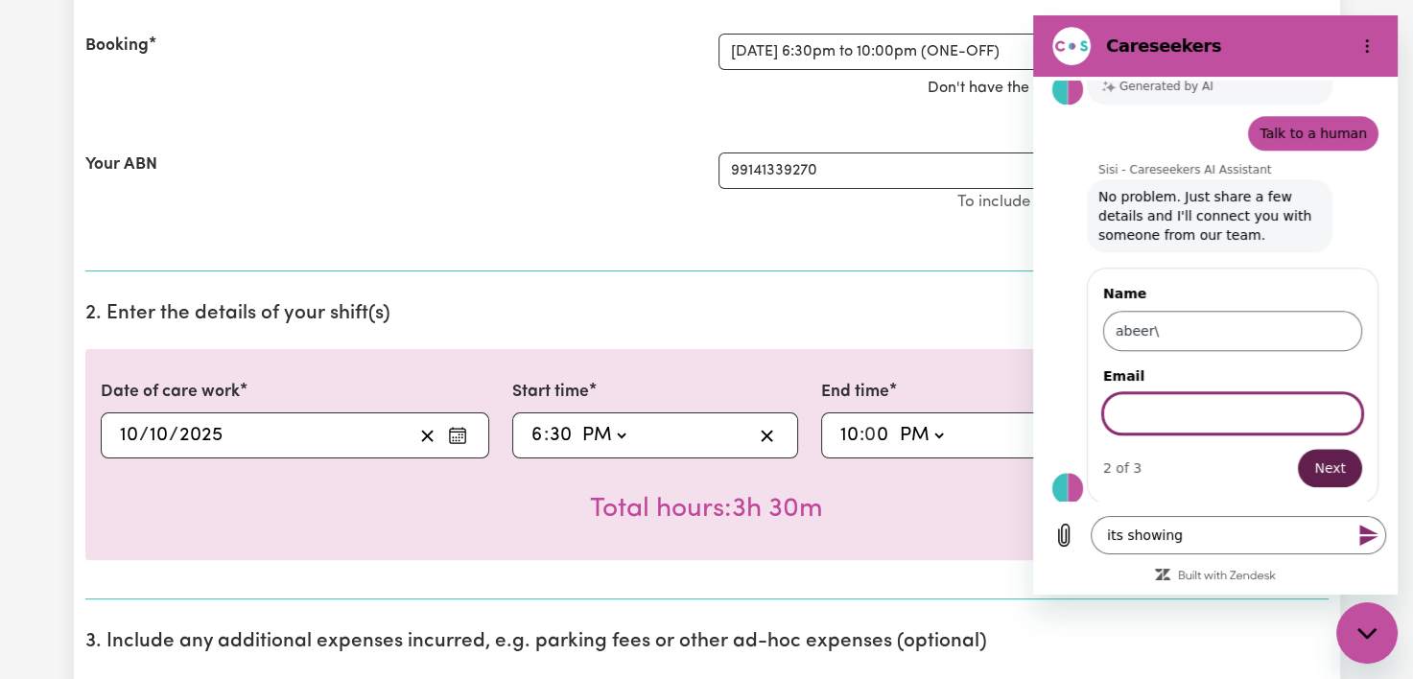
type input "[EMAIL_ADDRESS][DOMAIN_NAME]"
click at [1335, 480] on button "Next" at bounding box center [1330, 468] width 64 height 38
type textarea "x"
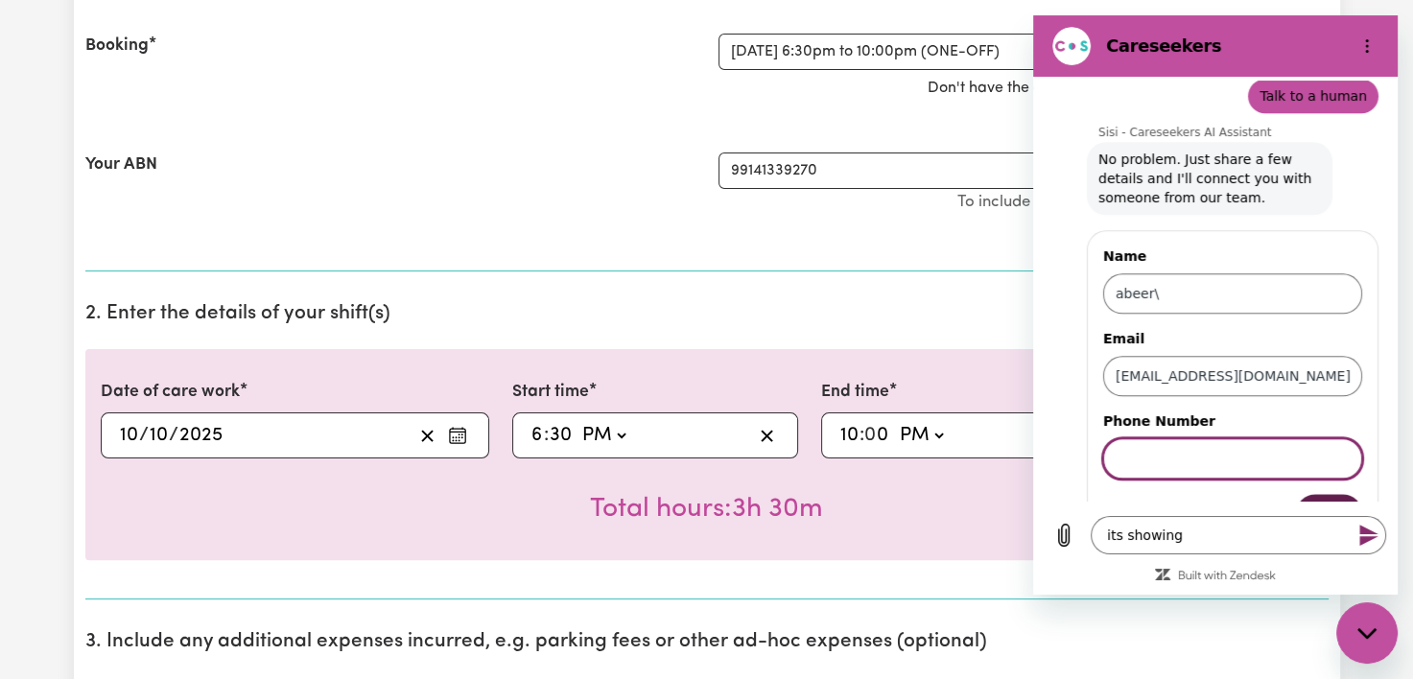
scroll to position [2214, 0]
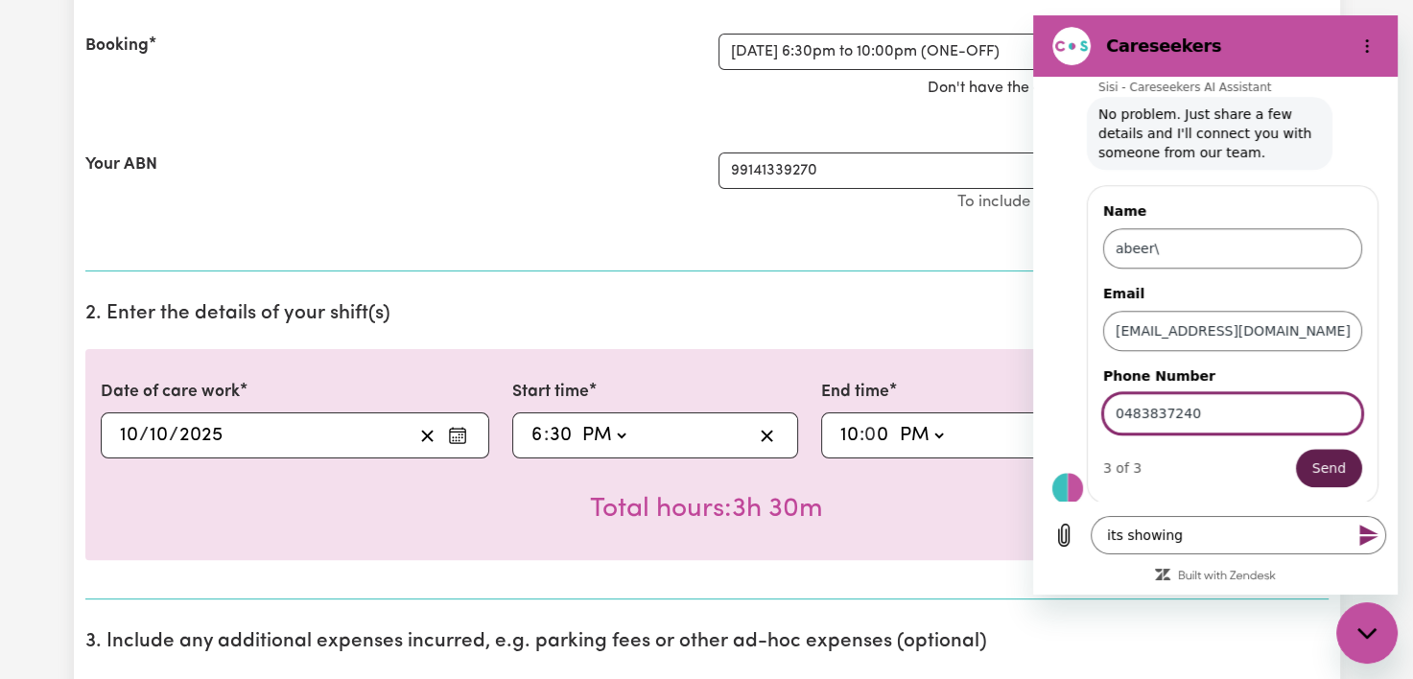
type input "0483837240"
click at [1333, 464] on button "Send" at bounding box center [1329, 468] width 66 height 38
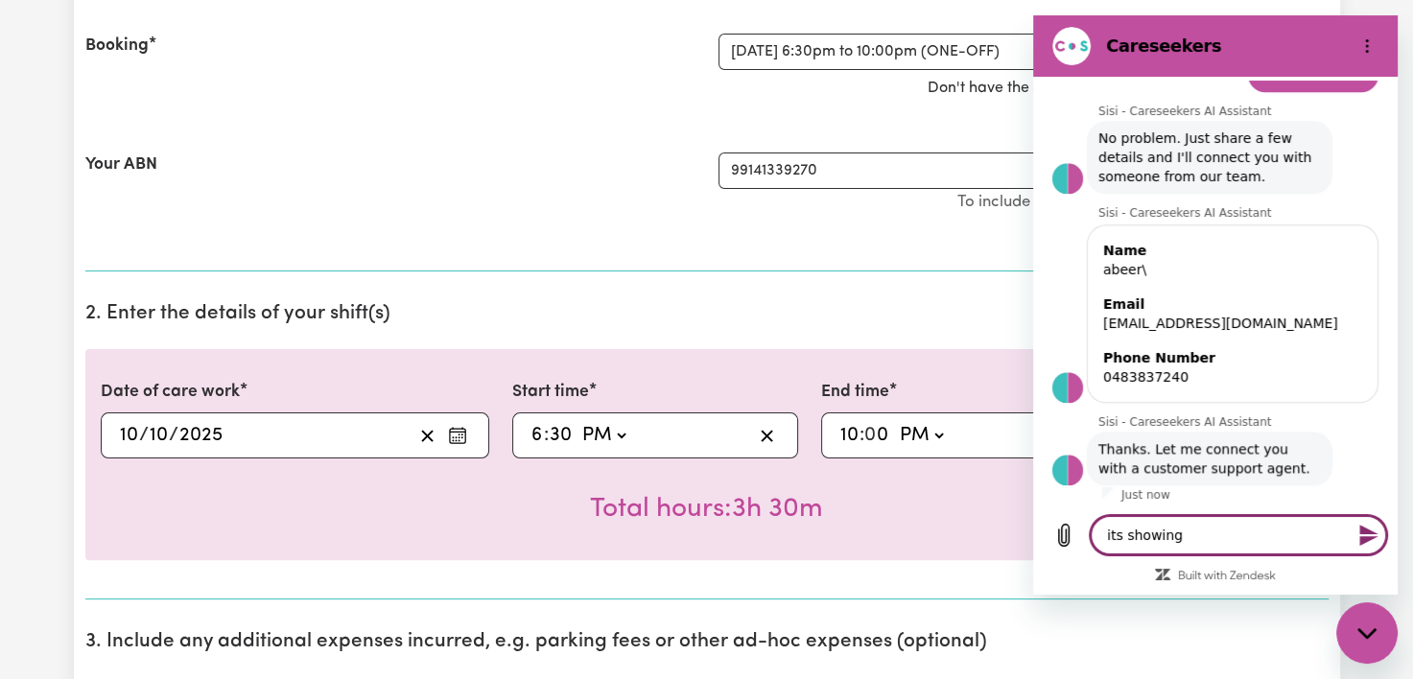
scroll to position [2193, 0]
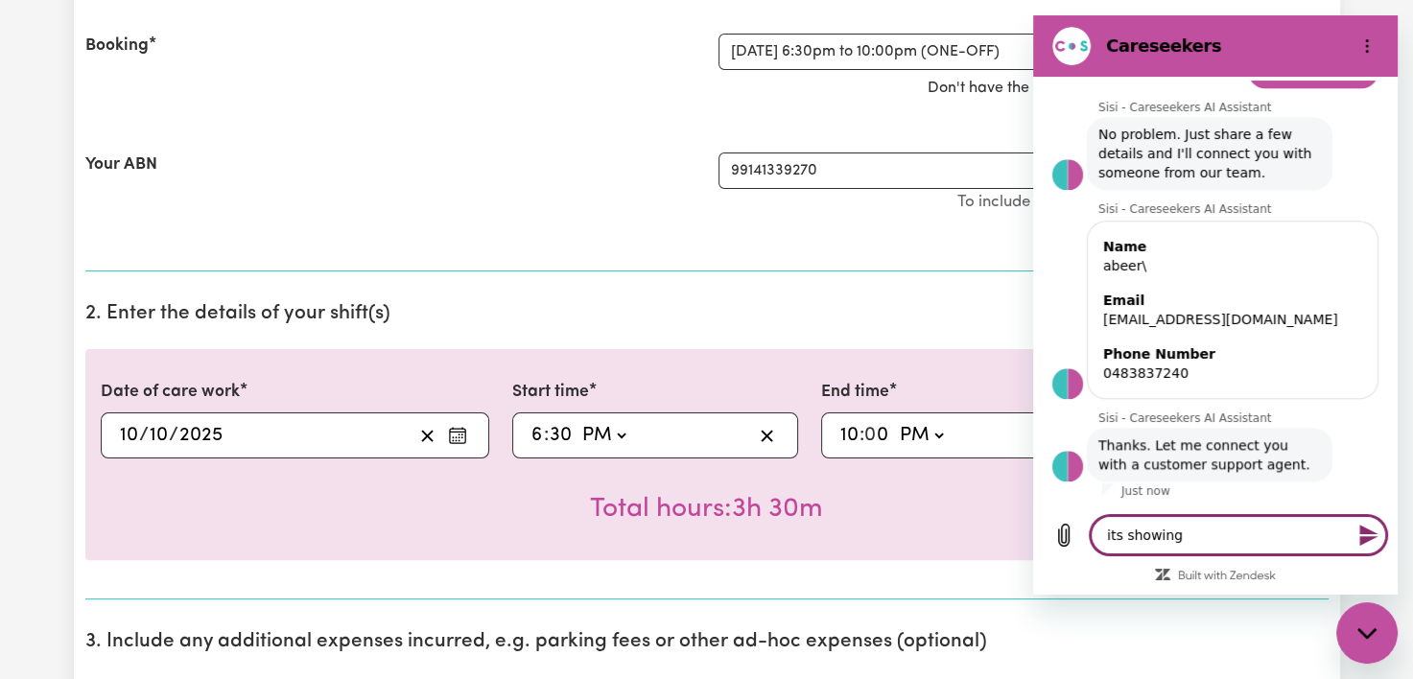
click at [934, 549] on div "Date of care work [DATE] [DATE] Start time 18:30 6 : 30 AM PM End time 22:00 10…" at bounding box center [707, 454] width 1244 height 211
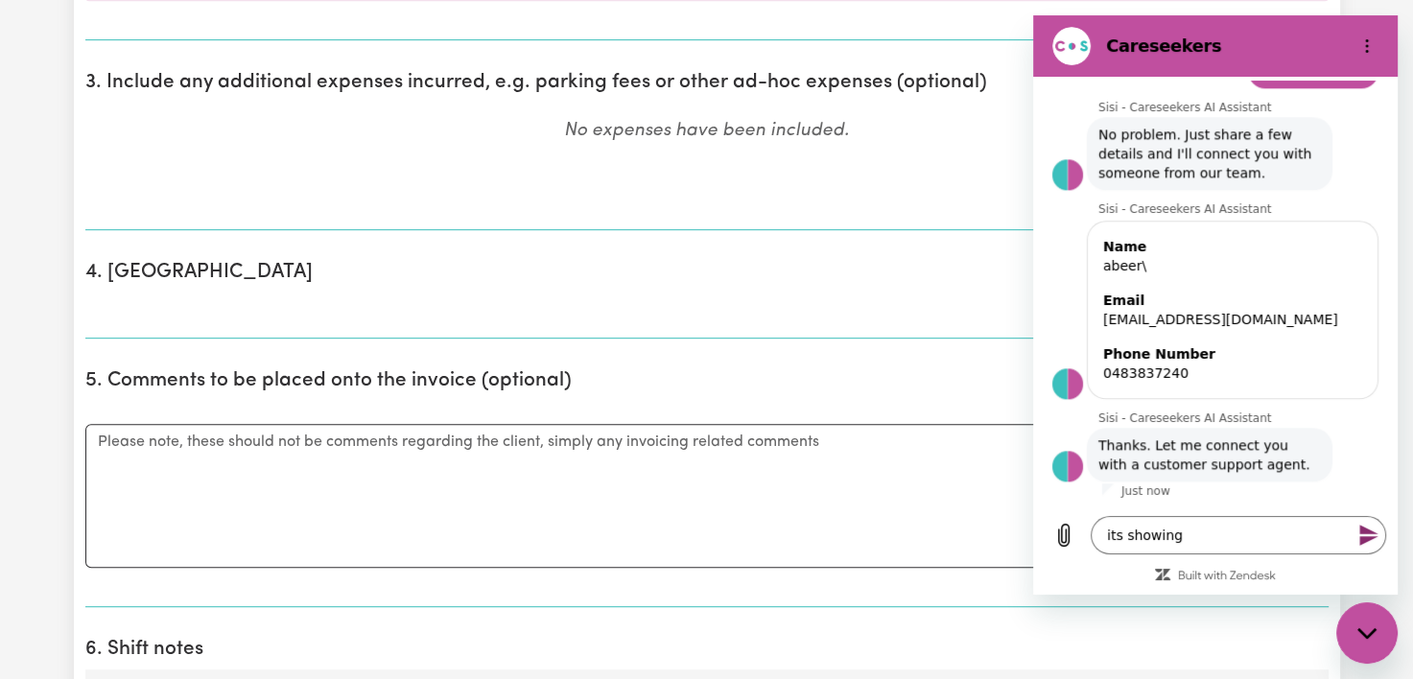
scroll to position [980, 0]
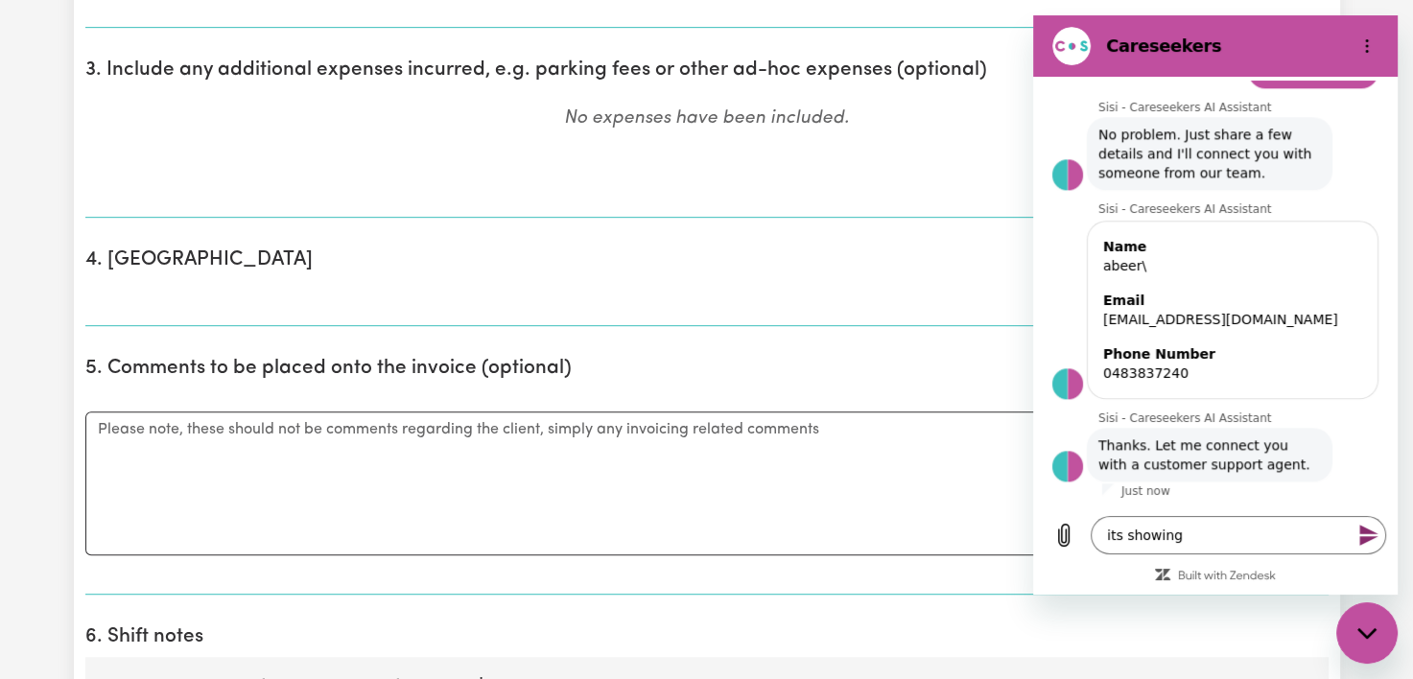
click at [1363, 48] on icon "Options menu" at bounding box center [1367, 45] width 15 height 15
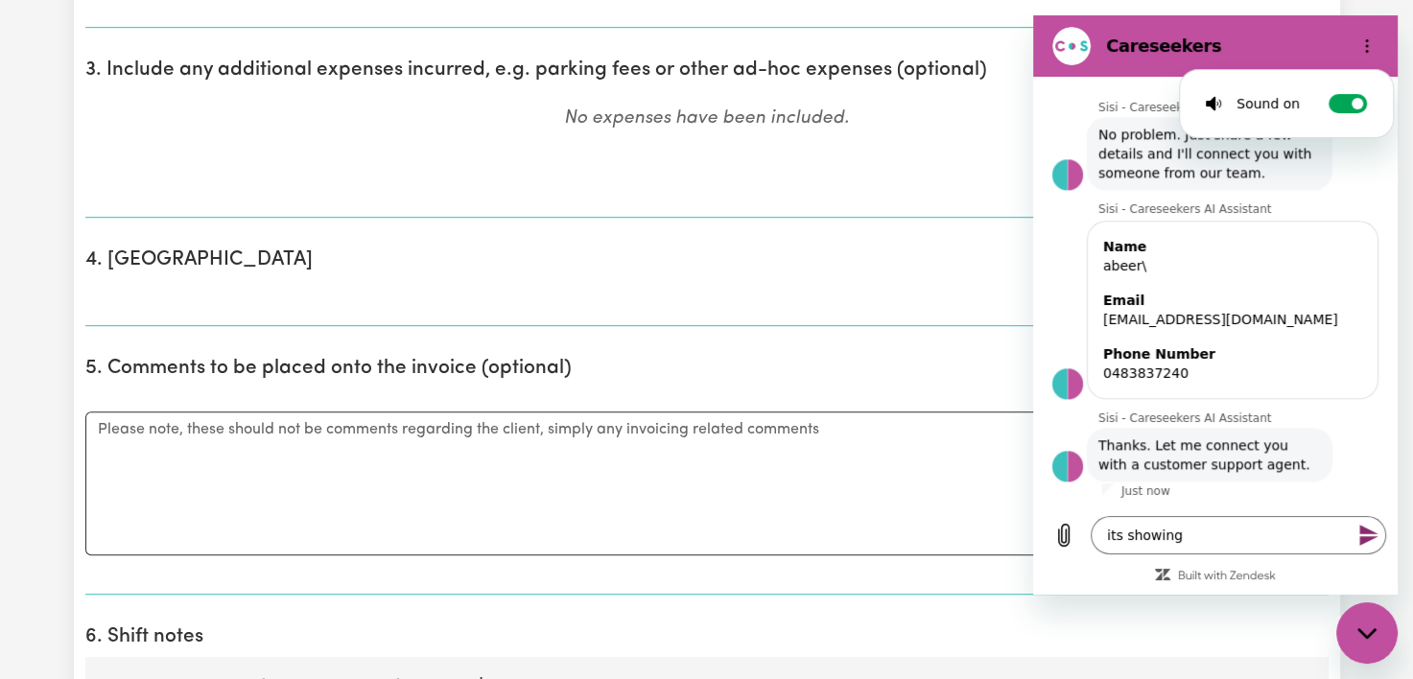
click at [1386, 637] on div "Close messaging window" at bounding box center [1368, 633] width 58 height 58
type textarea "x"
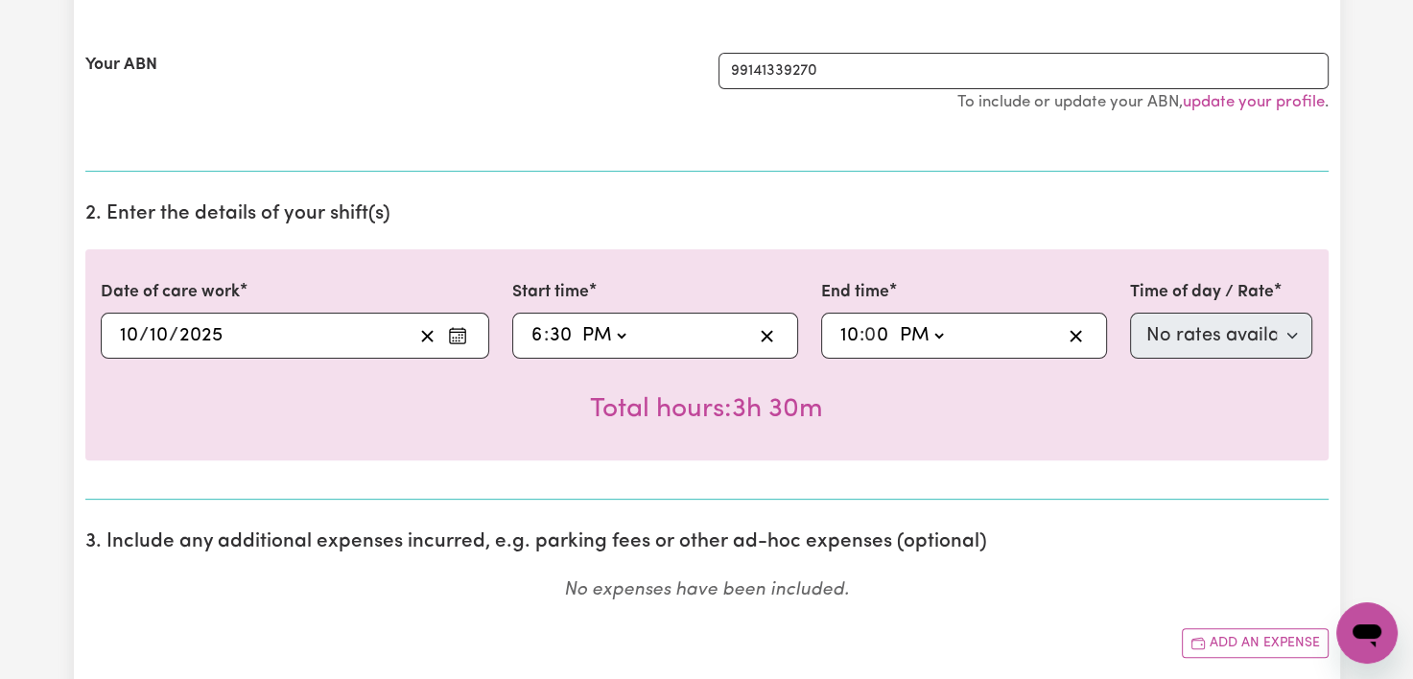
scroll to position [500, 0]
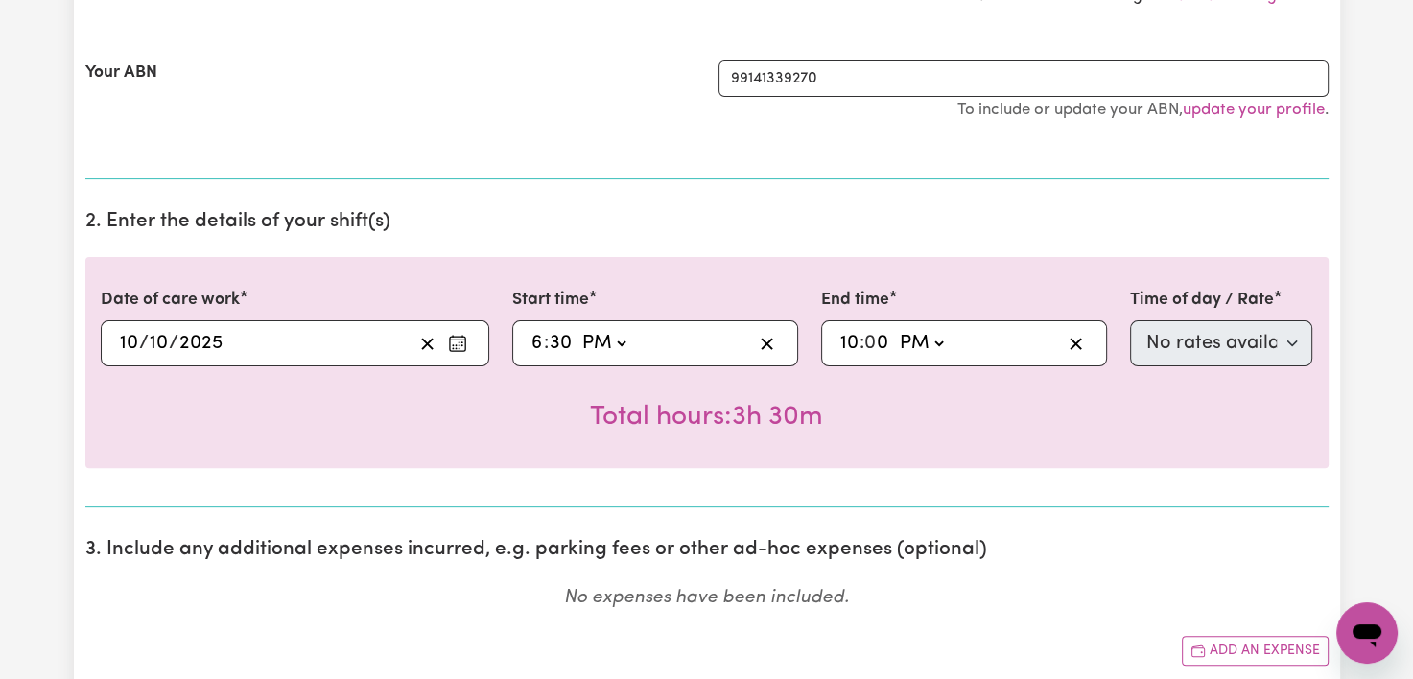
click at [935, 352] on select "AM PM" at bounding box center [921, 343] width 52 height 29
click at [851, 352] on input "10" at bounding box center [850, 343] width 20 height 29
click at [876, 344] on input "0" at bounding box center [877, 343] width 25 height 29
type input "22:03"
type input "3"
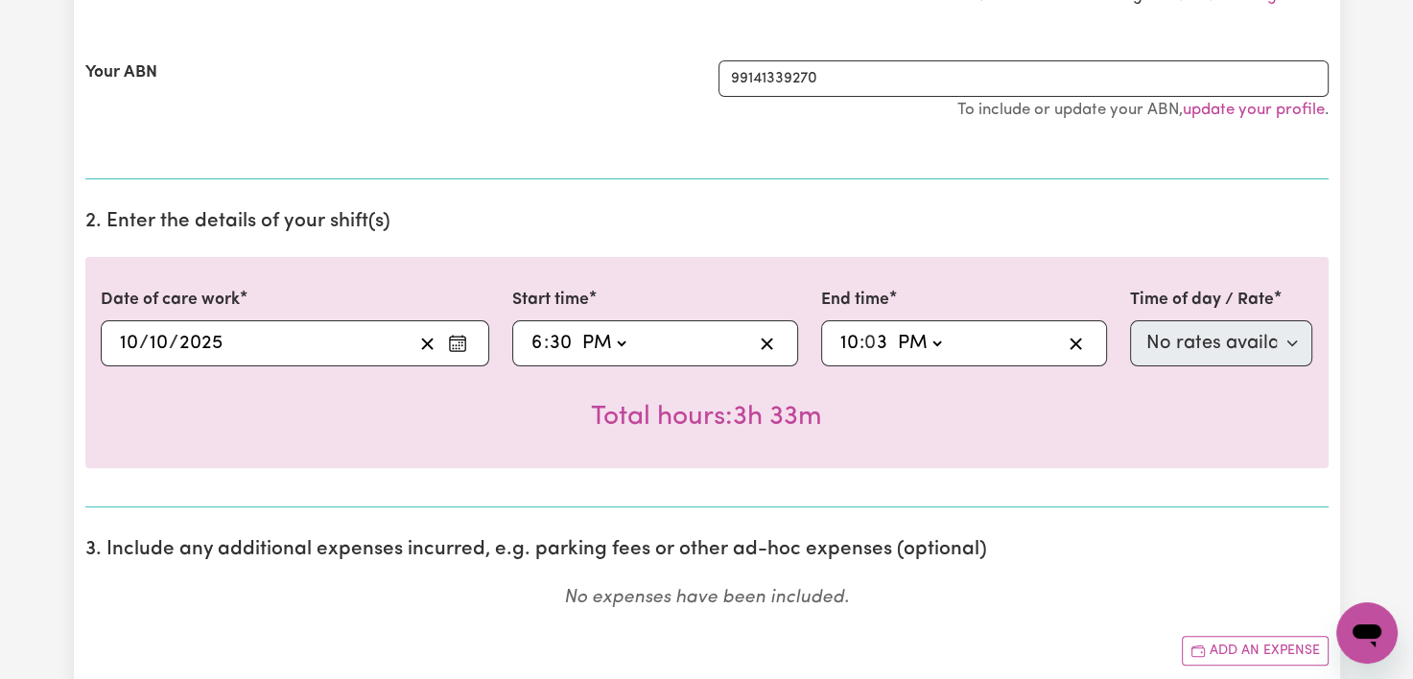
type input "22:30"
type input "30"
click at [567, 343] on input "30" at bounding box center [561, 343] width 24 height 29
type input "18:04"
type input "4"
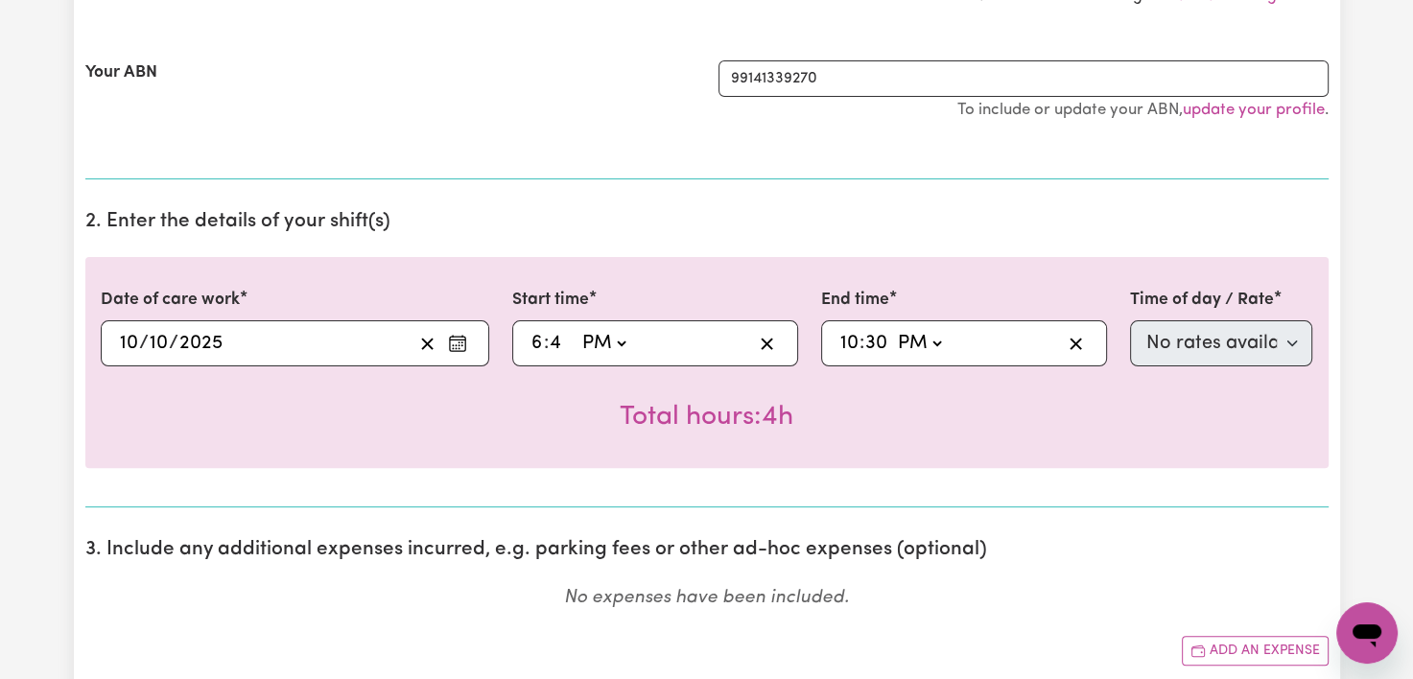
type input "18:40"
type input "40"
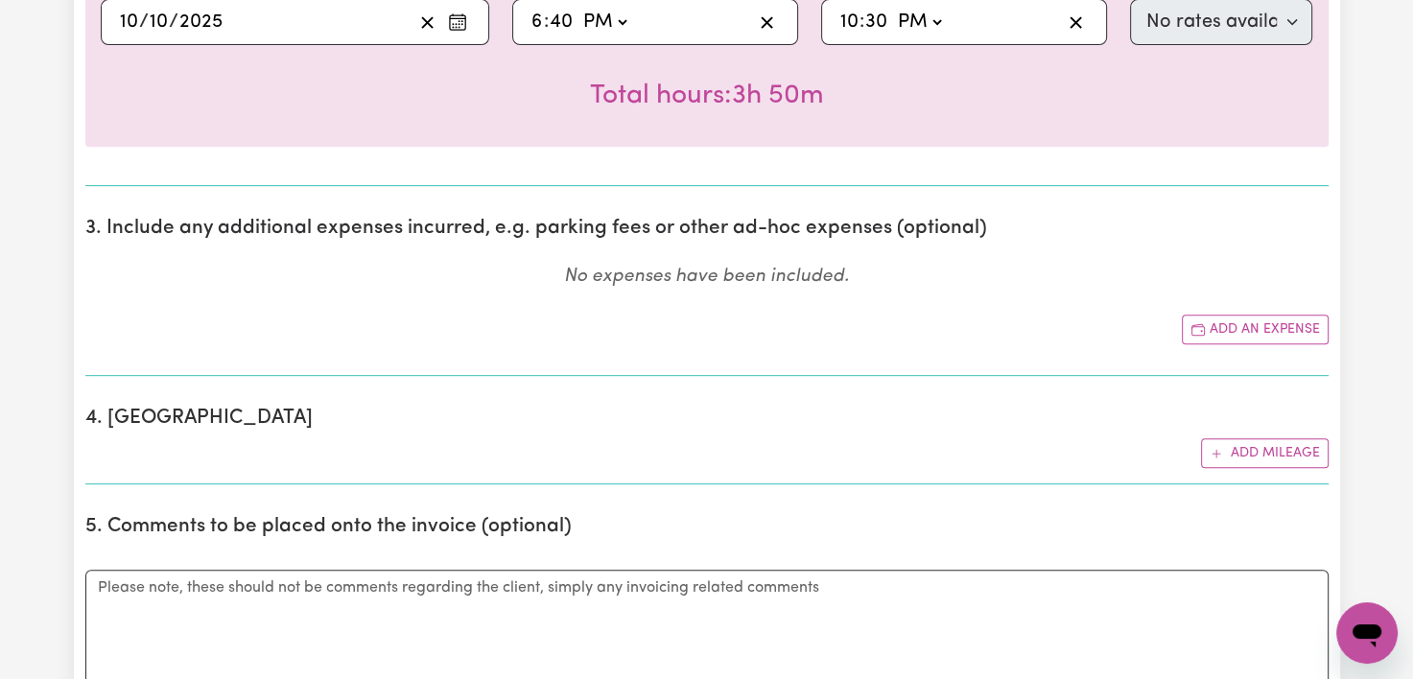
scroll to position [741, 0]
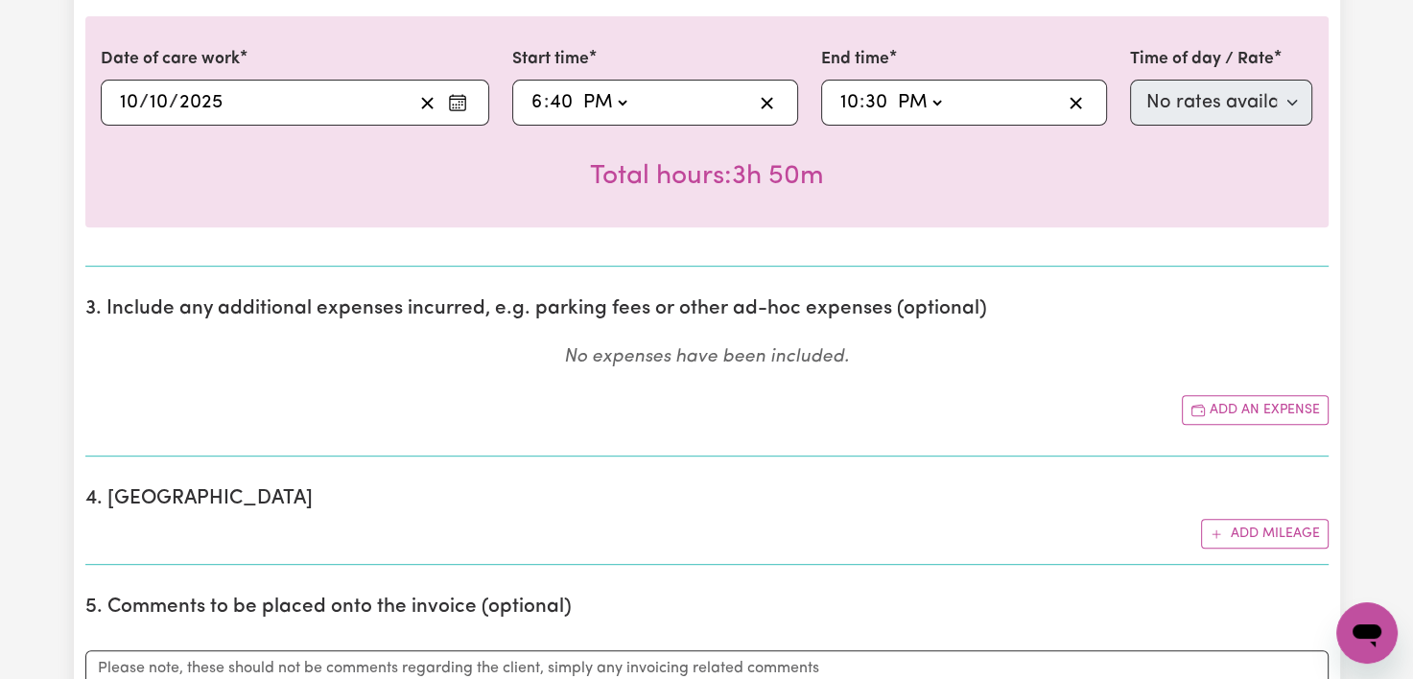
click at [1261, 422] on section "3. Include any additional expenses incurred, e.g. parking fees or other ad-hoc …" at bounding box center [707, 369] width 1244 height 175
click at [1254, 527] on button "Add mileage" at bounding box center [1265, 534] width 128 height 30
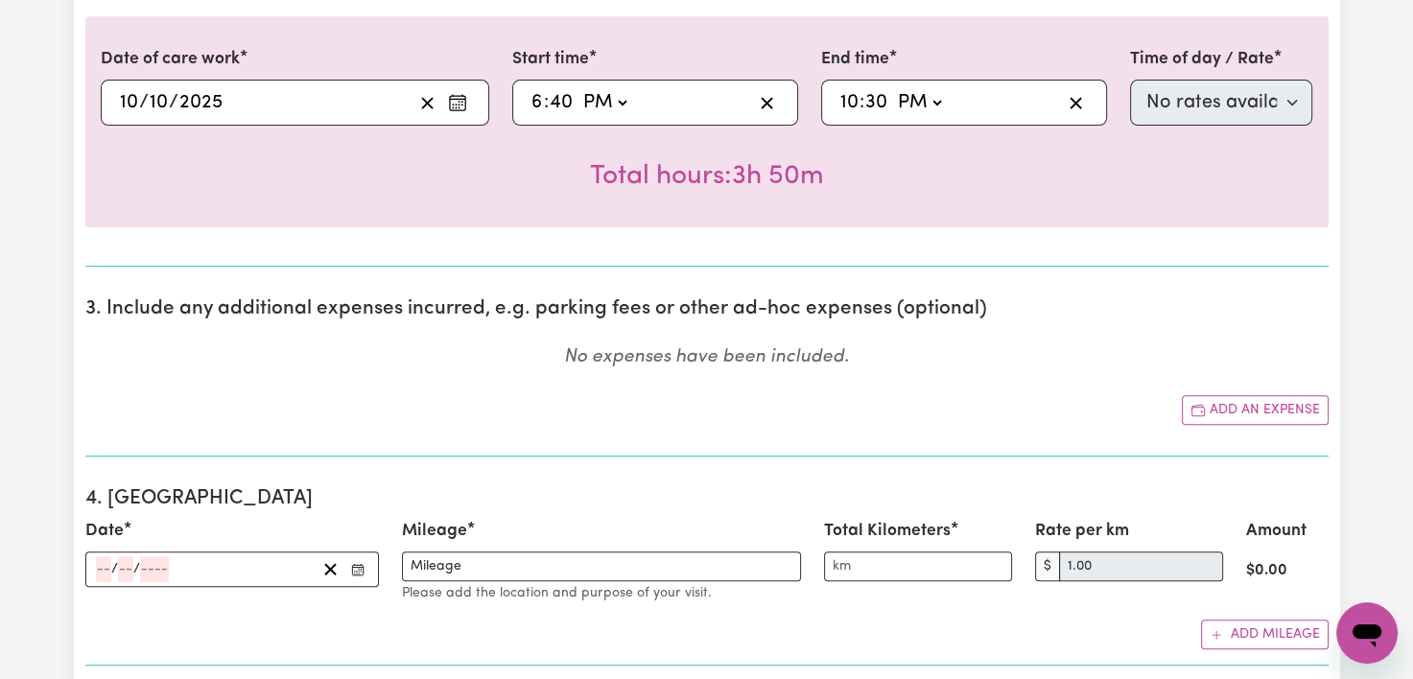
click at [363, 565] on rect "Enter the date" at bounding box center [357, 570] width 11 height 11
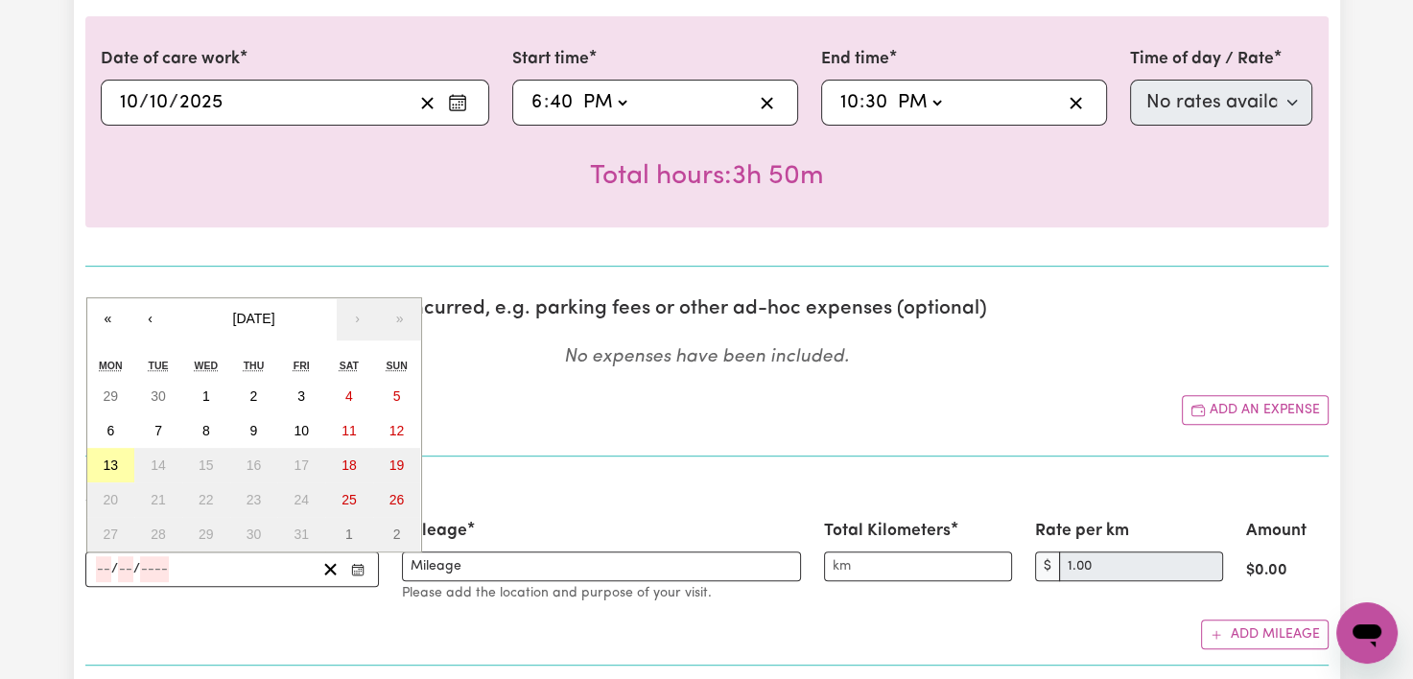
click at [98, 461] on button "13" at bounding box center [111, 465] width 48 height 35
type input "[DATE]"
type input "13"
type input "10"
type input "2025"
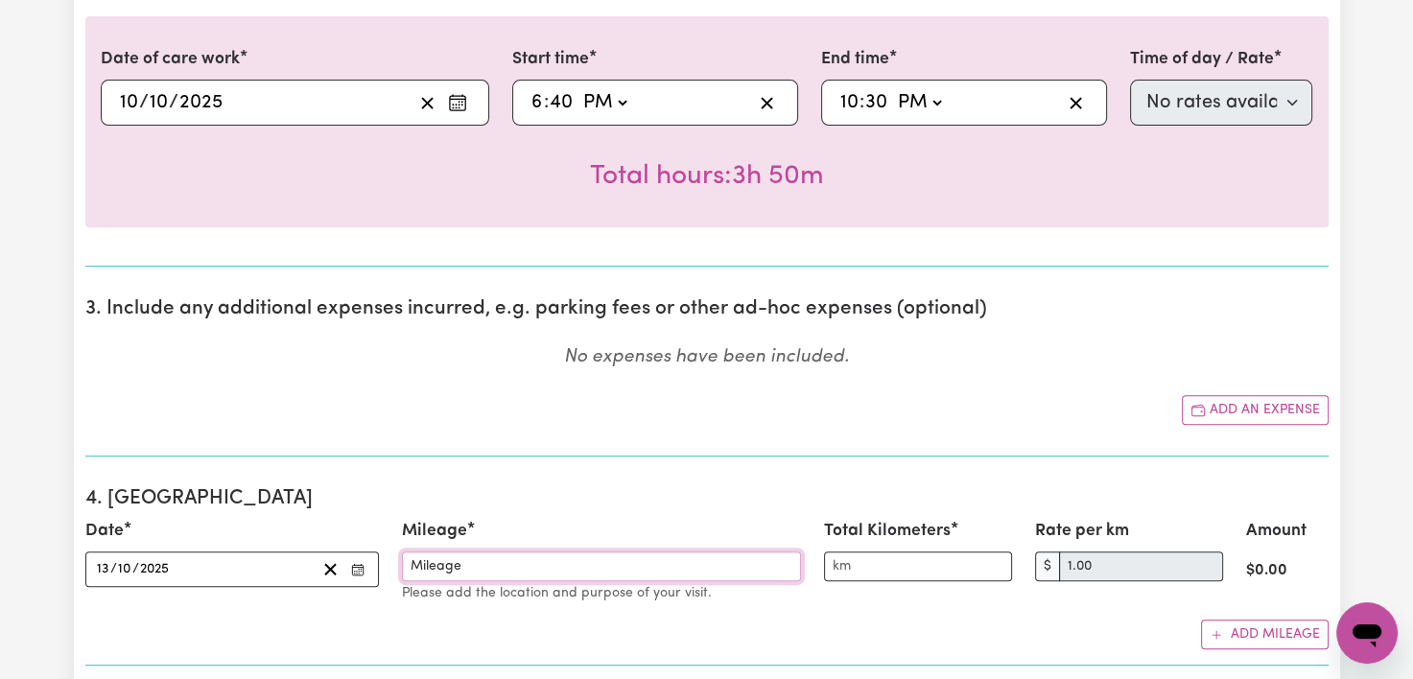
click at [475, 552] on input "Mileage" at bounding box center [601, 567] width 399 height 30
click at [885, 584] on div "Total Kilometers" at bounding box center [918, 561] width 211 height 85
click at [900, 575] on input "Total Kilometers" at bounding box center [918, 567] width 188 height 30
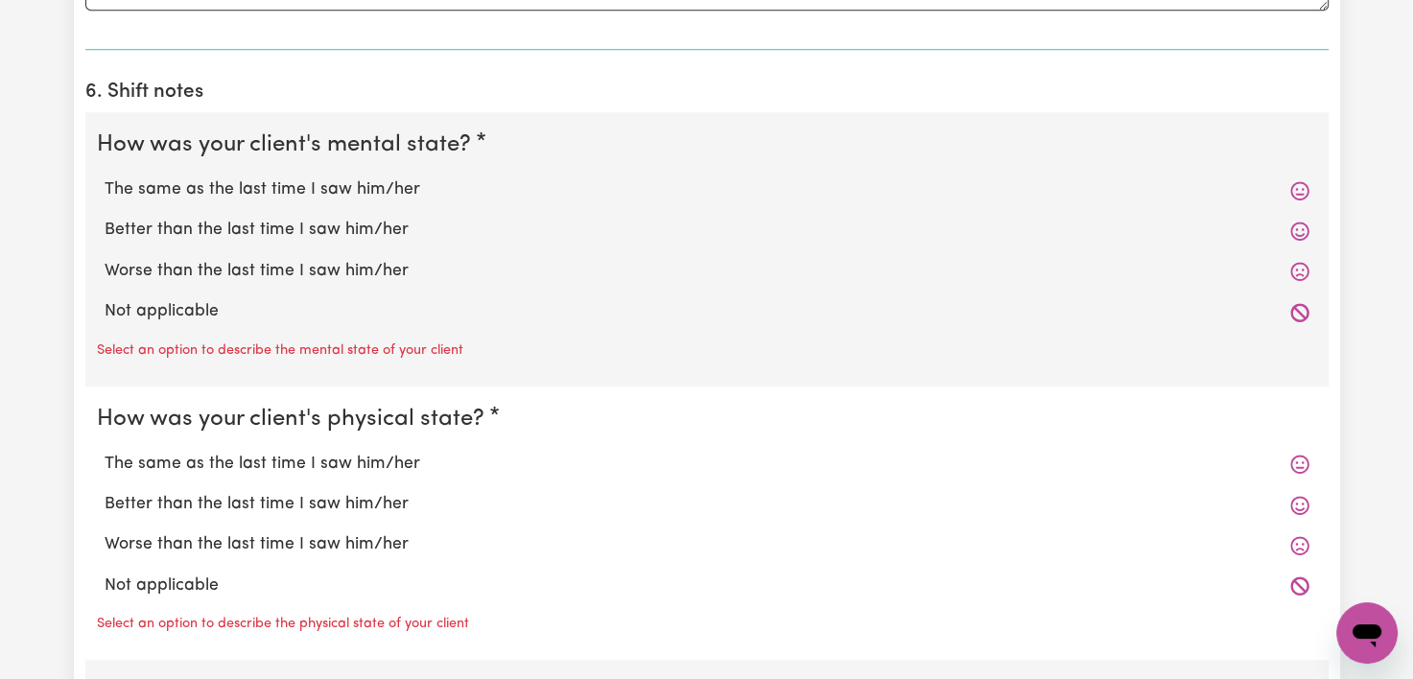
scroll to position [1631, 0]
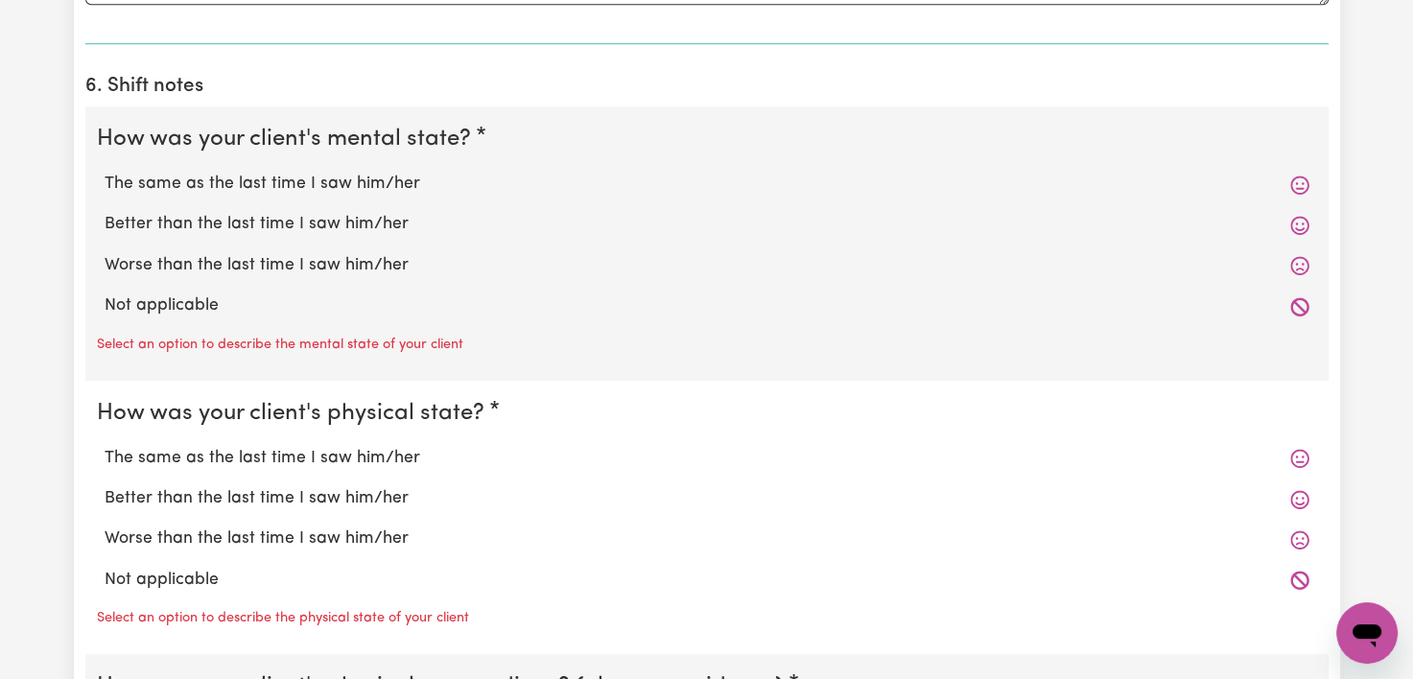
type input "15"
click at [120, 354] on fieldset "How was your client's mental state? The same as the last time I saw him/her Bet…" at bounding box center [707, 244] width 1244 height 274
click at [122, 302] on label "Not applicable" at bounding box center [707, 306] width 1205 height 25
click at [105, 294] on input "Not applicable" at bounding box center [104, 293] width 1 height 1
radio input "true"
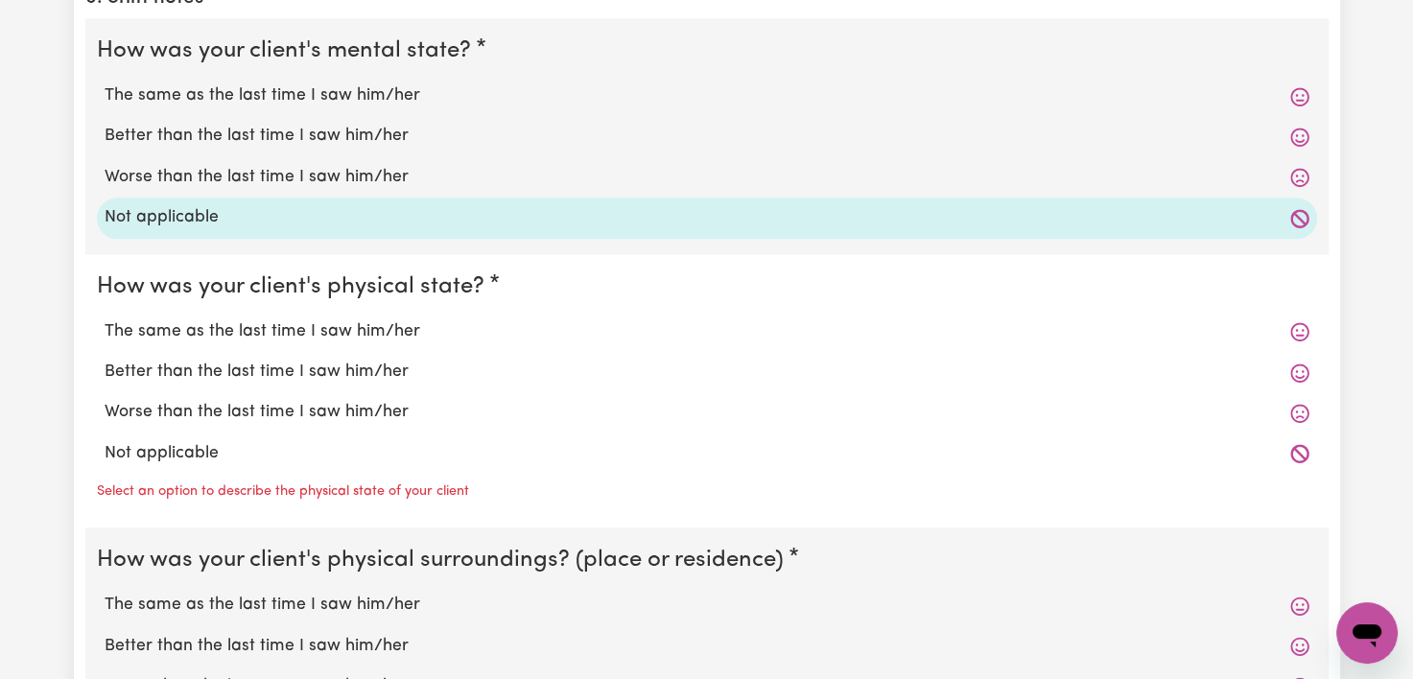
click at [115, 441] on label "Not applicable" at bounding box center [707, 453] width 1205 height 25
click at [105, 440] on input "Not applicable" at bounding box center [104, 440] width 1 height 1
radio input "true"
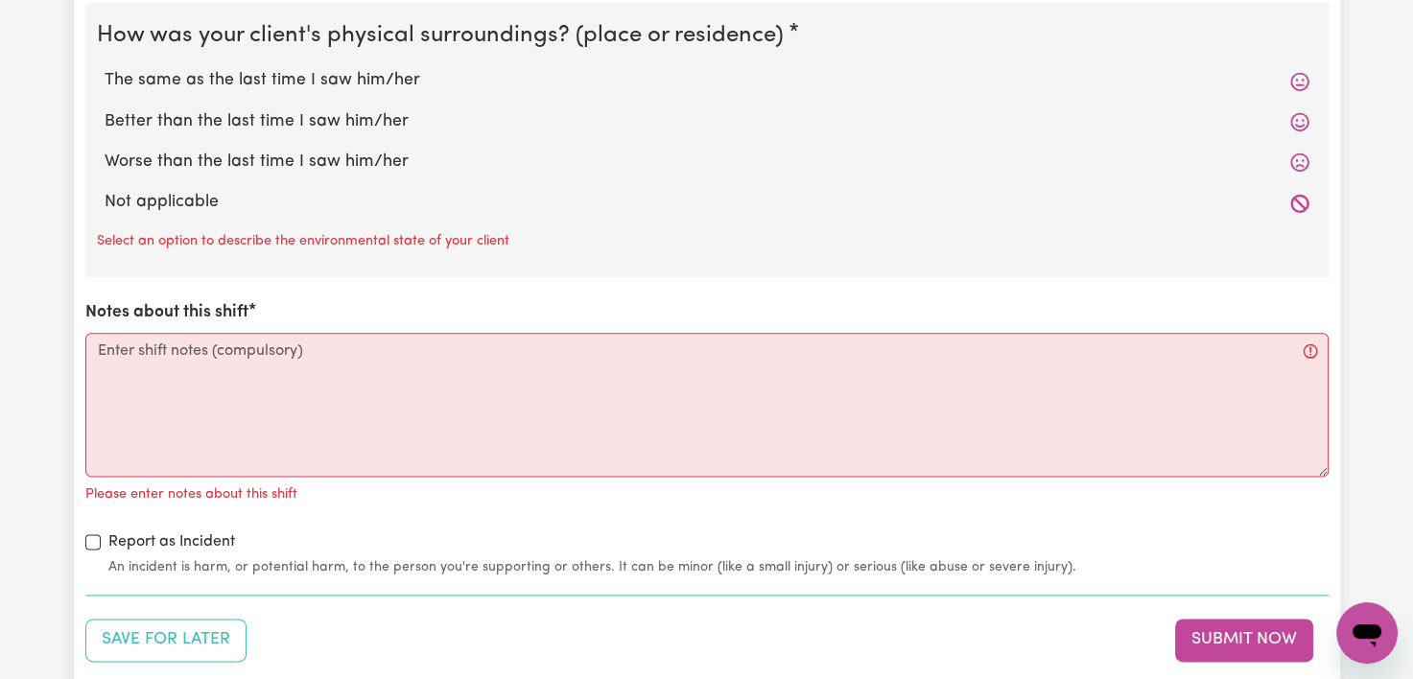
scroll to position [2207, 0]
click at [107, 193] on label "Not applicable" at bounding box center [707, 201] width 1205 height 25
click at [105, 189] on input "Not applicable" at bounding box center [104, 188] width 1 height 1
radio input "true"
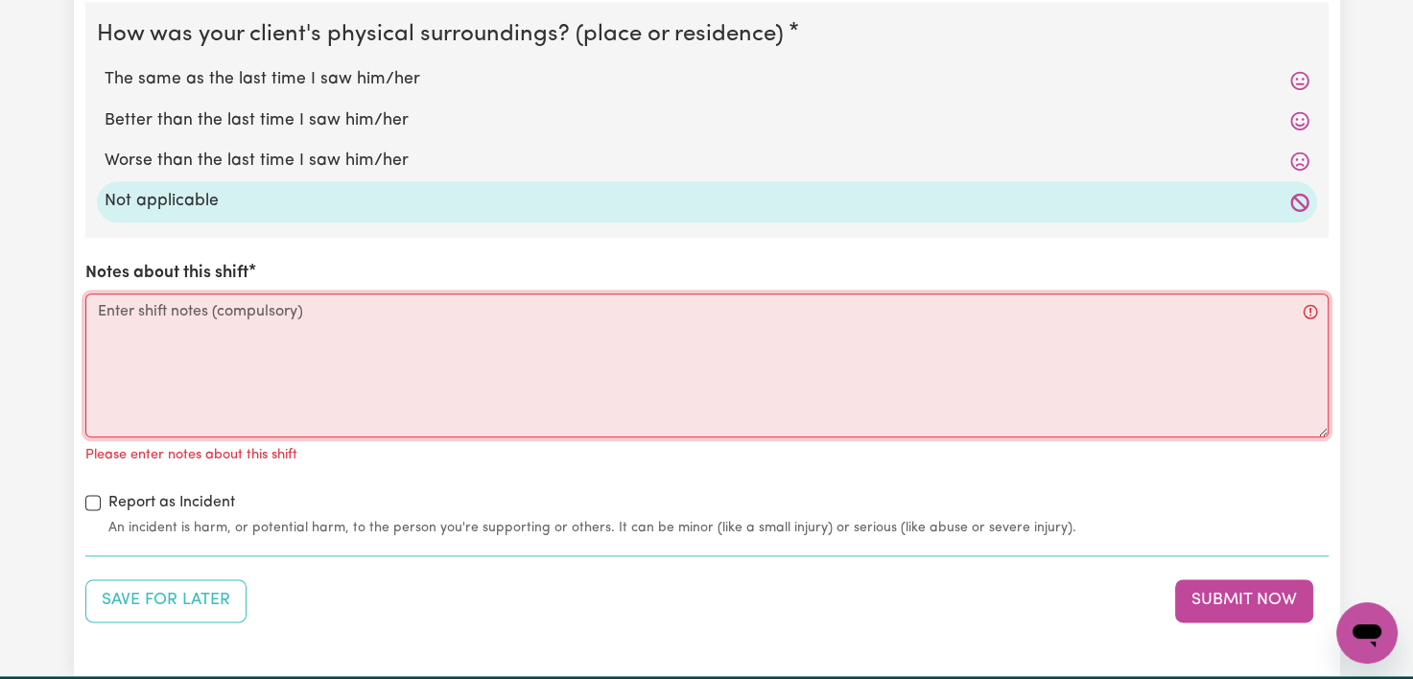
click at [121, 352] on textarea "Notes about this shift" at bounding box center [707, 366] width 1244 height 144
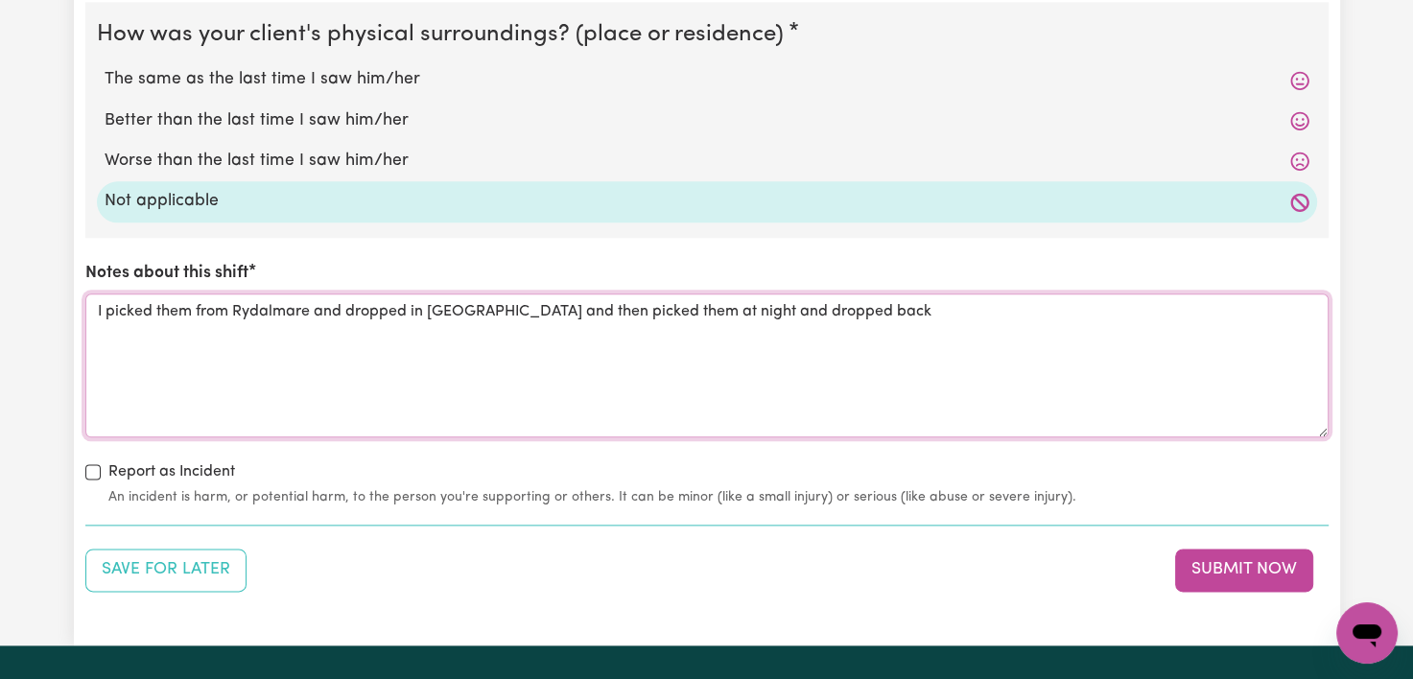
type textarea "I picked them from Rydalmare and dropped in [GEOGRAPHIC_DATA] and then picked t…"
click at [1380, 650] on icon "Open messaging window" at bounding box center [1367, 633] width 35 height 35
type textarea "I picked them from Rydalmare and dropped in [GEOGRAPHIC_DATA] and then picked t…"
type textarea "x"
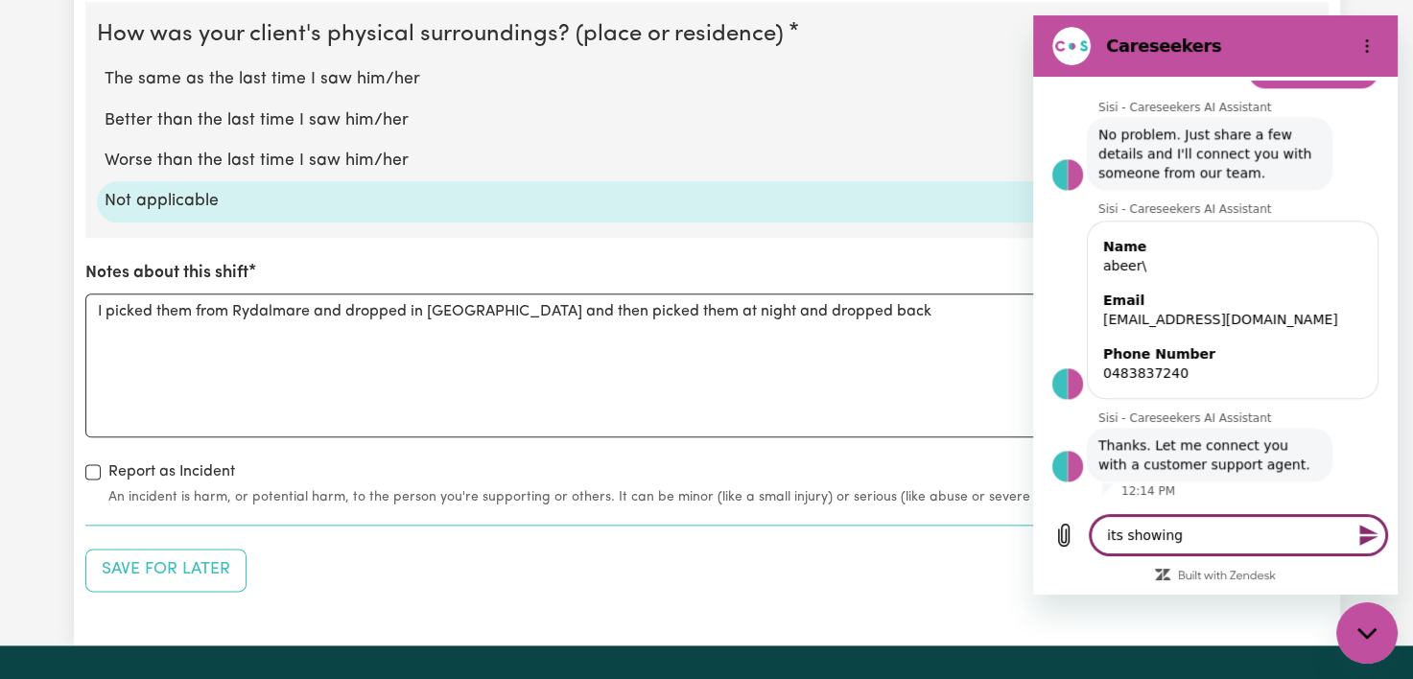
click at [1361, 641] on div "Close messaging window" at bounding box center [1368, 633] width 58 height 58
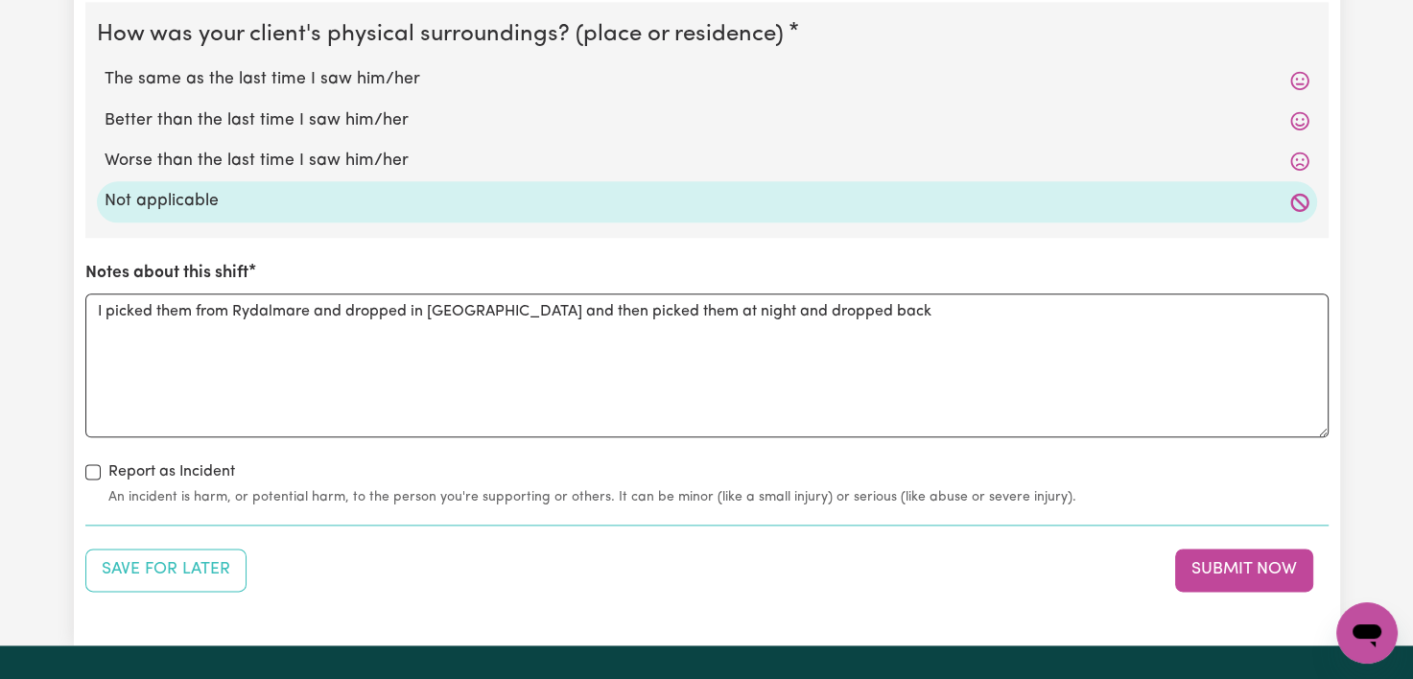
scroll to position [2214, 0]
click at [1247, 557] on button "Submit Now" at bounding box center [1244, 570] width 138 height 42
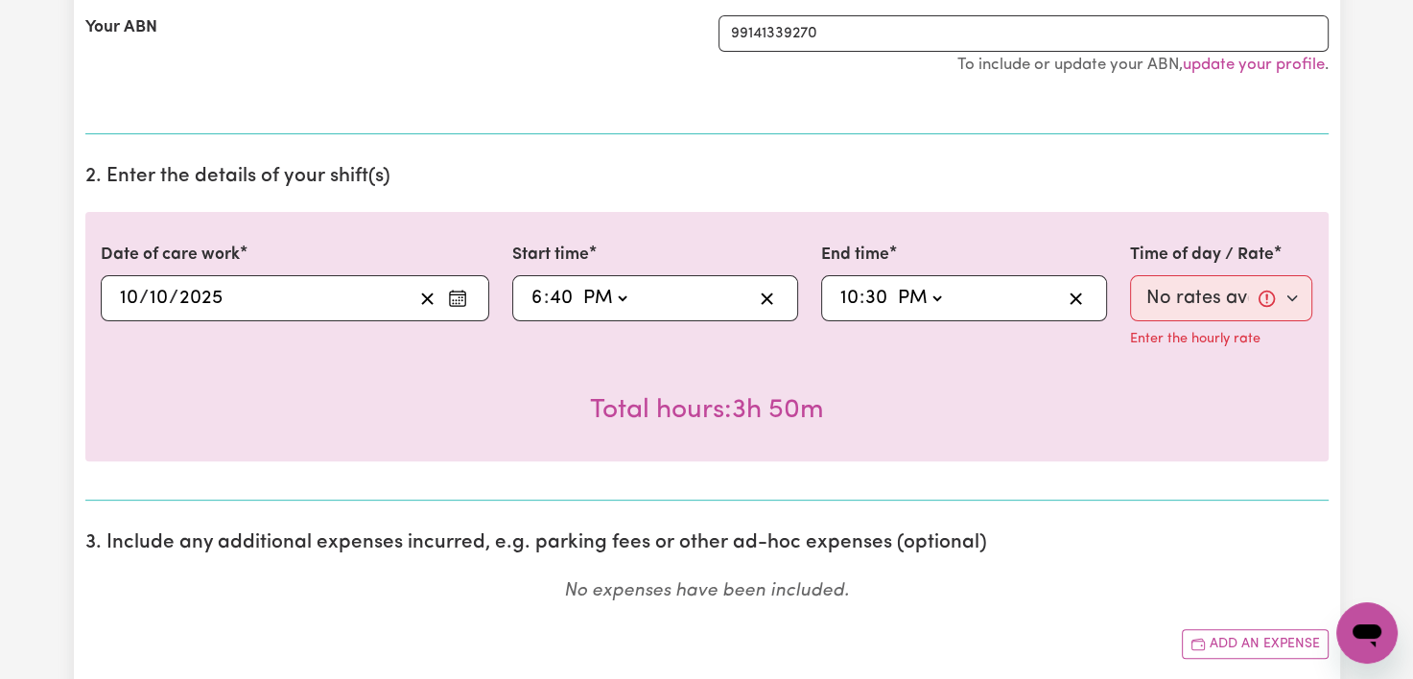
scroll to position [533, 0]
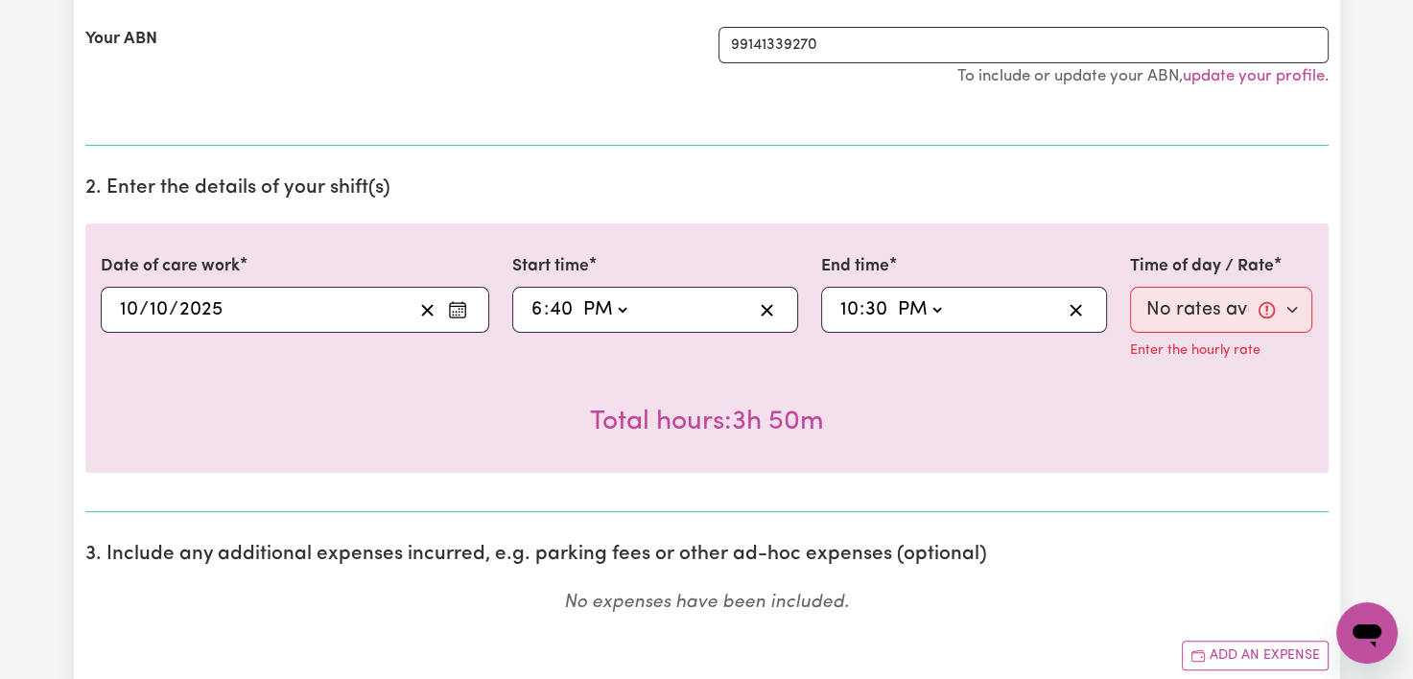
click at [900, 575] on section "3. Include any additional expenses incurred, e.g. parking fees or other ad-hoc …" at bounding box center [707, 615] width 1244 height 175
click at [1007, 585] on section "3. Include any additional expenses incurred, e.g. parking fees or other ad-hoc …" at bounding box center [707, 615] width 1244 height 175
click at [1377, 643] on icon "Open messaging window" at bounding box center [1367, 633] width 35 height 35
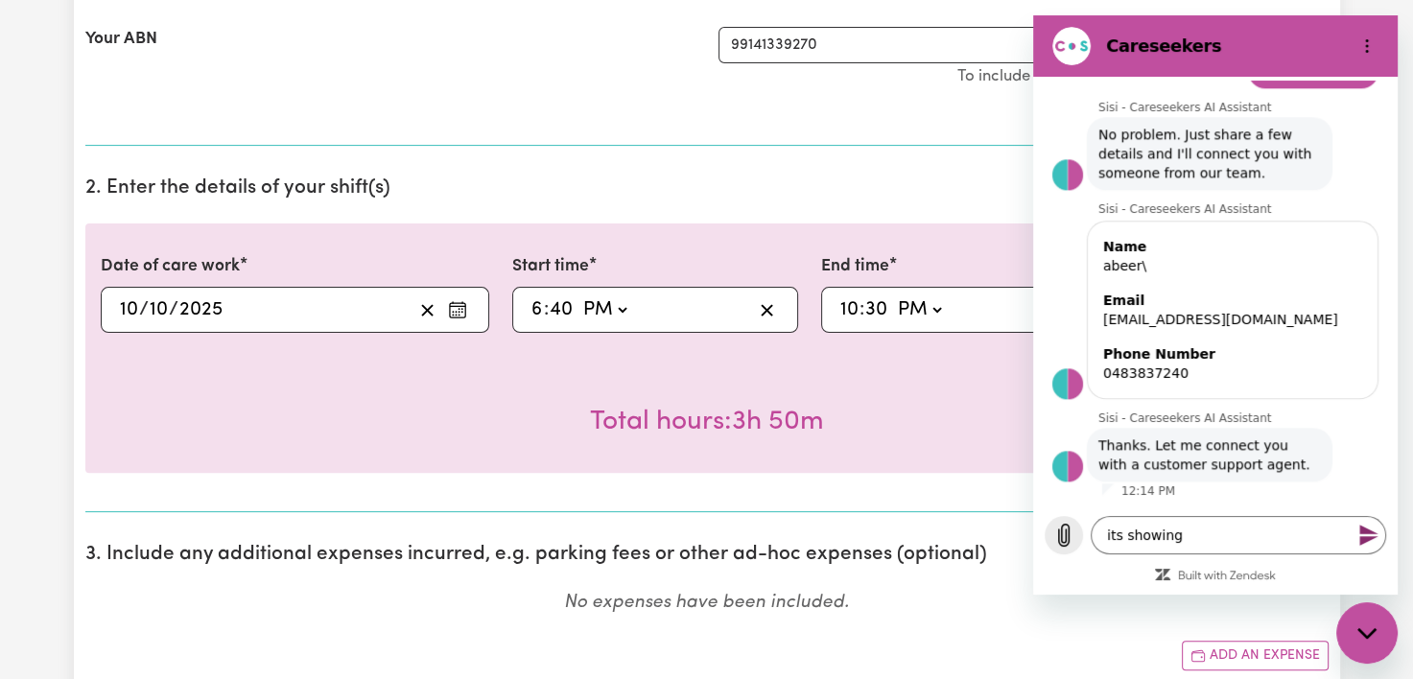
click at [1060, 537] on icon "Upload file" at bounding box center [1064, 535] width 23 height 23
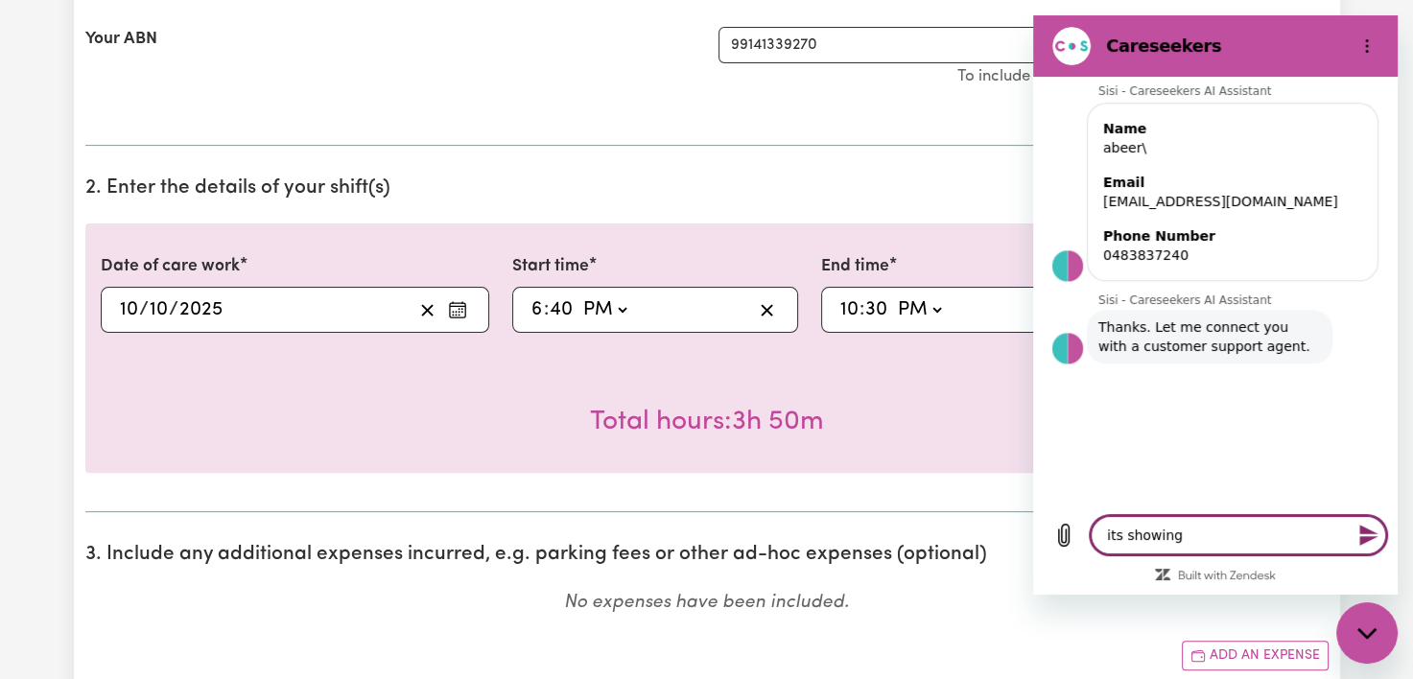
scroll to position [2312, 0]
type textarea "x"
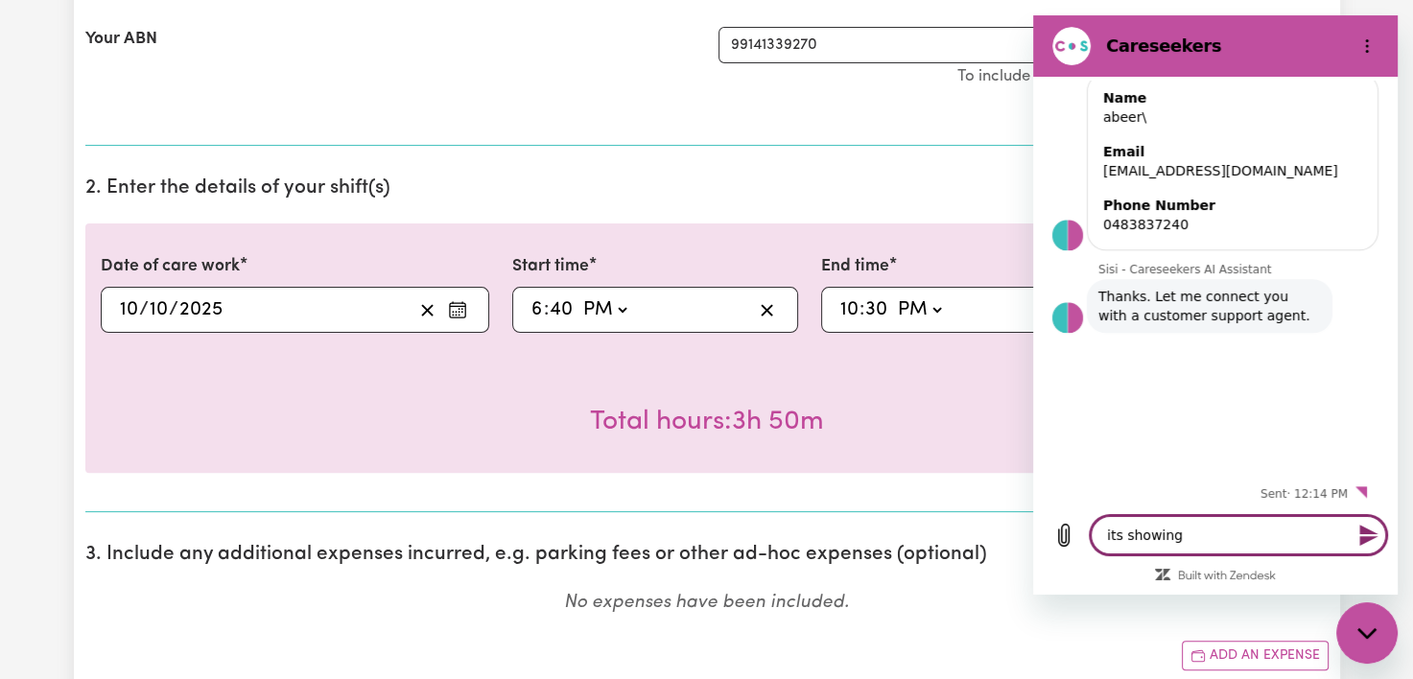
scroll to position [2345, 0]
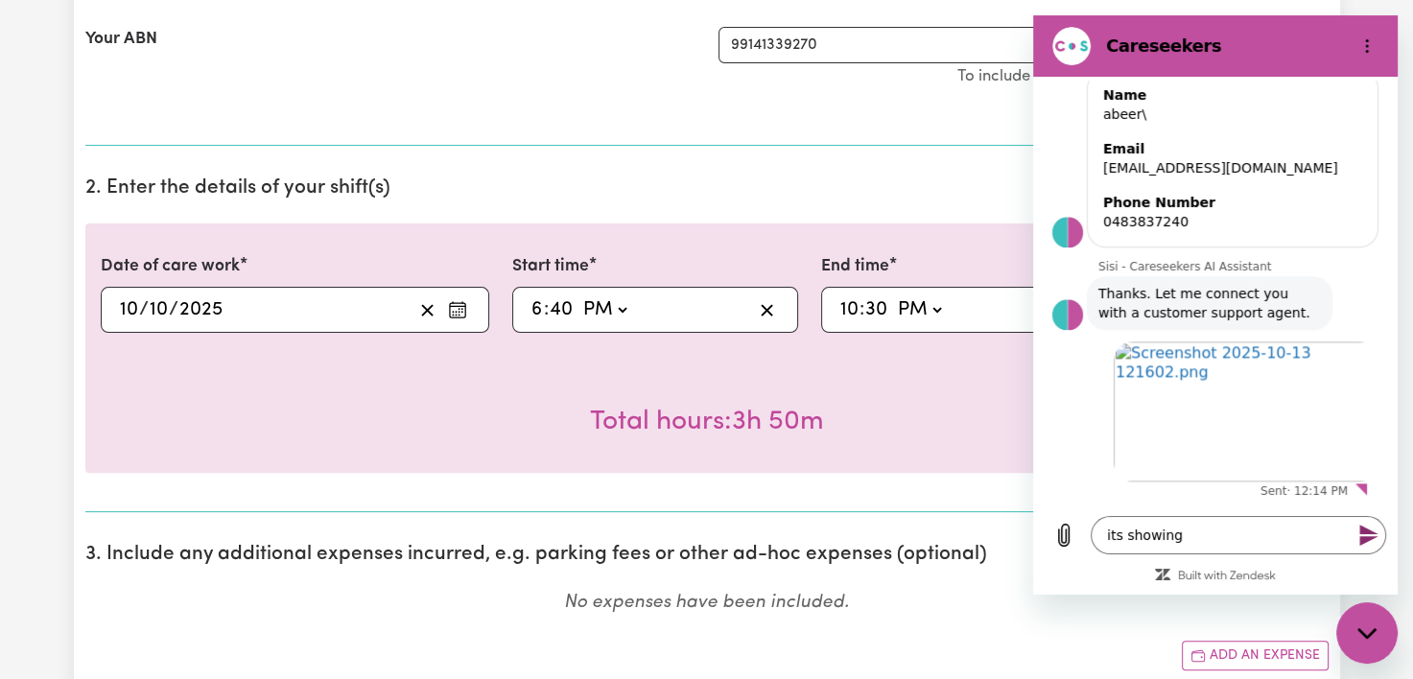
click at [1377, 534] on icon "Send message" at bounding box center [1369, 535] width 23 height 23
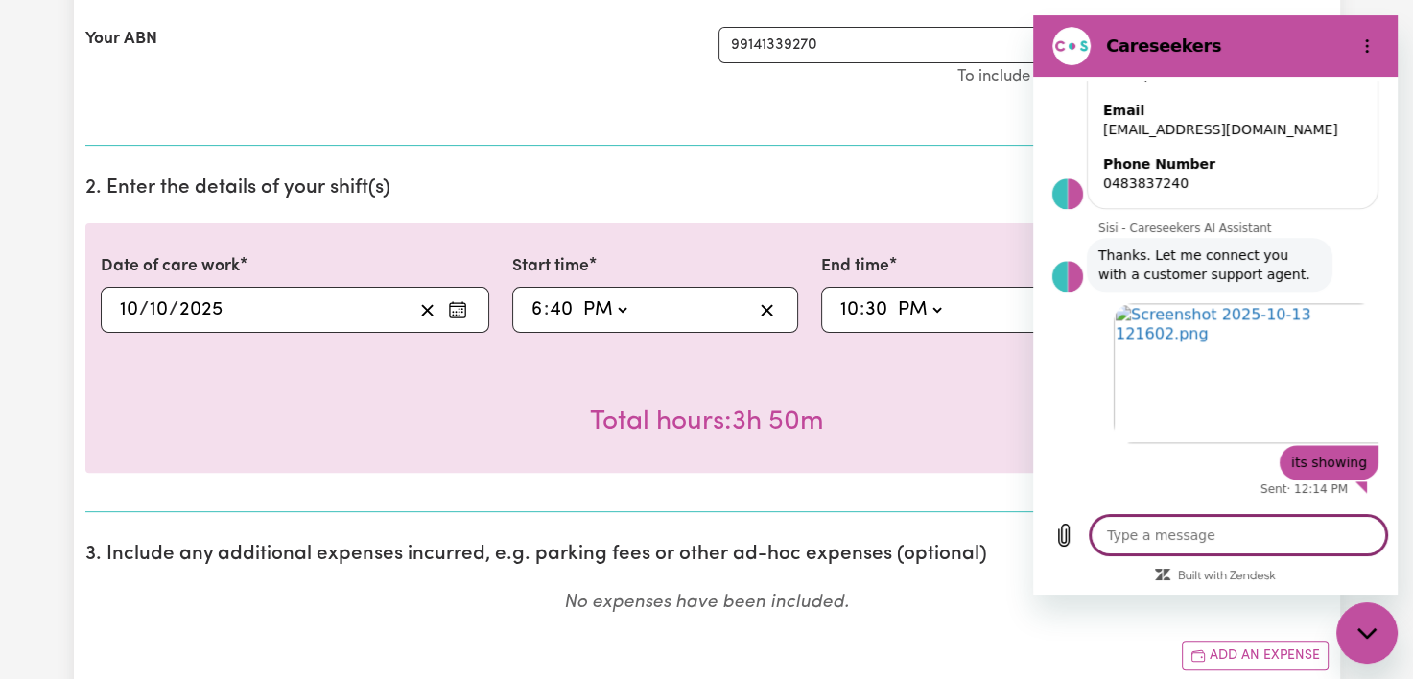
scroll to position [2381, 0]
click at [898, 530] on section "3. Include any additional expenses incurred, e.g. parking fees or other ad-hoc …" at bounding box center [707, 615] width 1244 height 175
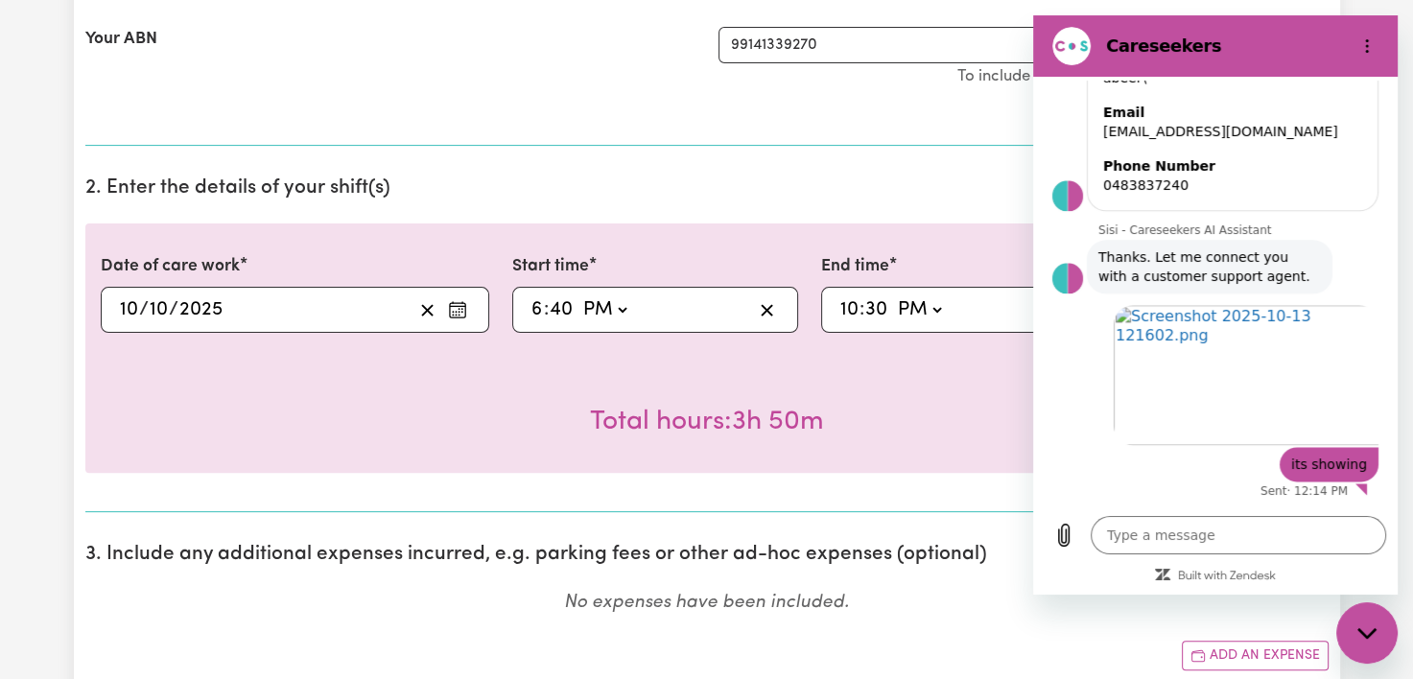
click at [1372, 646] on div "Close messaging window" at bounding box center [1368, 633] width 58 height 58
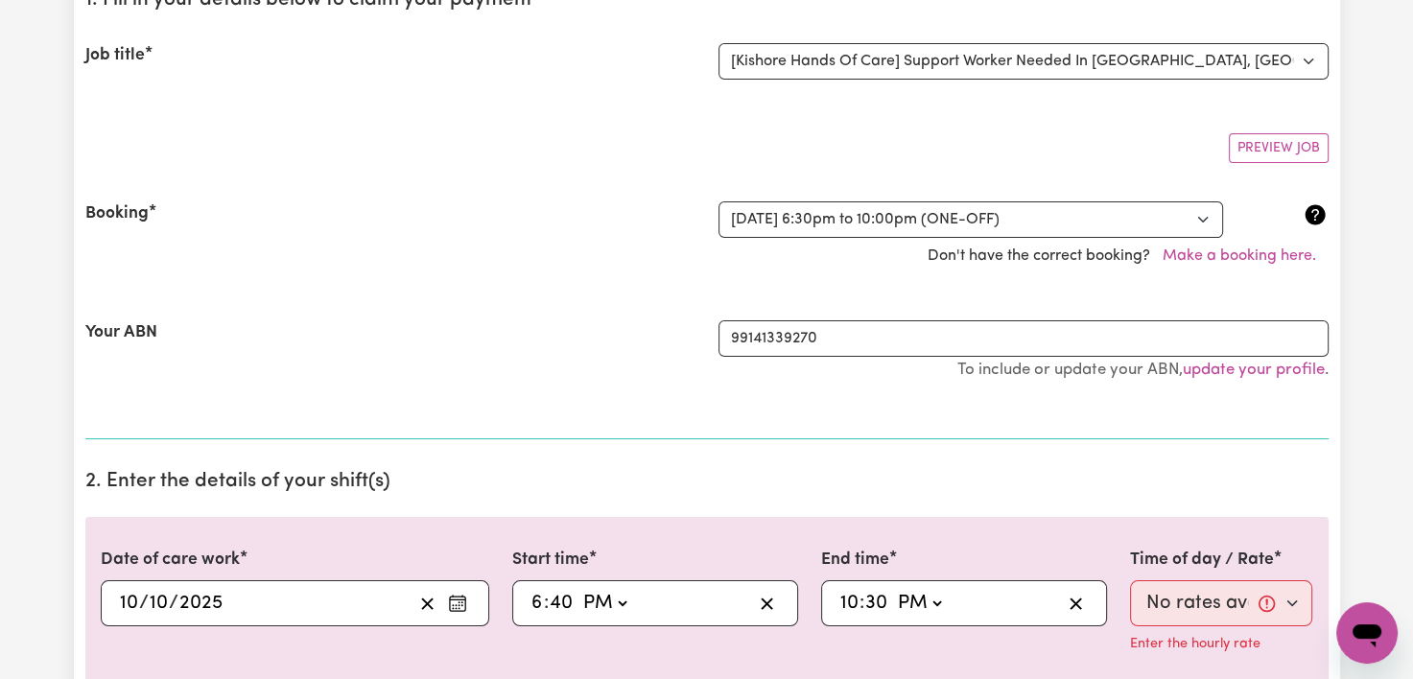
scroll to position [0, 0]
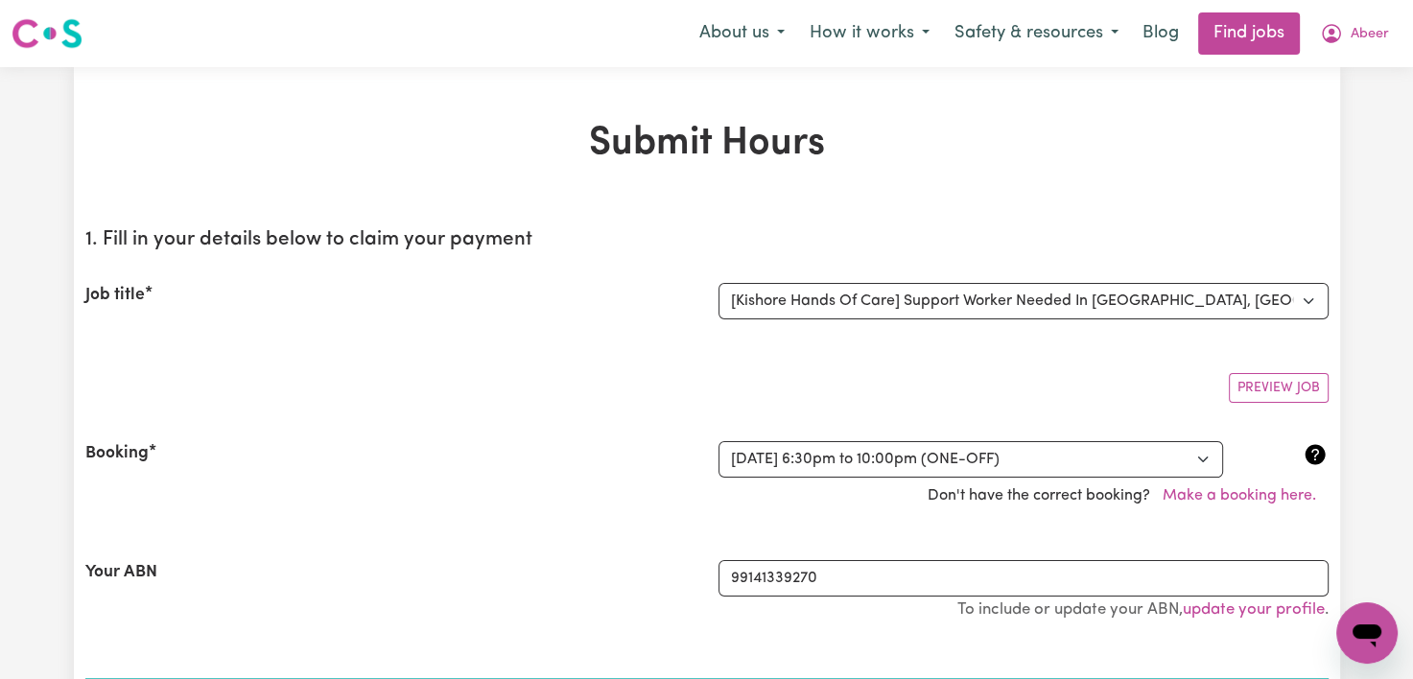
type textarea "x"
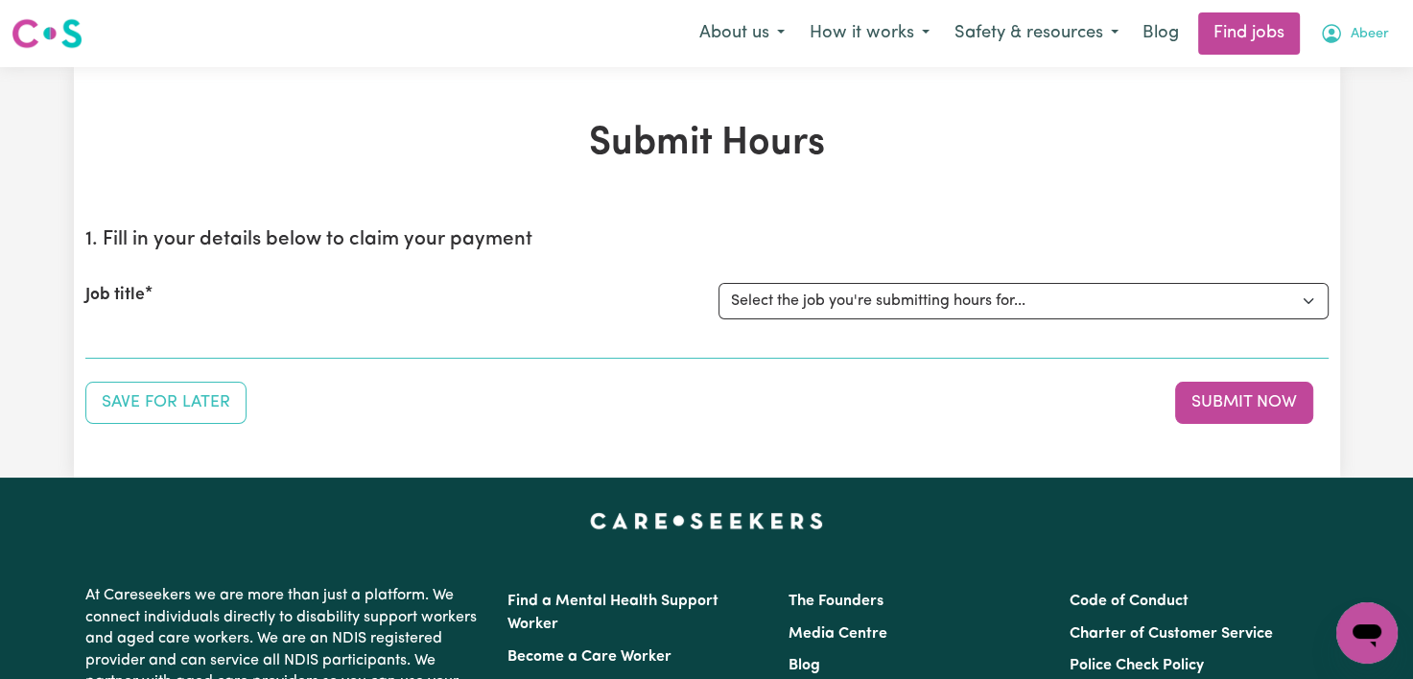
click at [1336, 45] on icon "My Account" at bounding box center [1331, 33] width 23 height 23
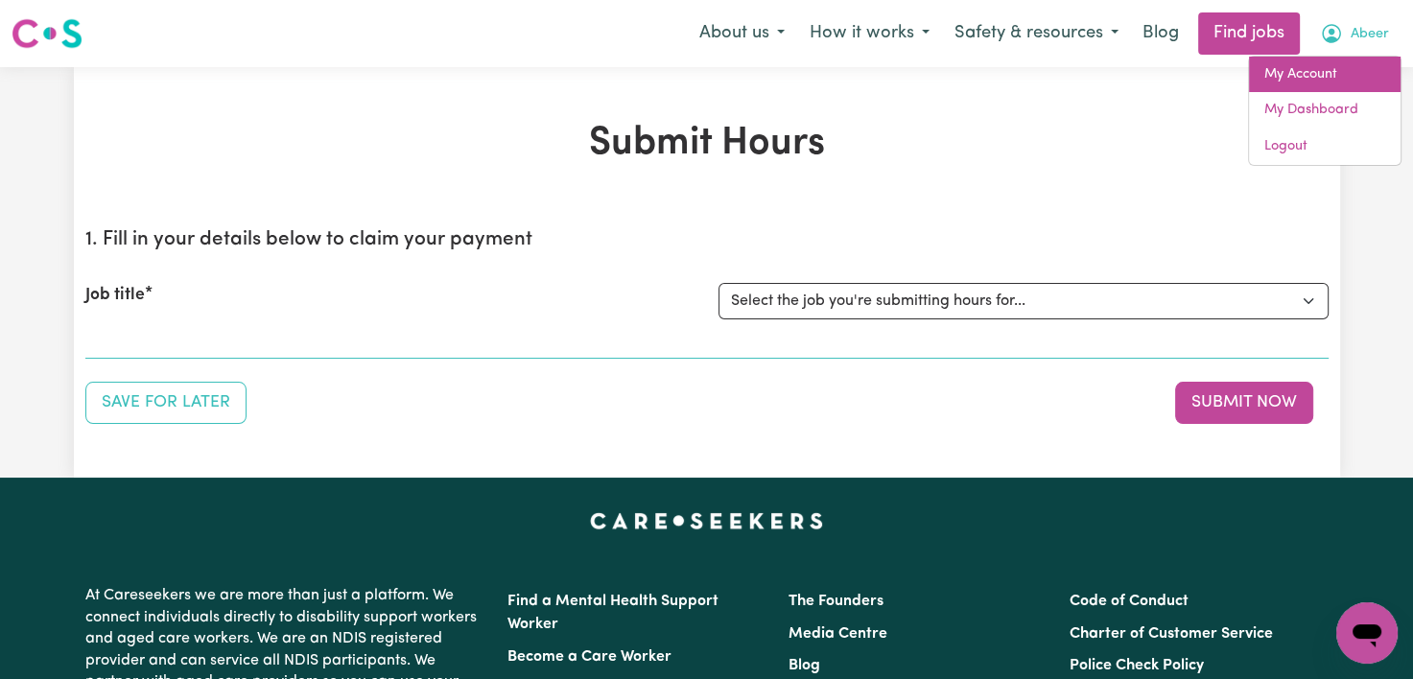
click at [1317, 63] on link "My Account" at bounding box center [1325, 75] width 152 height 36
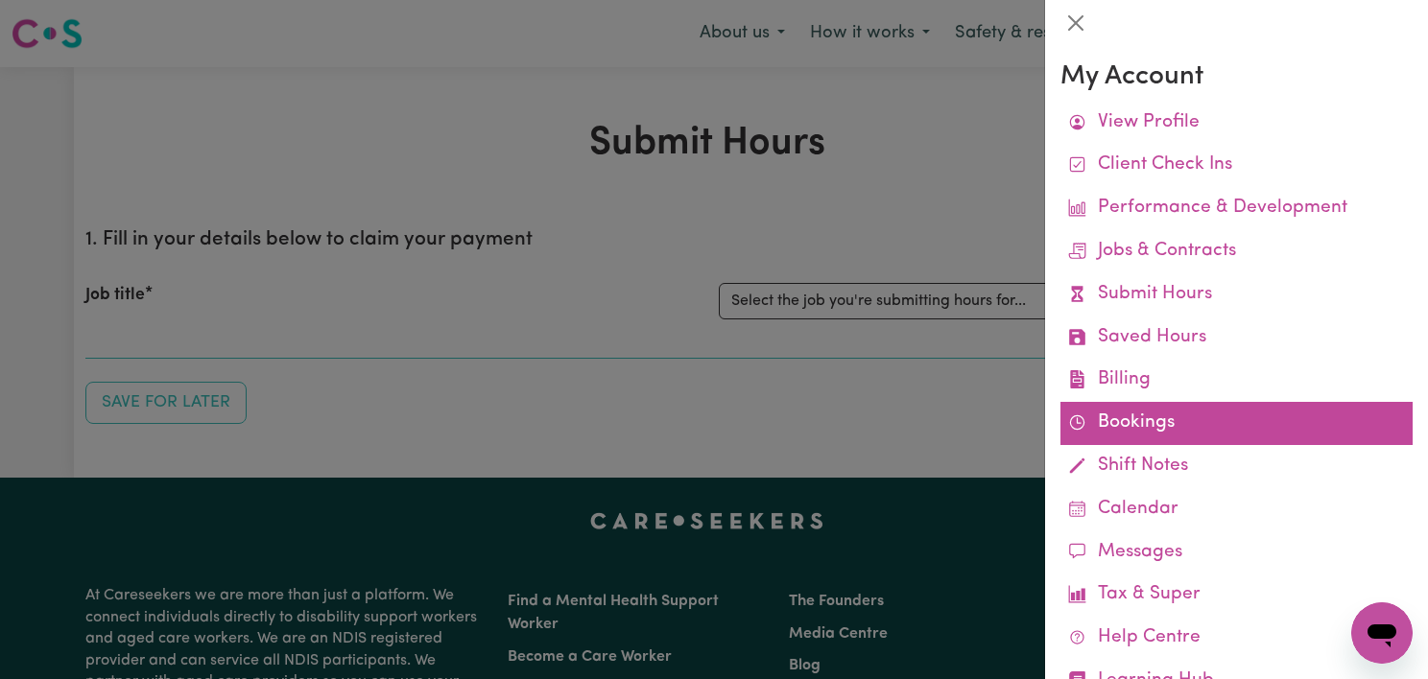
click at [1116, 426] on link "Bookings" at bounding box center [1236, 423] width 352 height 43
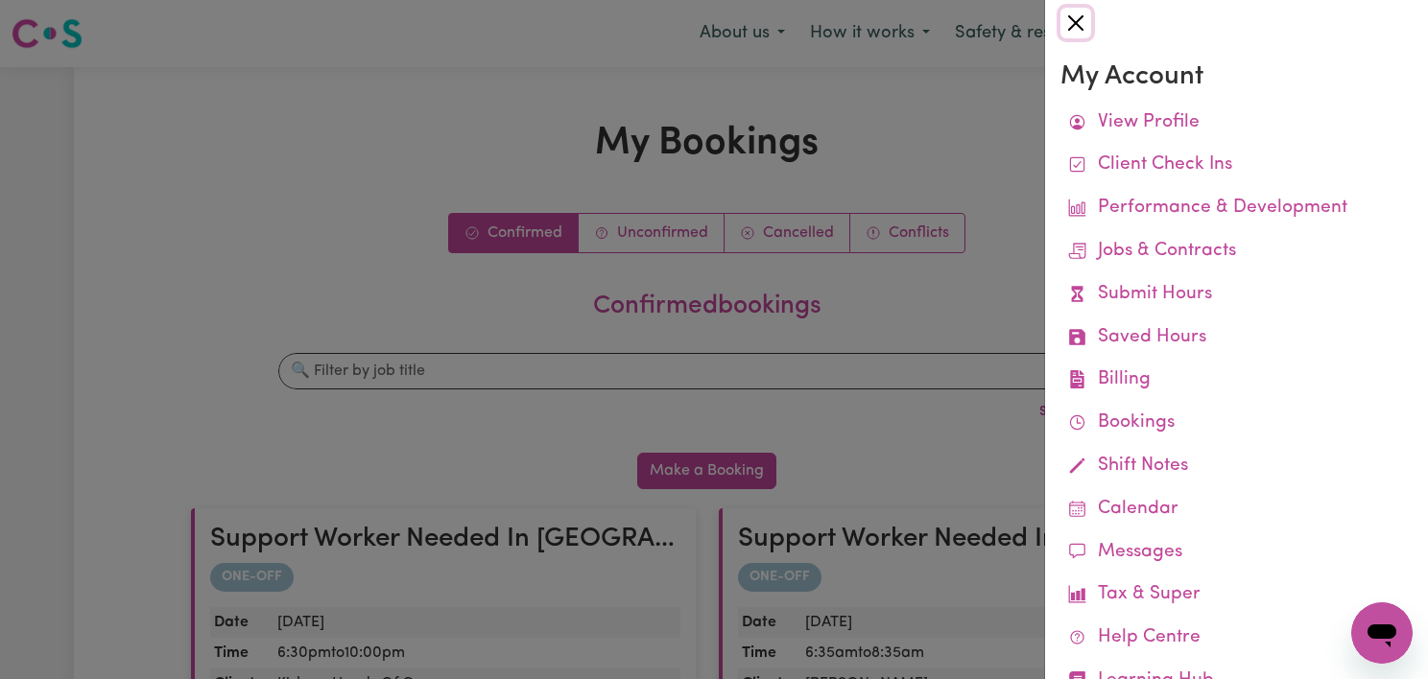
click at [1072, 20] on button "Close" at bounding box center [1075, 23] width 31 height 31
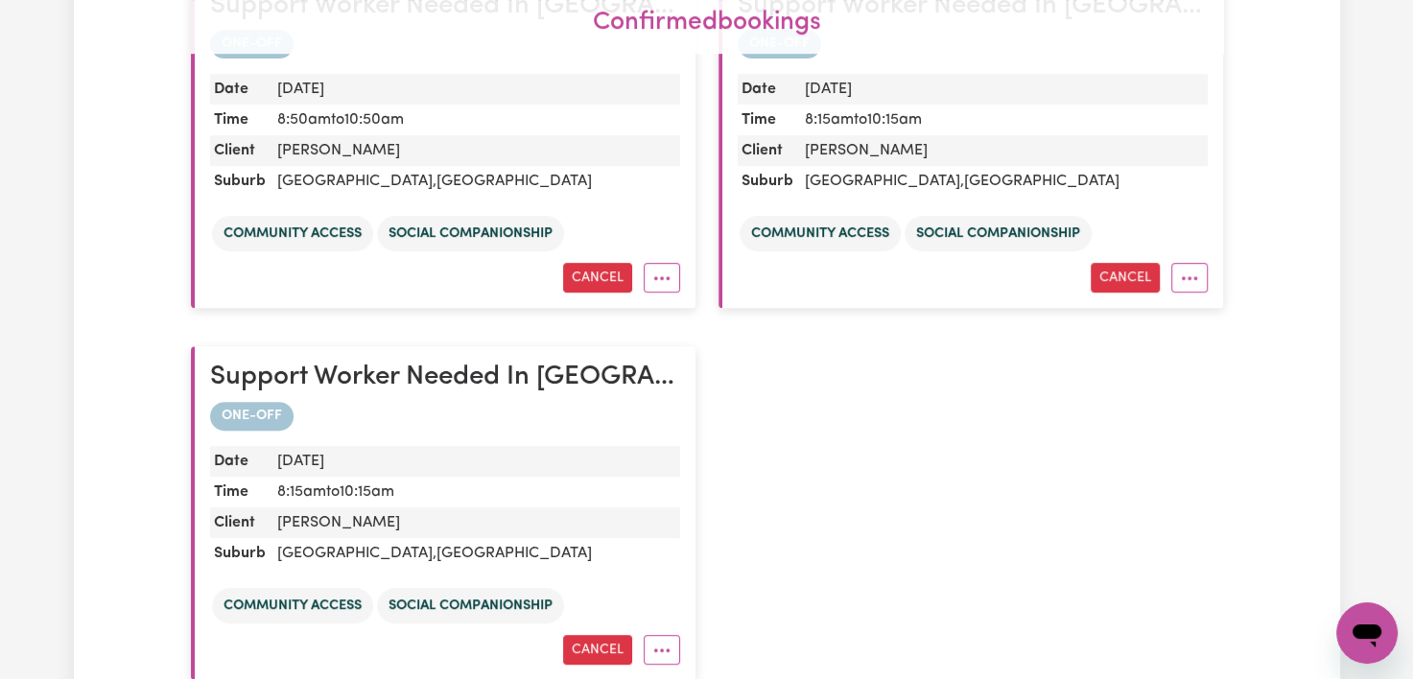
scroll to position [915, 0]
